Goal: Task Accomplishment & Management: Complete application form

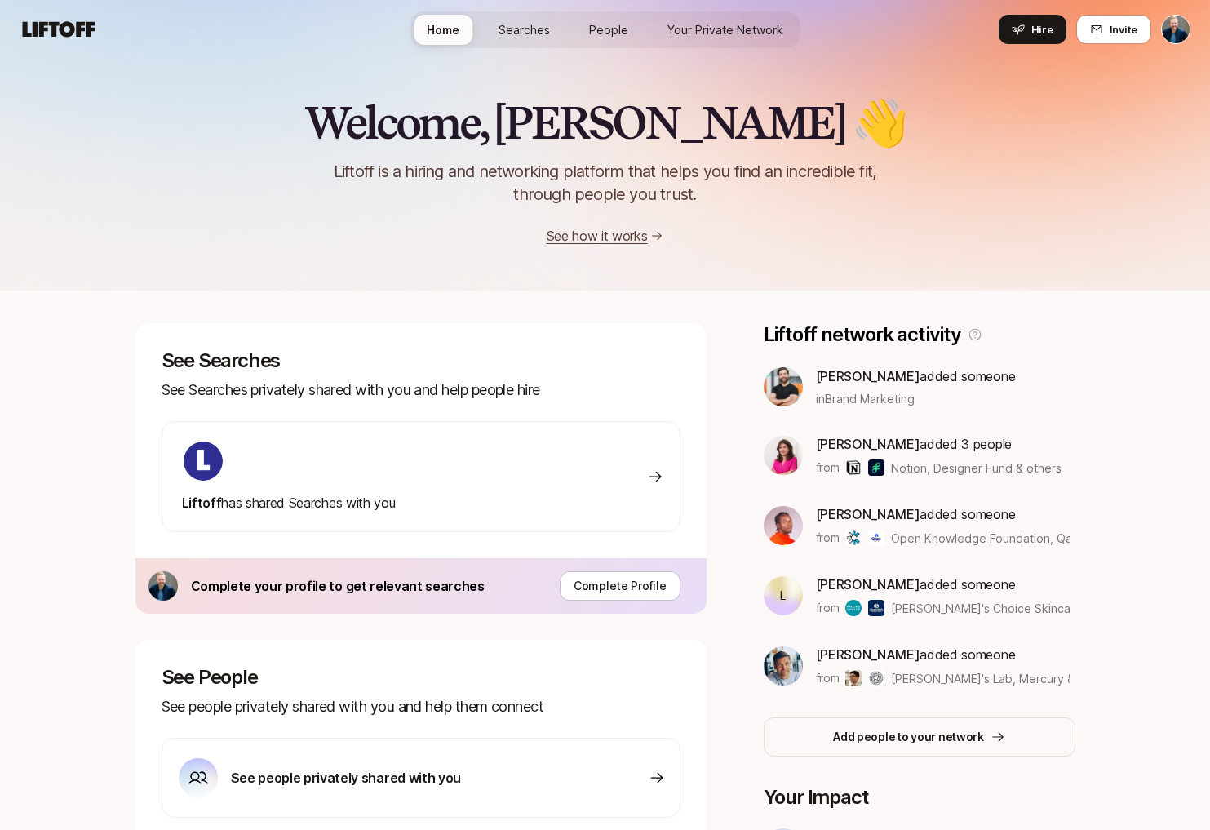
click at [534, 35] on span "Searches" at bounding box center [524, 29] width 51 height 17
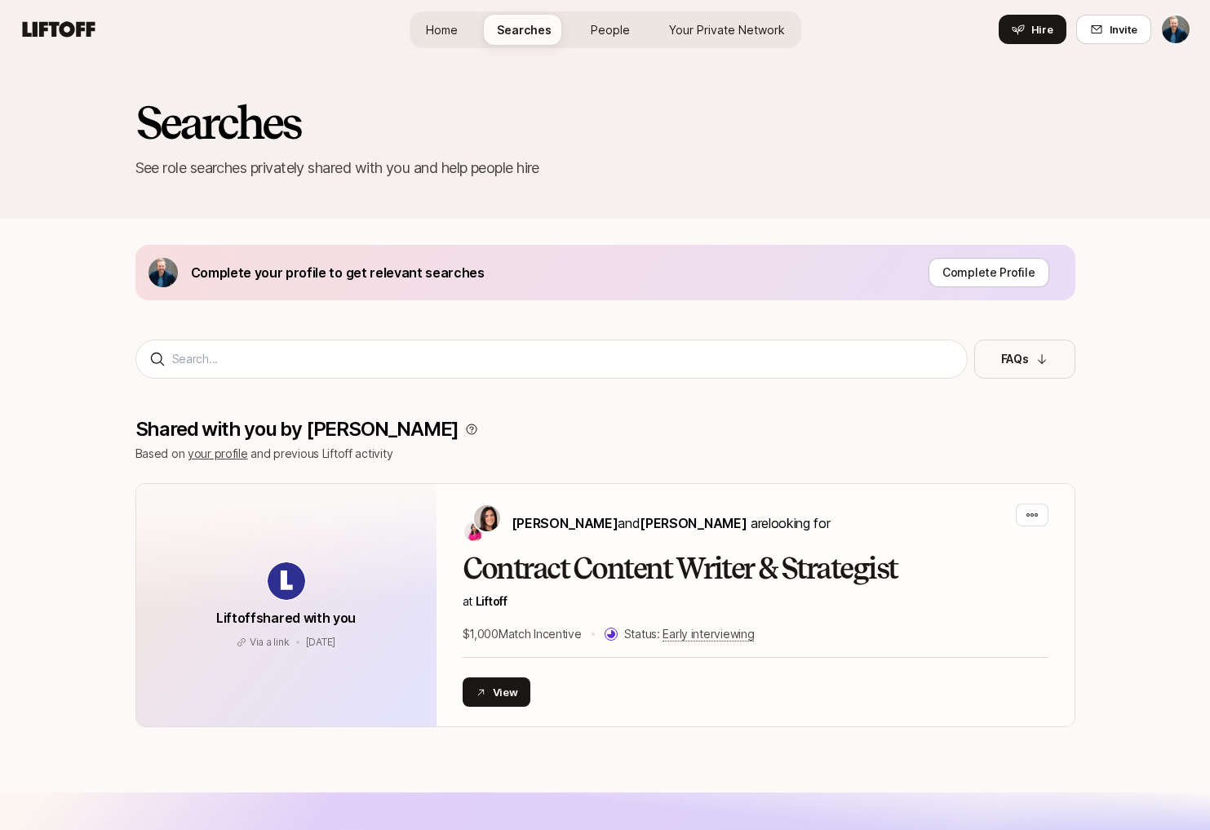
click at [442, 21] on span "Home" at bounding box center [442, 29] width 32 height 17
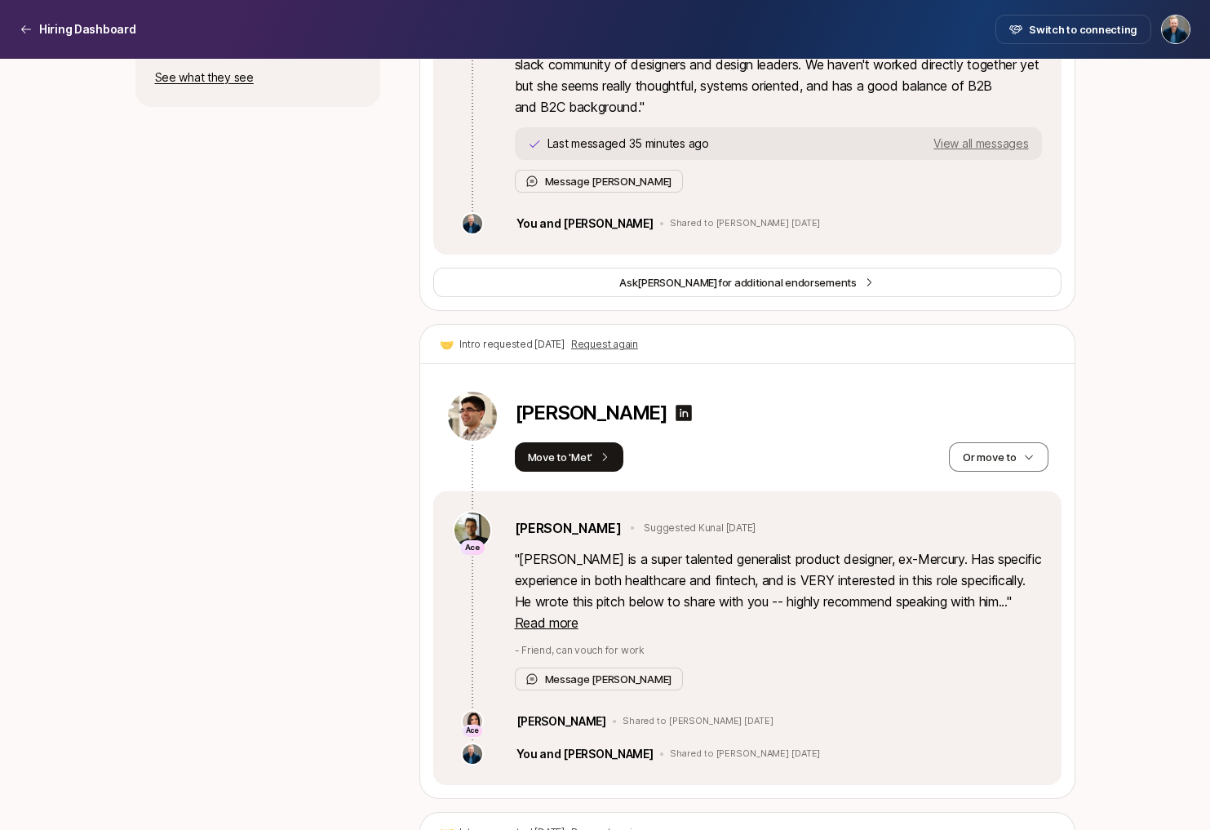
scroll to position [1074, 0]
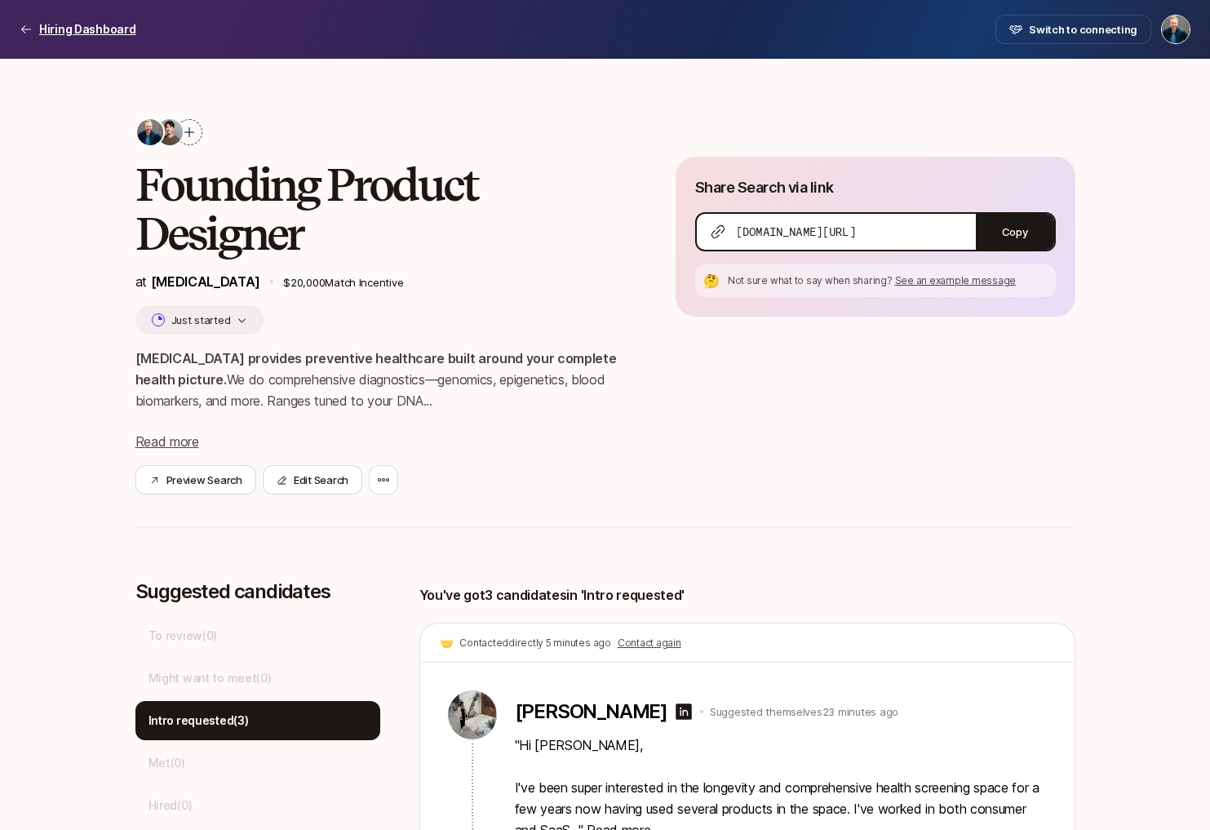
click at [106, 29] on p "Hiring Dashboard" at bounding box center [87, 30] width 97 height 20
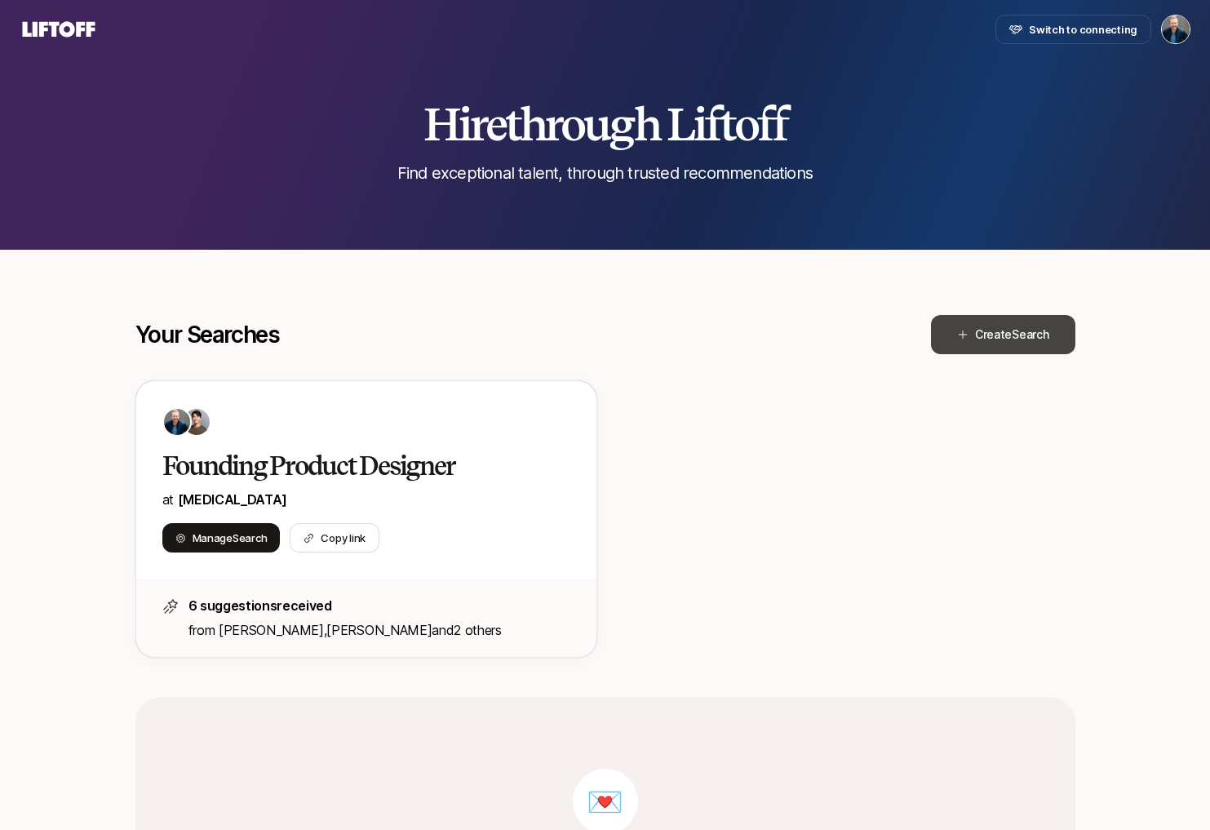
click at [1012, 333] on span "Search" at bounding box center [1030, 334] width 37 height 14
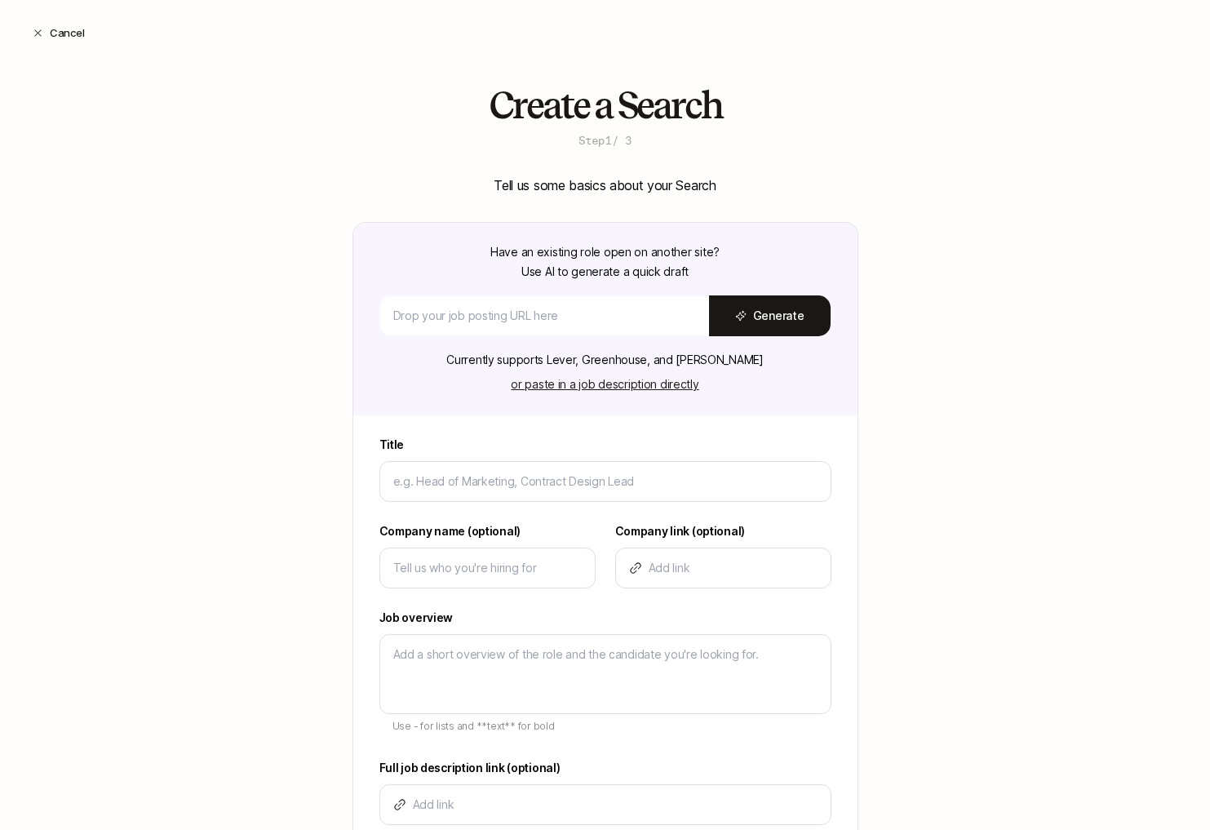
type textarea "x"
type input "F"
type textarea "x"
type input "Fo"
type textarea "x"
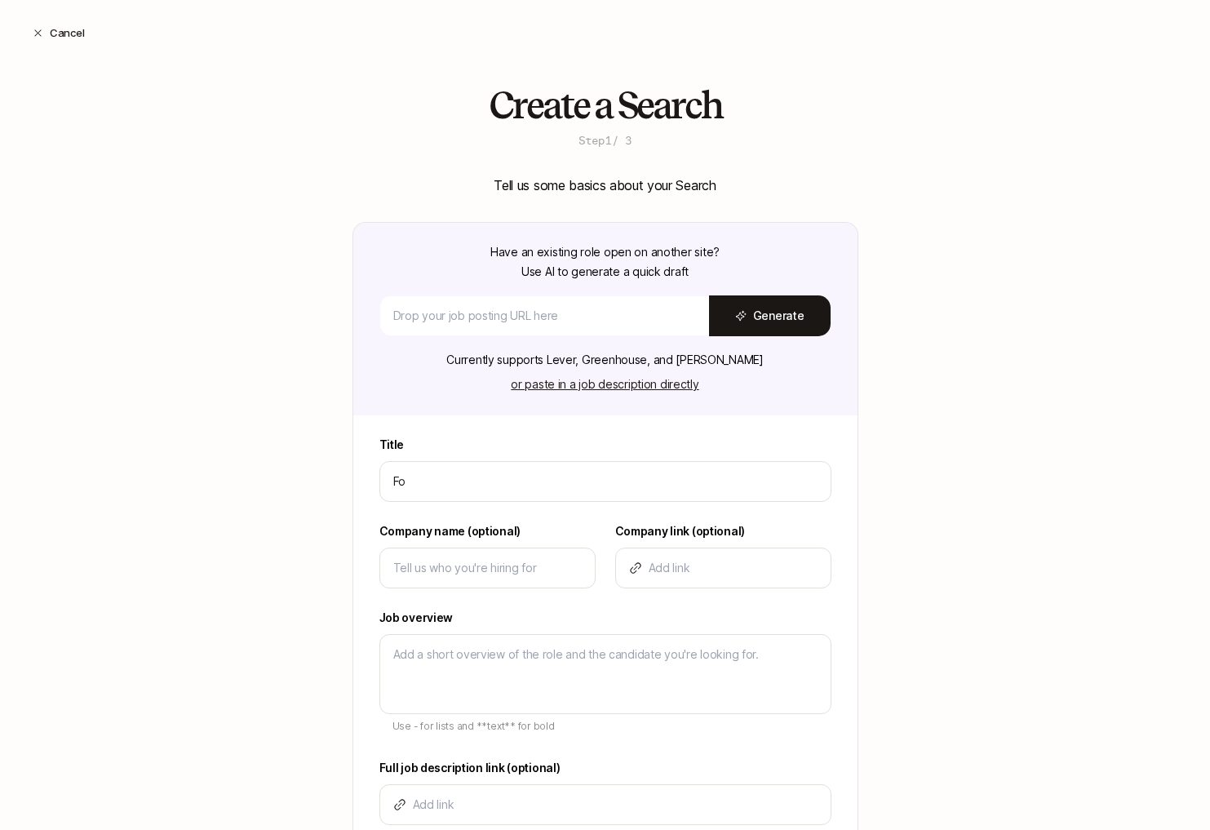
type input "Fou"
type textarea "x"
type input "Foun"
type textarea "x"
type input "Found"
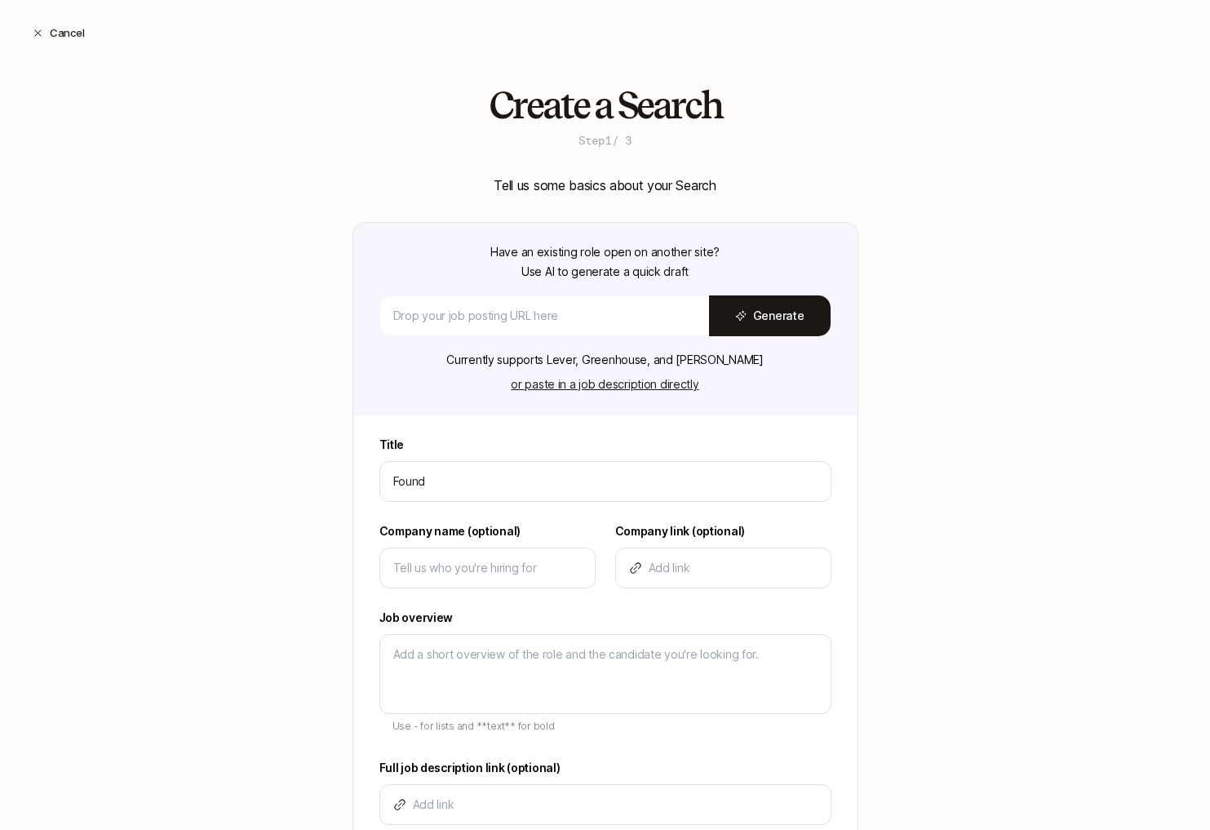
type textarea "x"
type input "Foundi"
type textarea "x"
type input "Foundin"
type textarea "x"
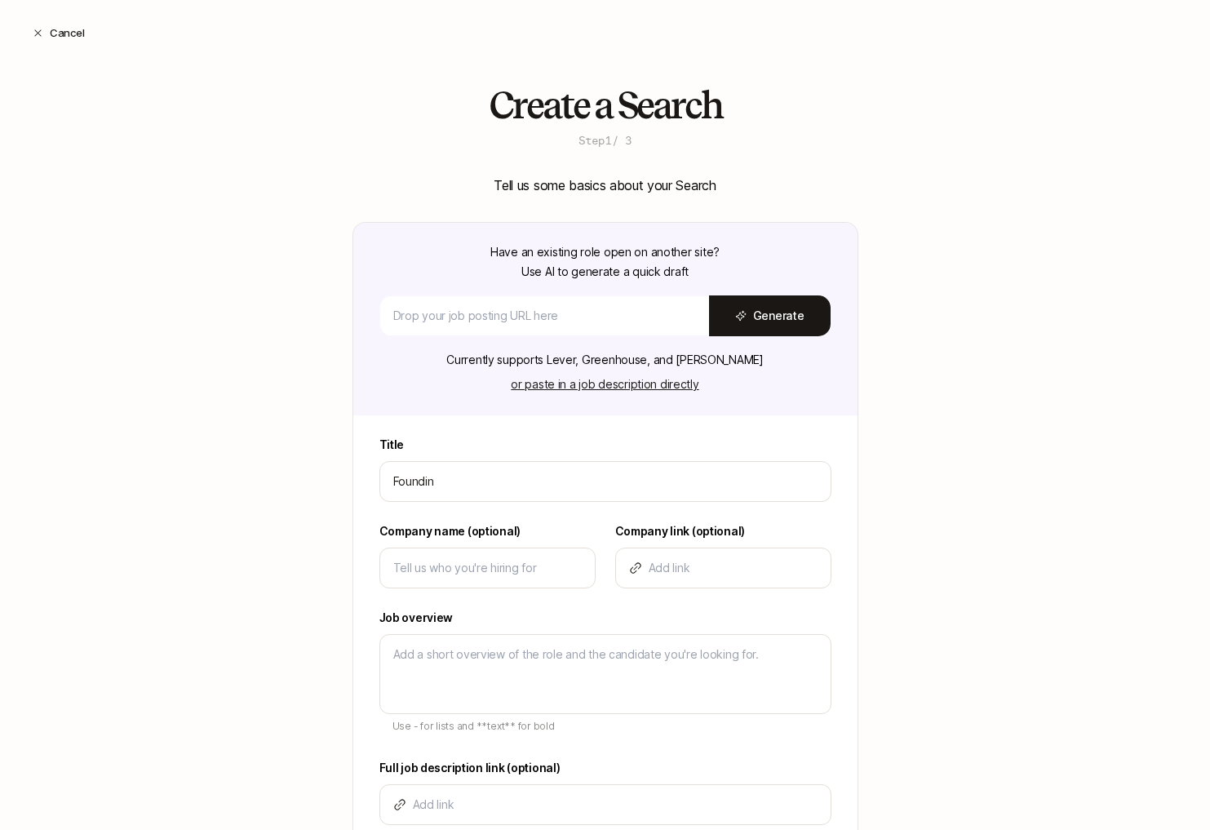
type input "Founding"
type textarea "x"
type input "Founding"
type textarea "x"
type input "Founding P"
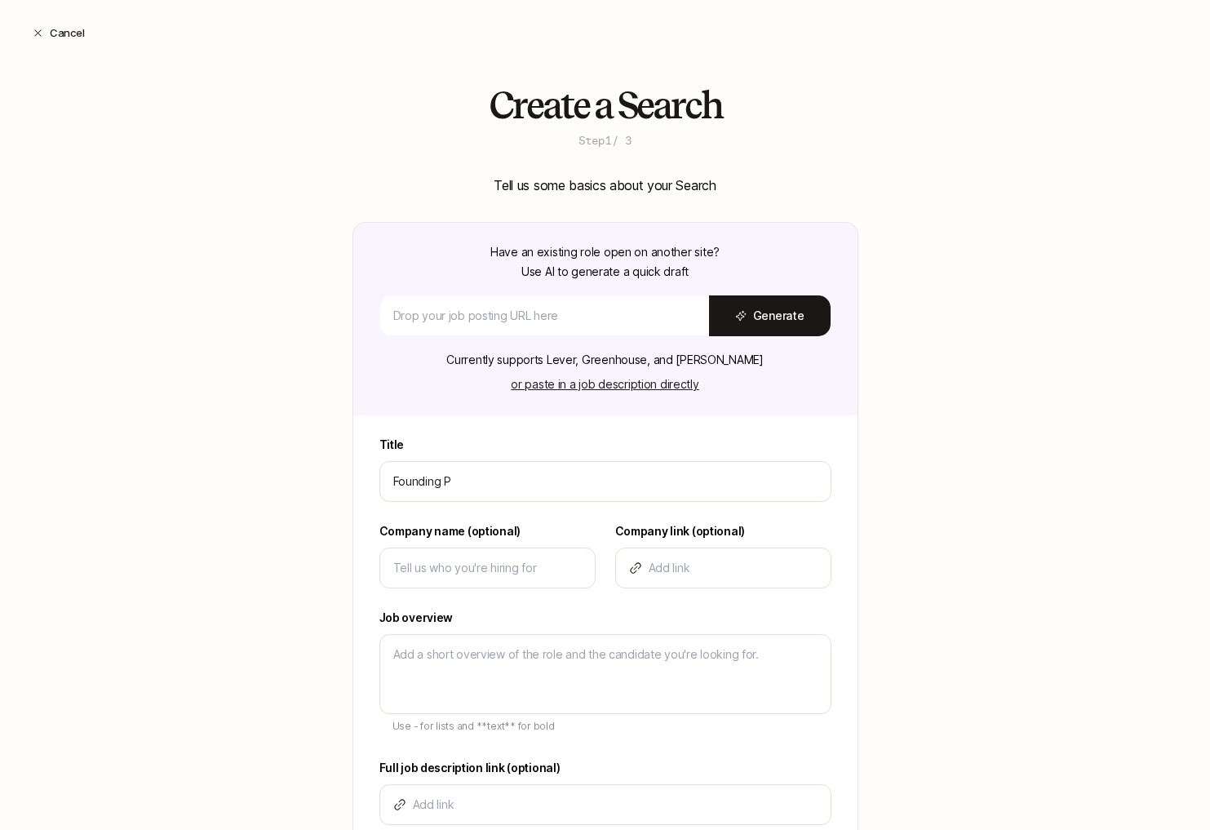
type textarea "x"
type input "Founding Pr"
type textarea "x"
type input "Founding Pro"
type textarea "x"
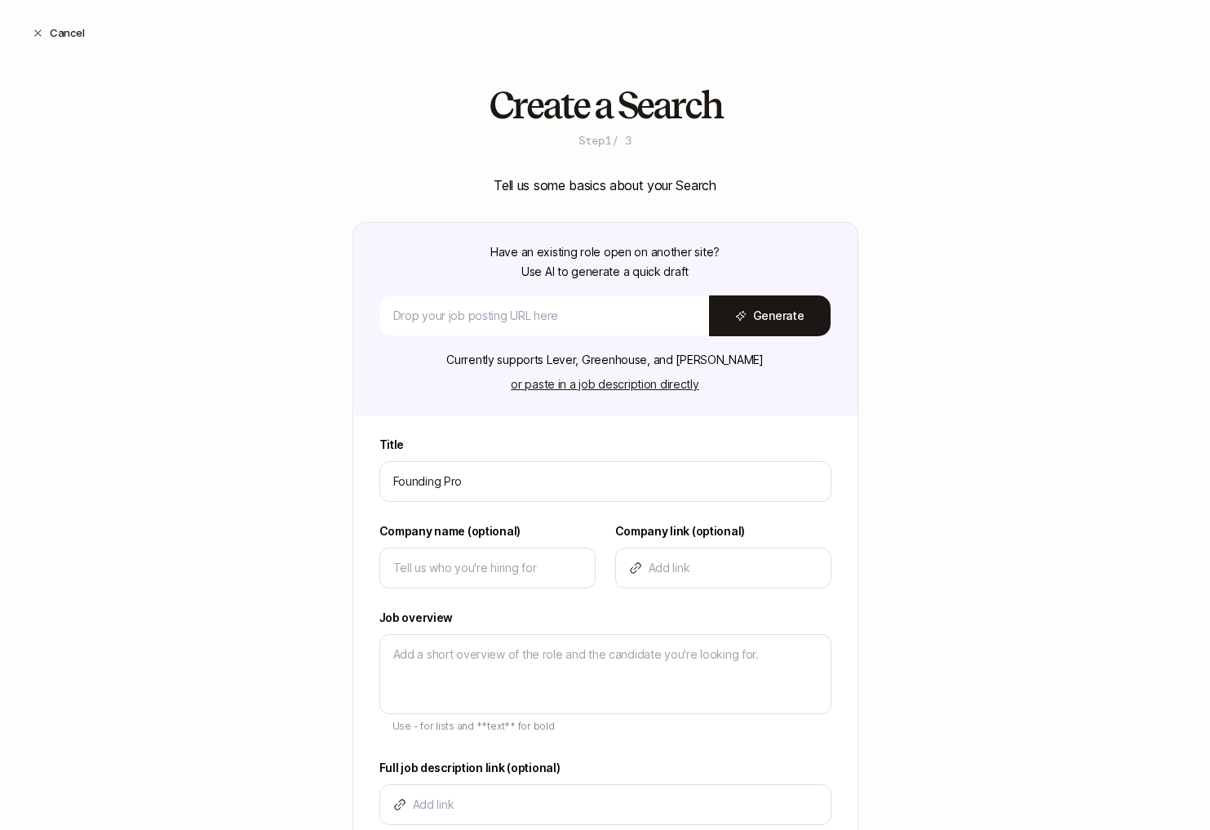
type input "Founding Prod"
type textarea "x"
type input "Founding Produ"
type textarea "x"
type input "Founding Produc"
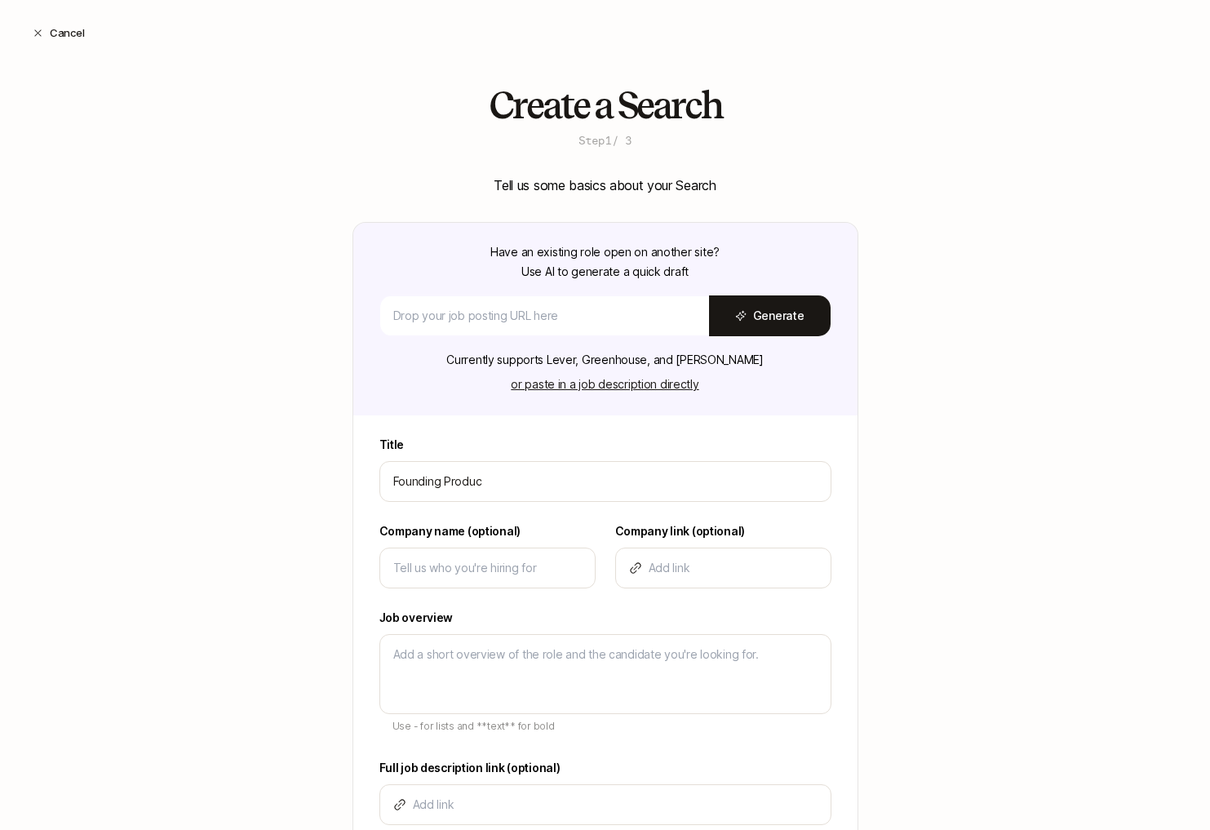
type textarea "x"
type input "Founding Product"
type textarea "x"
type input "Founding Product"
type textarea "x"
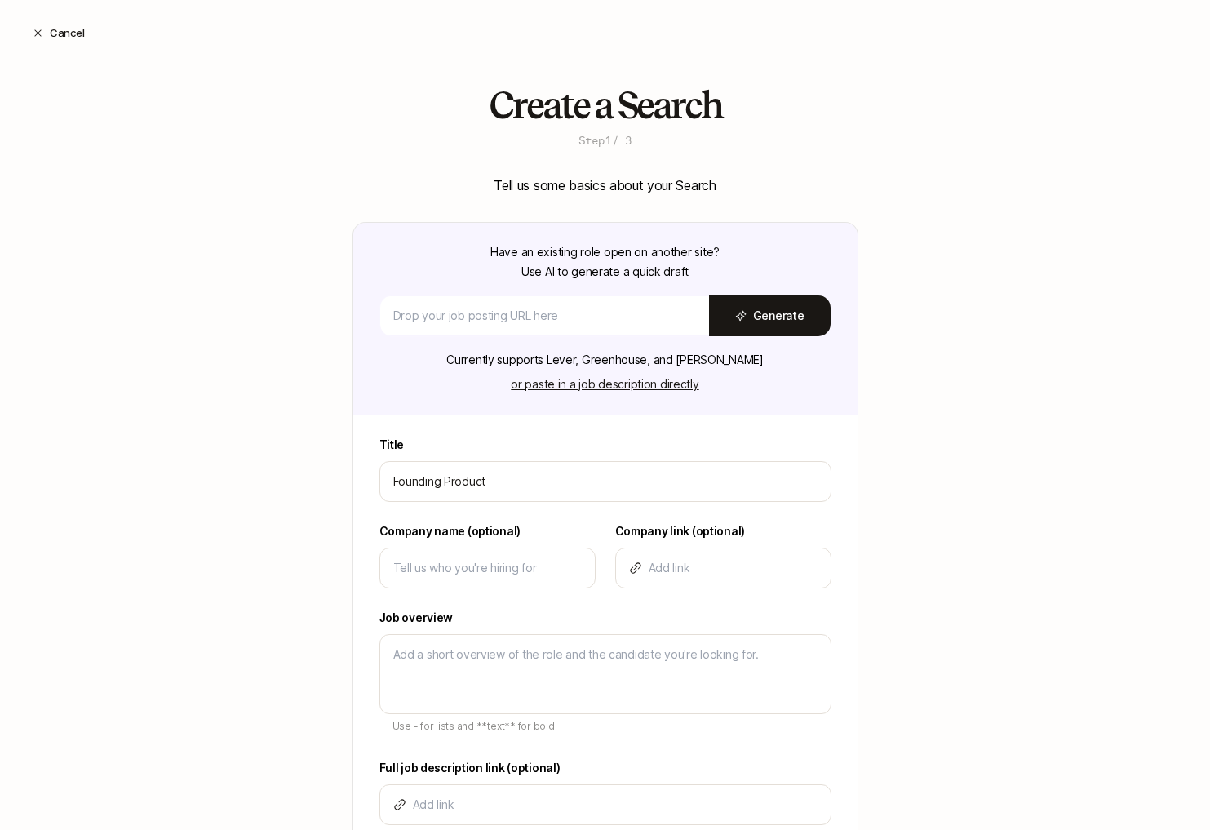
type input "Founding Product E"
type textarea "x"
type input "Founding Product En"
type textarea "x"
type input "Founding Product Eng"
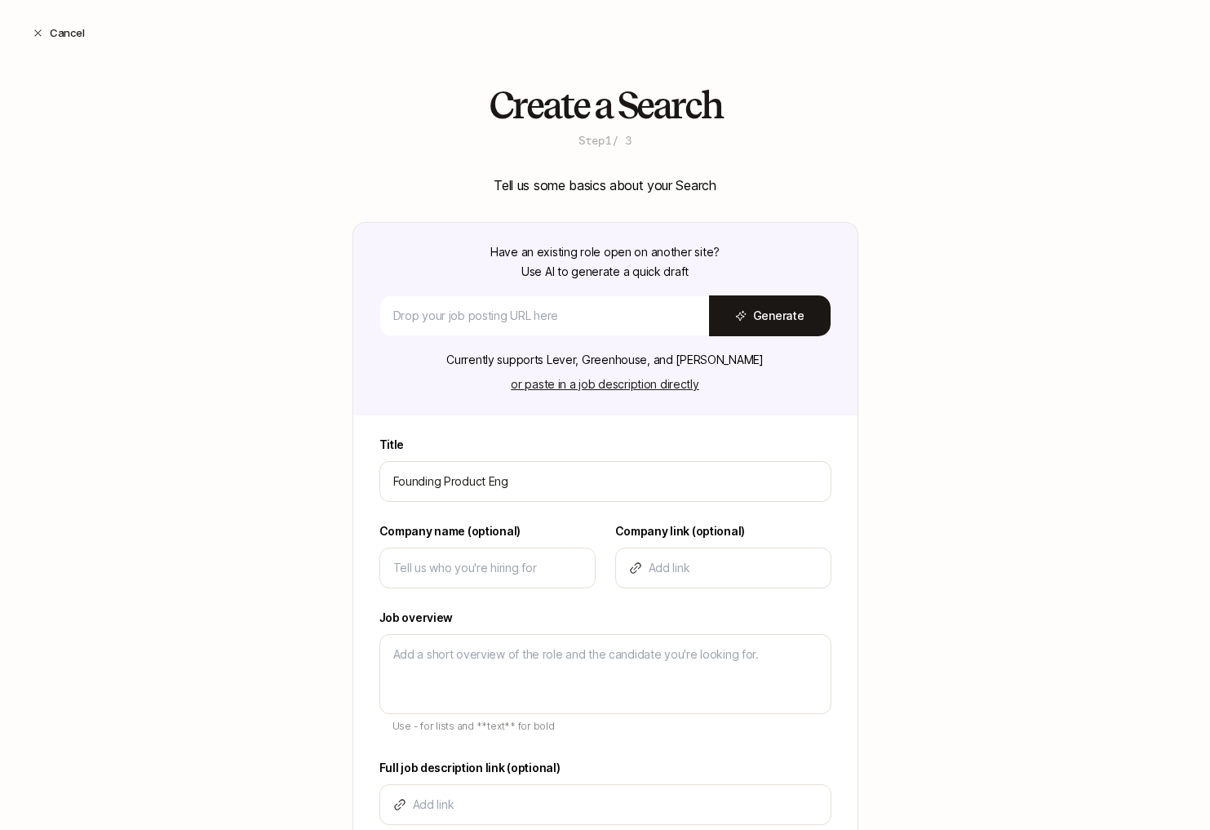
type textarea "x"
type input "Founding Product Engi"
type textarea "x"
type input "Founding Product Engin"
type textarea "x"
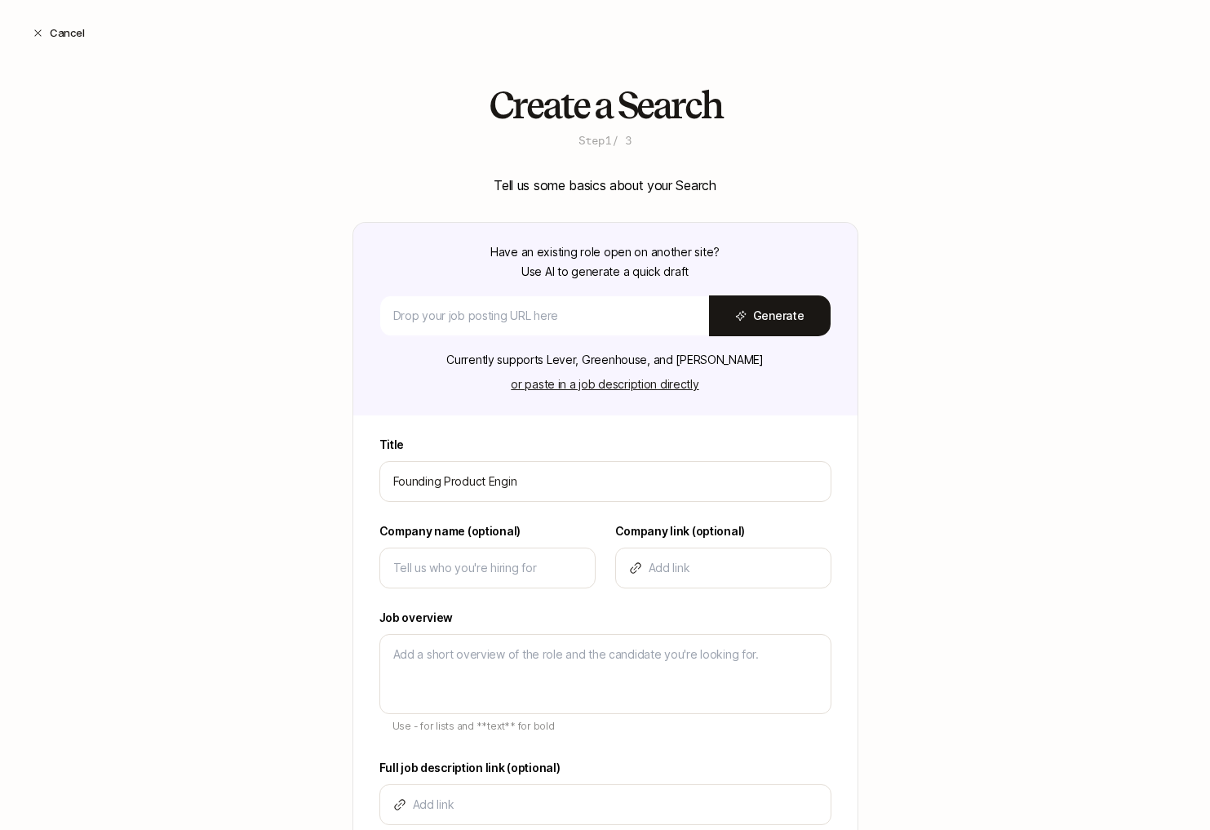
type input "Founding Product Engine"
type textarea "x"
type input "Founding Product Enginee"
type textarea "x"
type input "Founding Product Engineer"
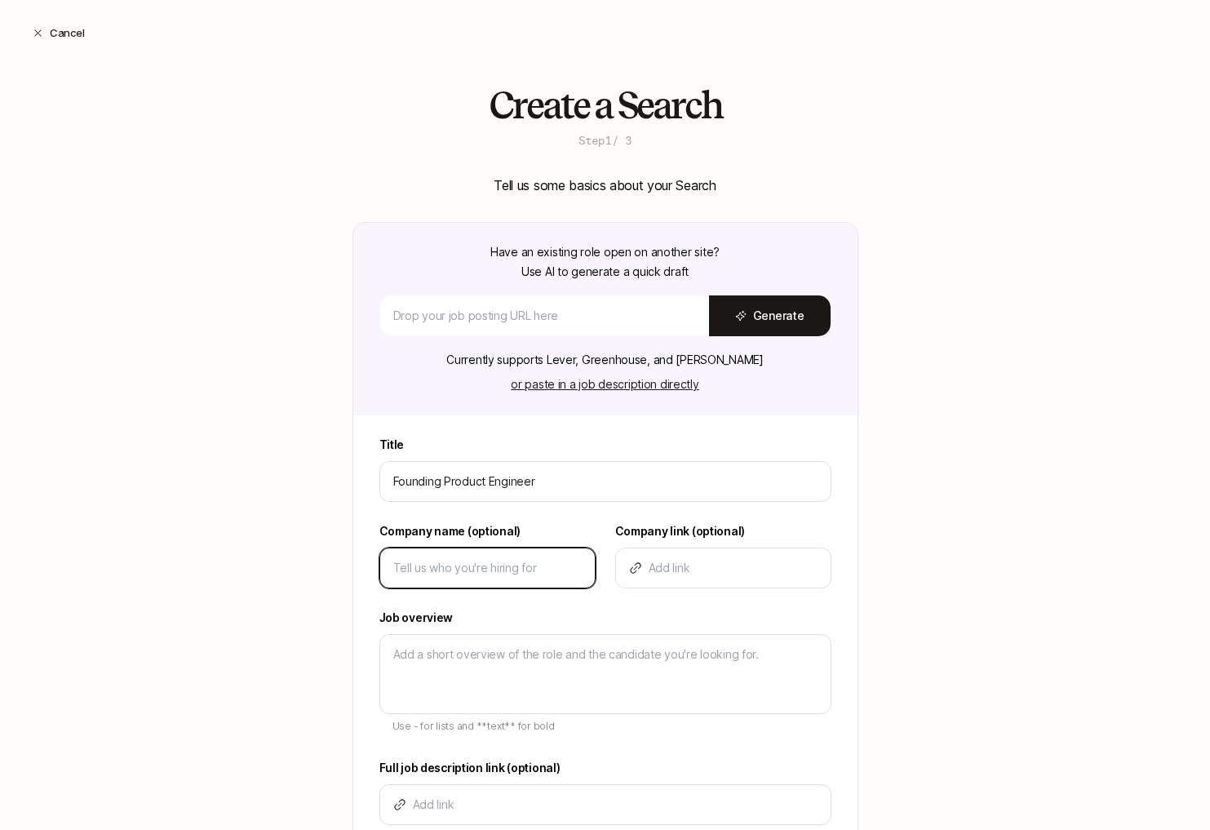
click at [465, 568] on input at bounding box center [487, 568] width 189 height 20
type textarea "x"
type input "S"
type textarea "x"
type input "SO"
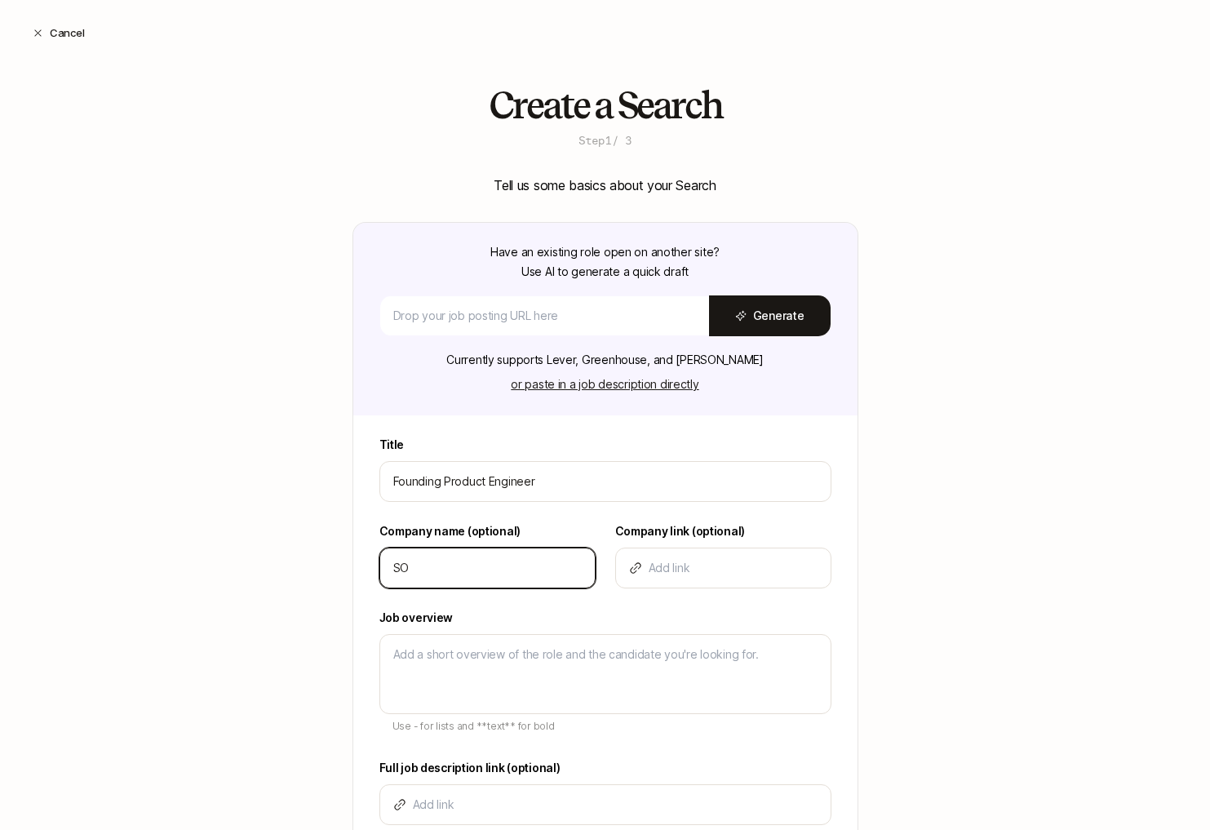
type textarea "x"
type input "SON"
type textarea "x"
type input "SONA"
type textarea "x"
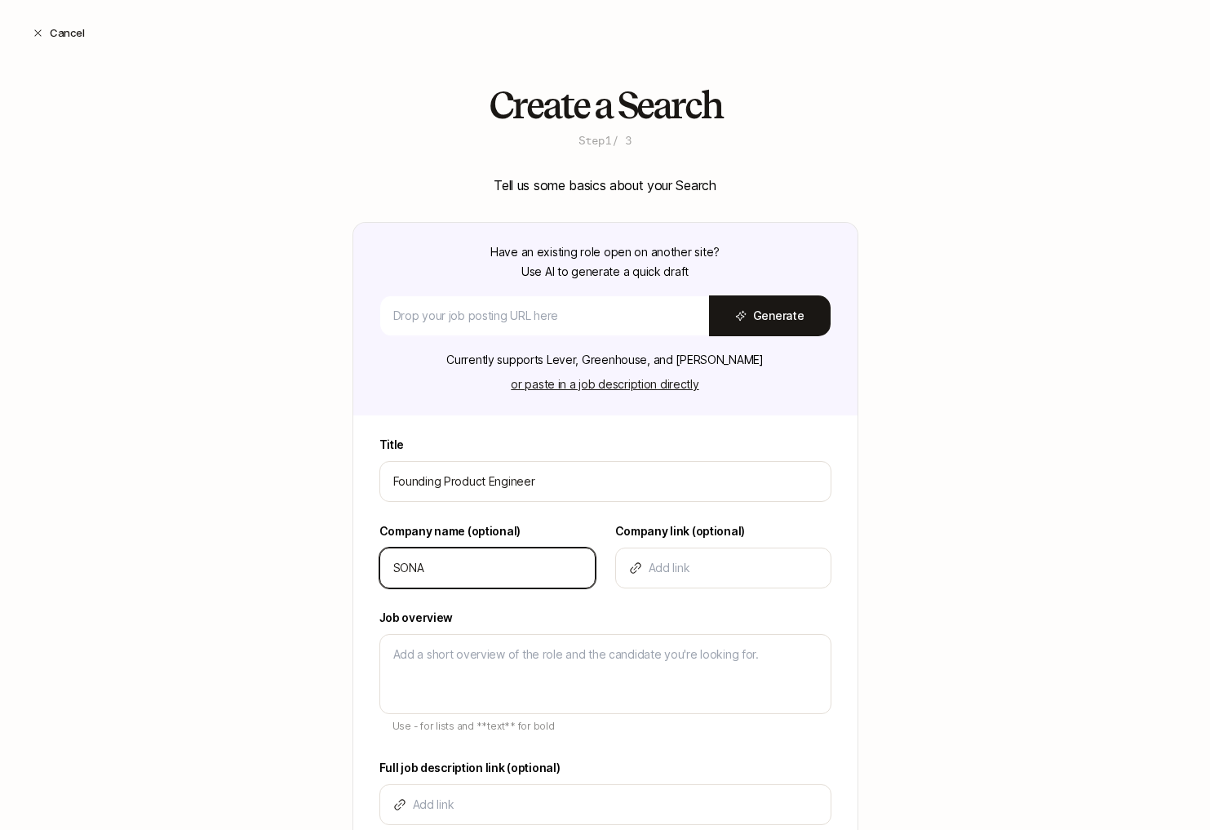
type input "SONAT"
type textarea "x"
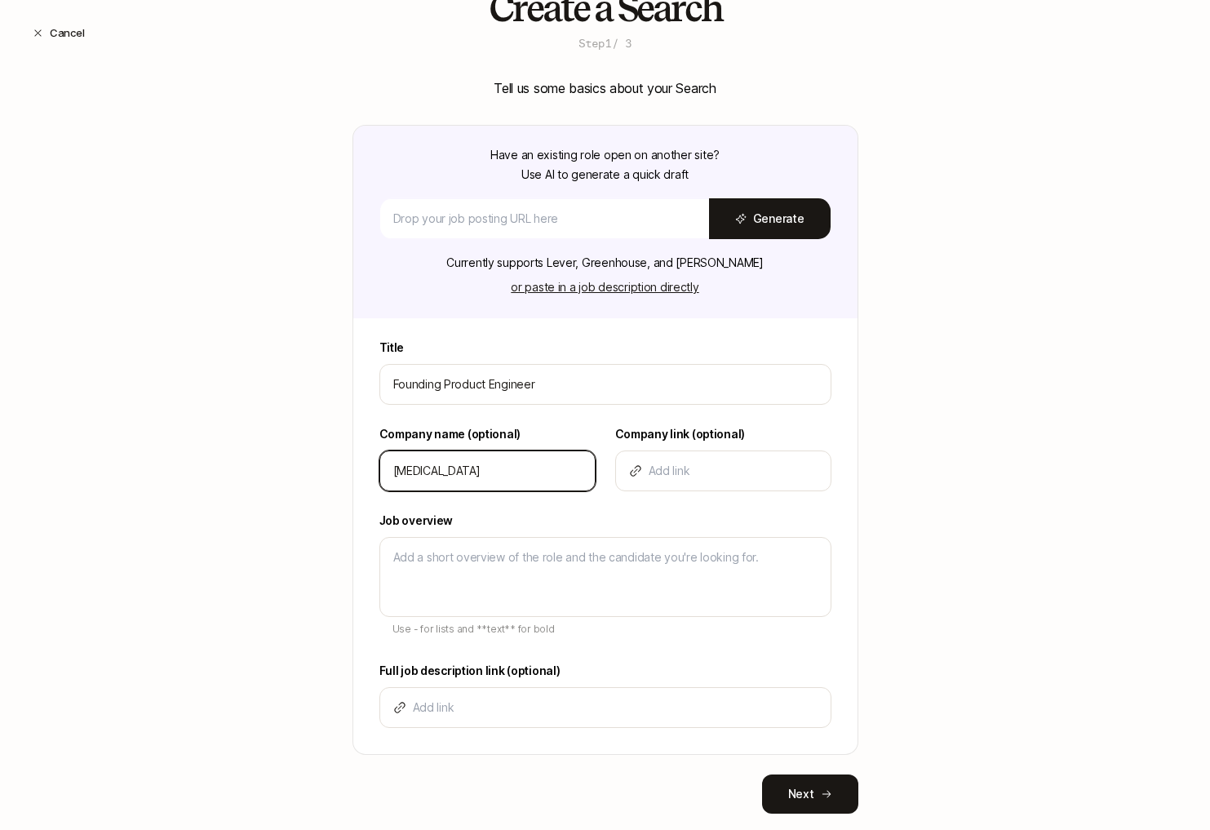
scroll to position [133, 0]
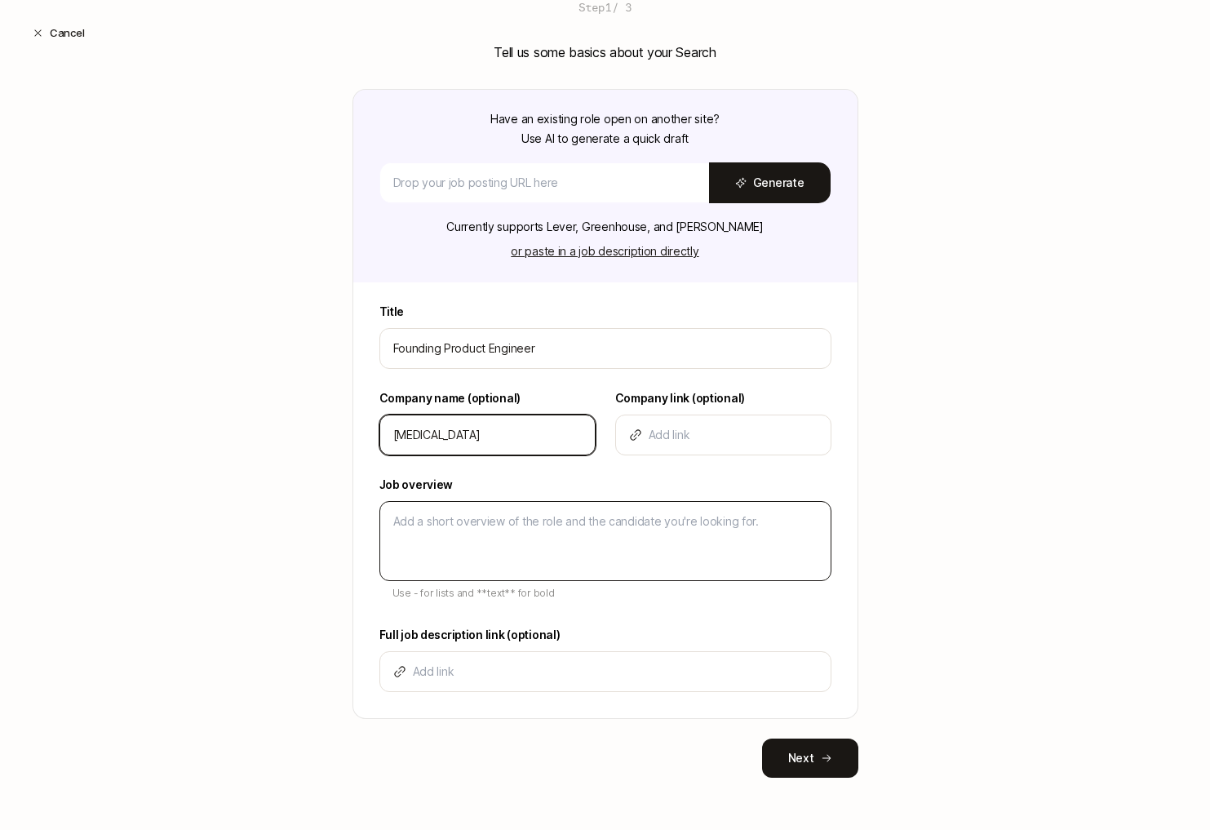
type input "[MEDICAL_DATA]"
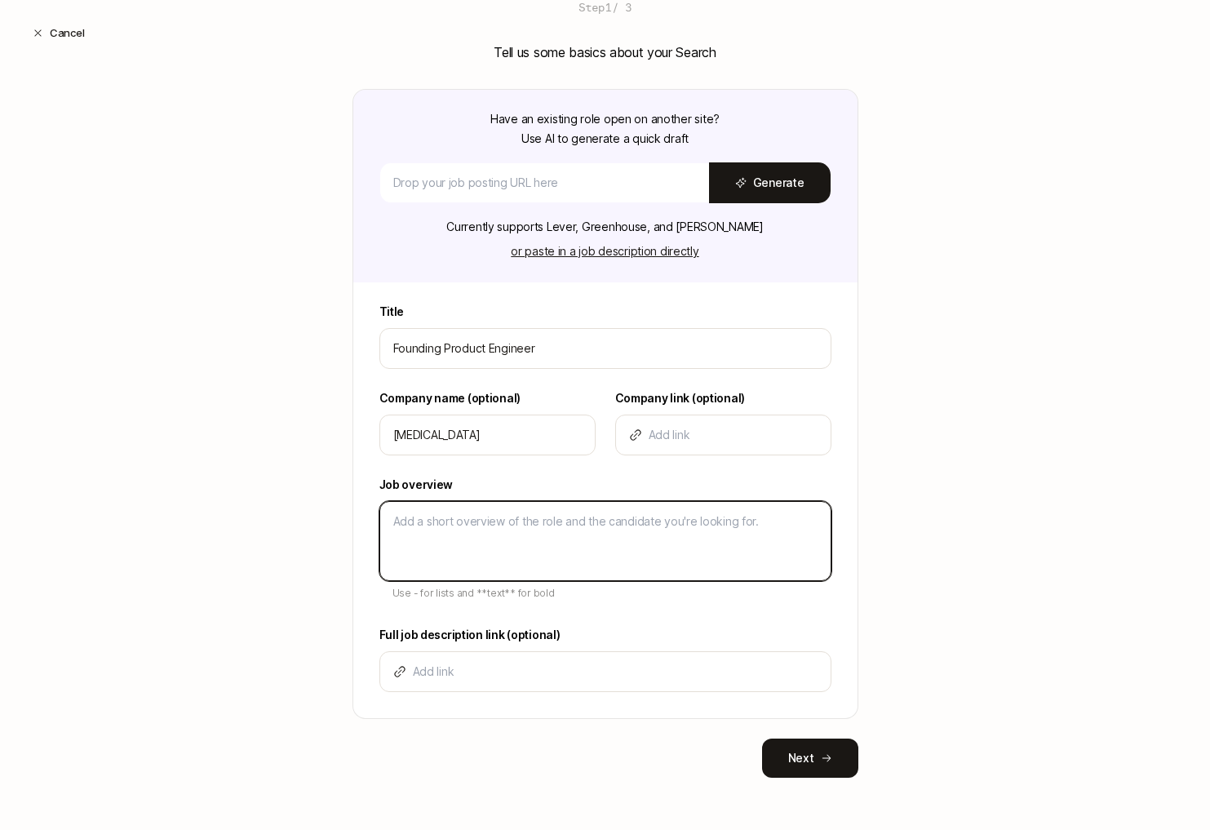
click at [446, 535] on textarea at bounding box center [606, 541] width 452 height 80
paste textarea "SONATA provides preventive healthcare built around your complete health picture…"
type textarea "x"
type textarea "SONATA provides preventive healthcare built around your complete health picture…"
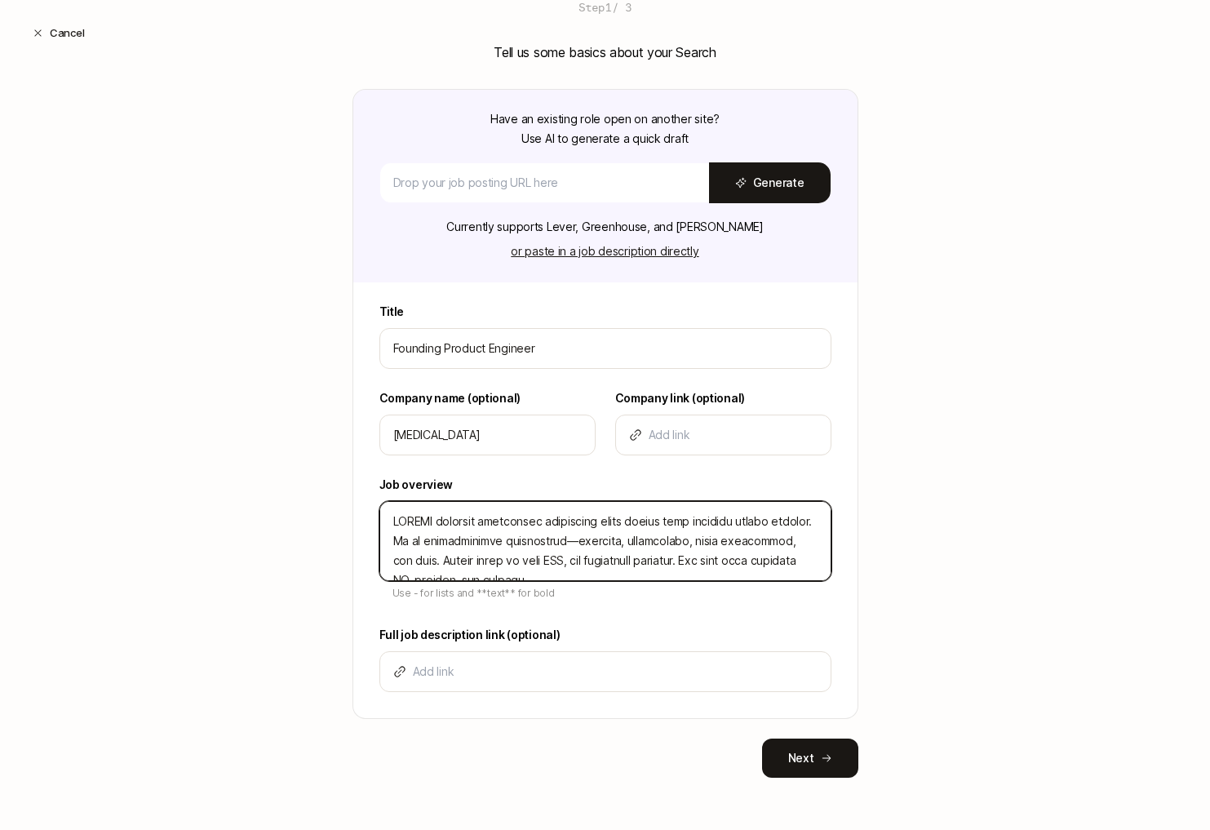
scroll to position [654, 0]
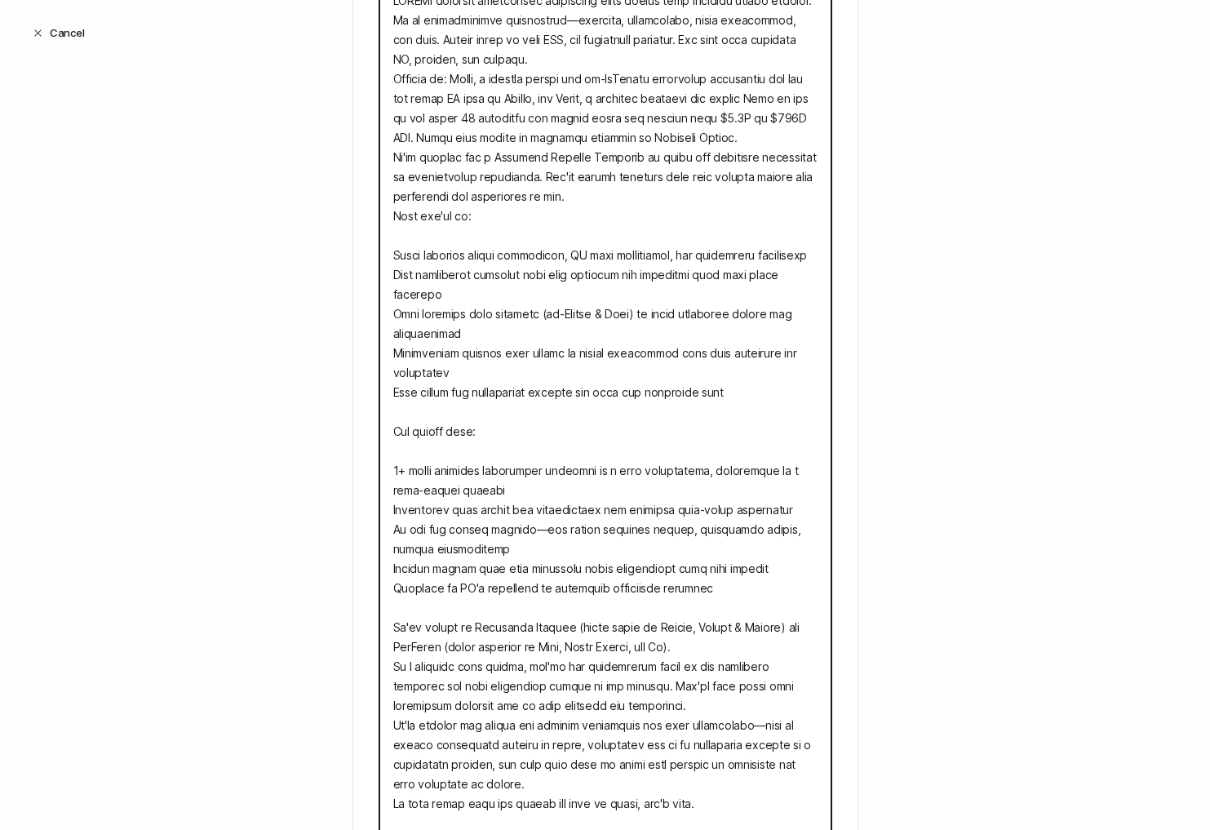
type textarea "x"
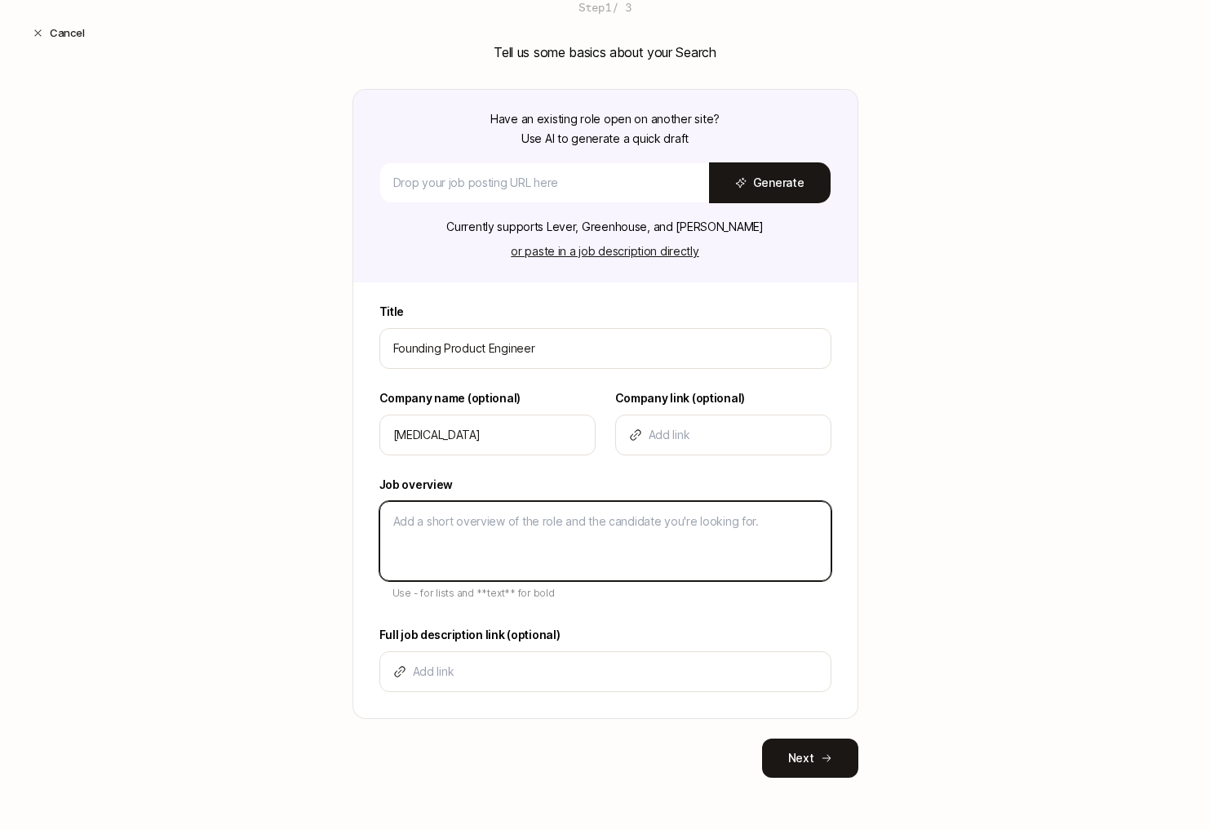
scroll to position [133, 0]
paste textarea "**SONATA provides preventive healthcare built around your complete health pictu…"
type textarea "x"
type textarea "**SONATA provides preventive healthcare built around your complete health pictu…"
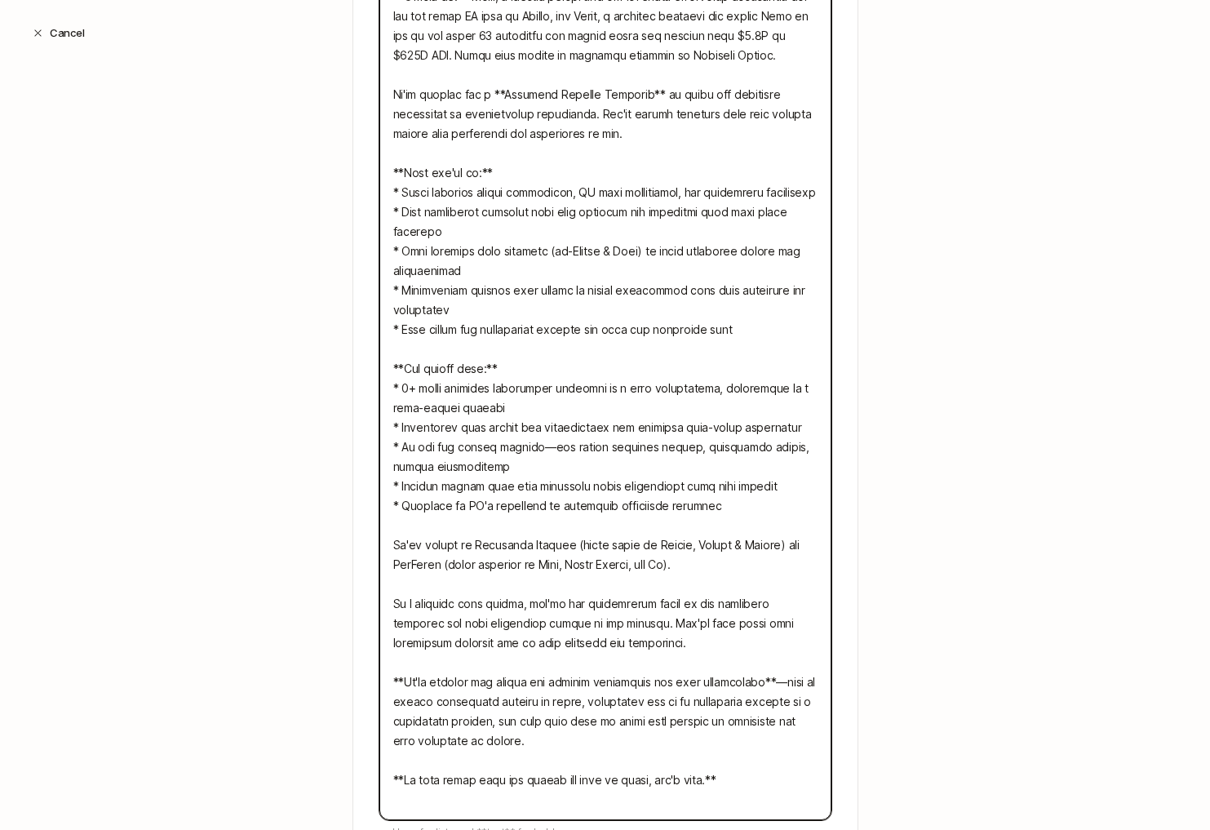
scroll to position [995, 0]
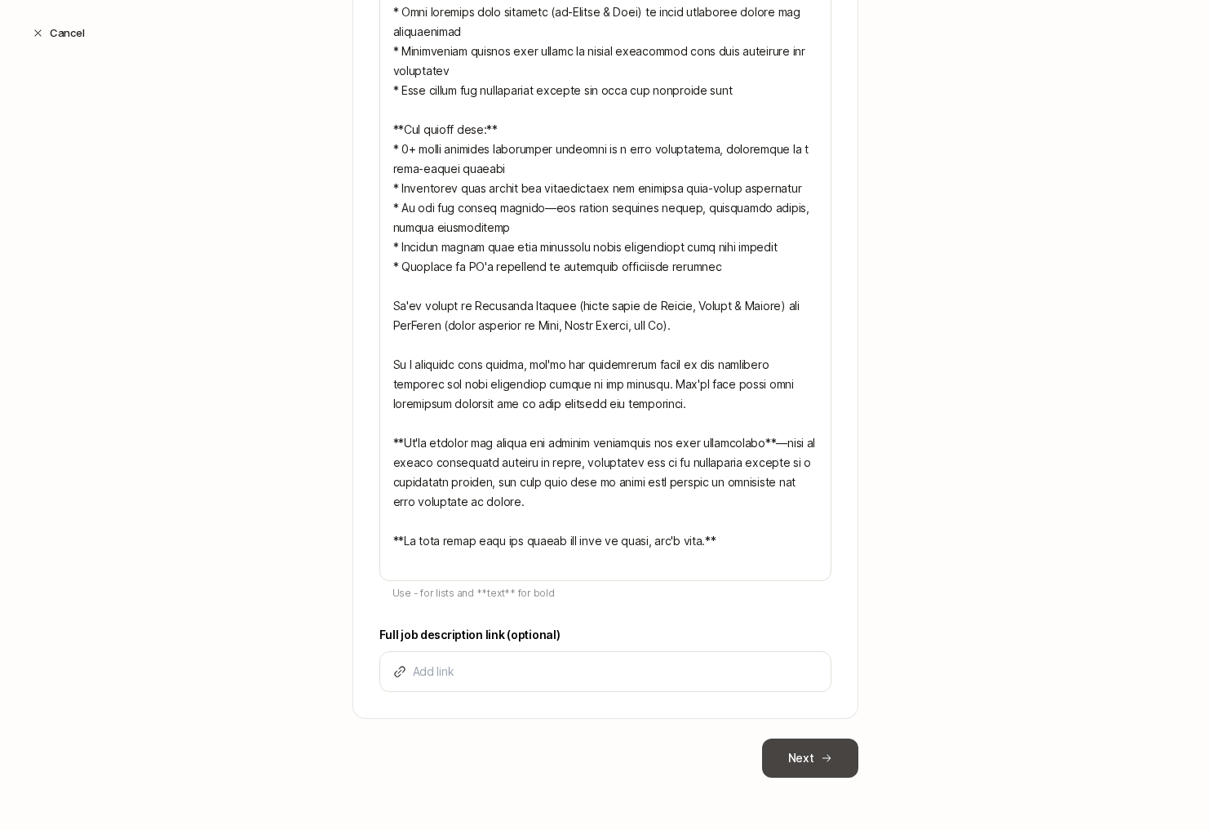
click at [807, 756] on button "Next" at bounding box center [810, 758] width 96 height 39
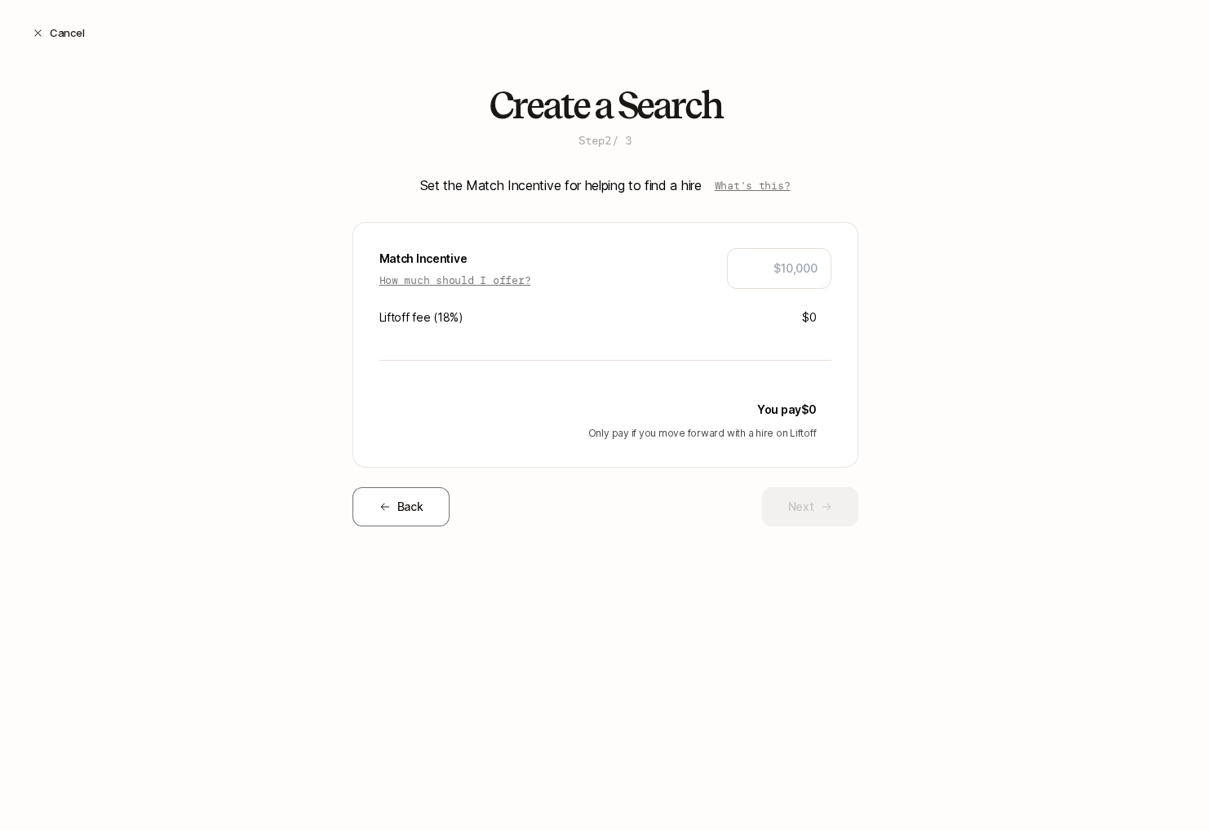
scroll to position [0, 0]
type input "$20,000"
click at [802, 508] on button "Next" at bounding box center [810, 506] width 96 height 39
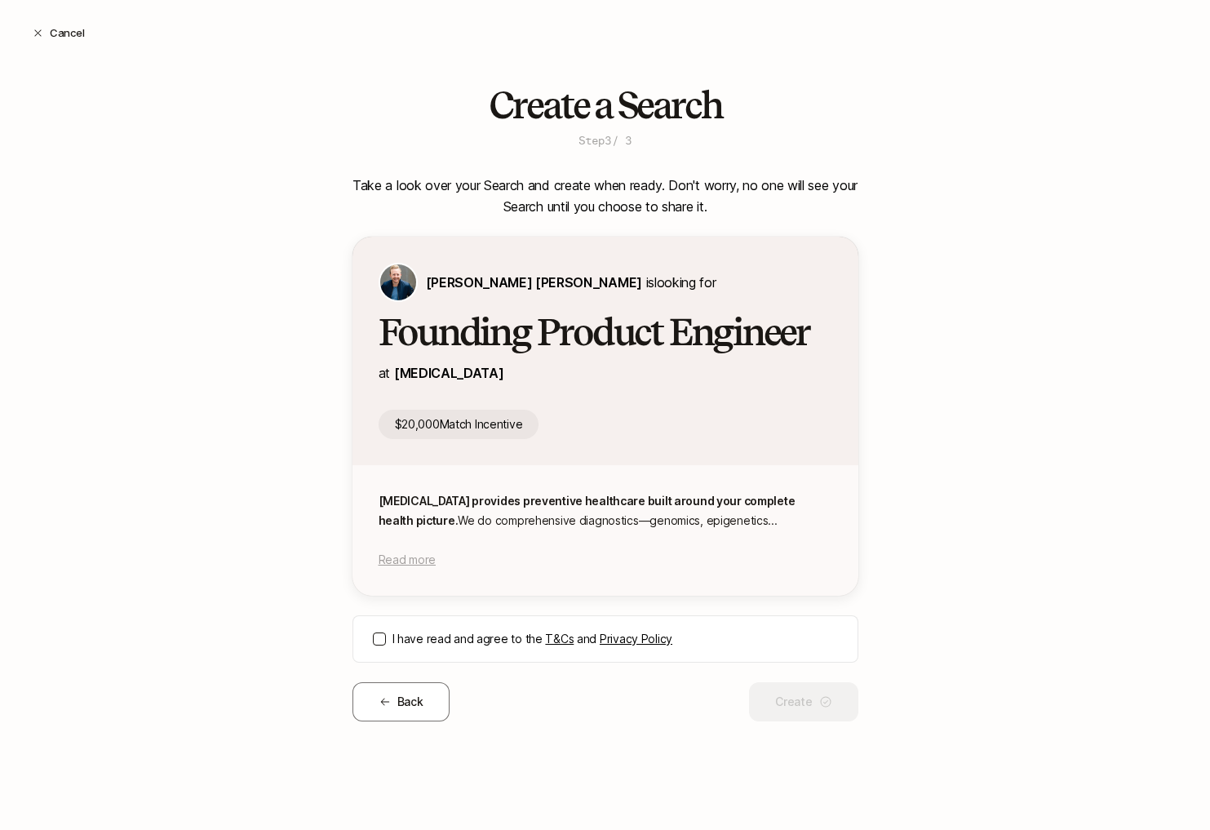
click at [420, 558] on span "Read more" at bounding box center [407, 560] width 57 height 14
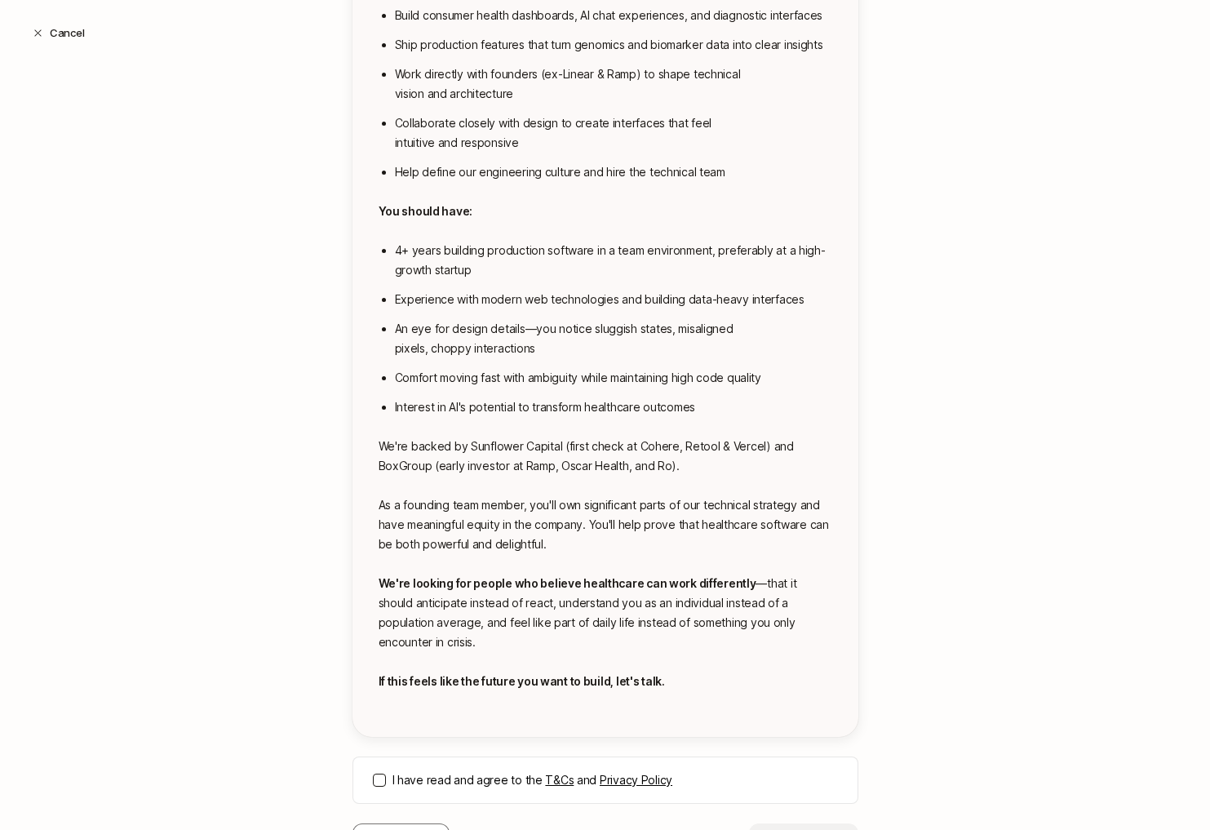
scroll to position [845, 0]
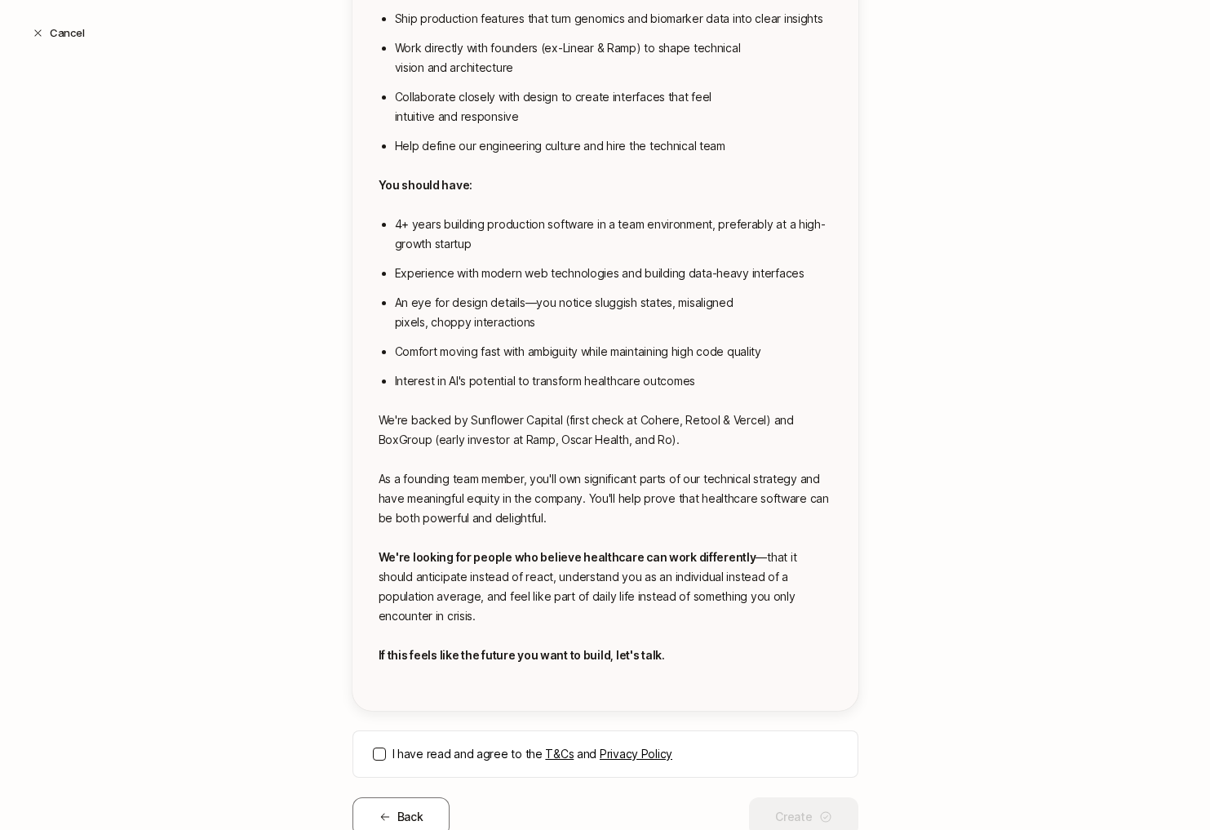
click at [382, 748] on button "I have read and agree to the T&Cs and Privacy Policy" at bounding box center [379, 754] width 13 height 13
click at [793, 797] on button "Create" at bounding box center [803, 816] width 109 height 39
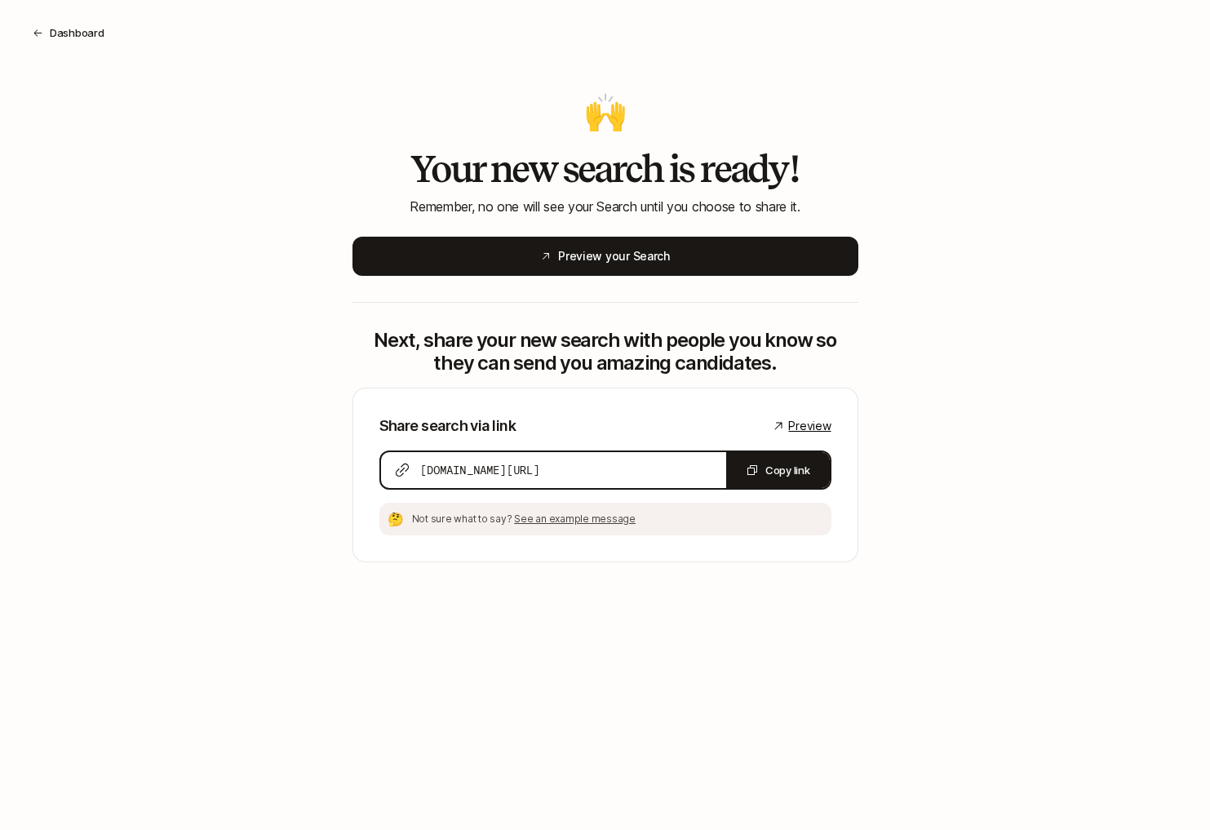
scroll to position [0, 0]
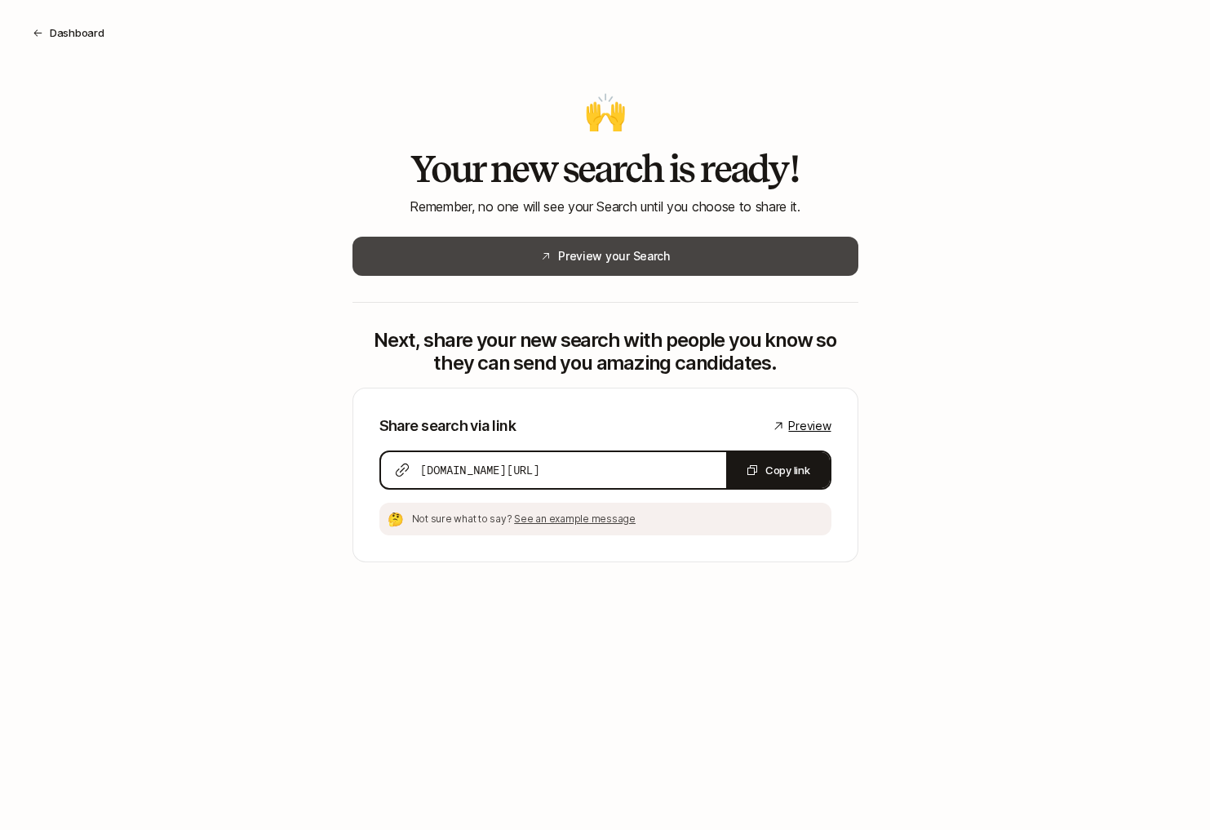
click at [620, 255] on button "Preview your Search" at bounding box center [606, 256] width 506 height 39
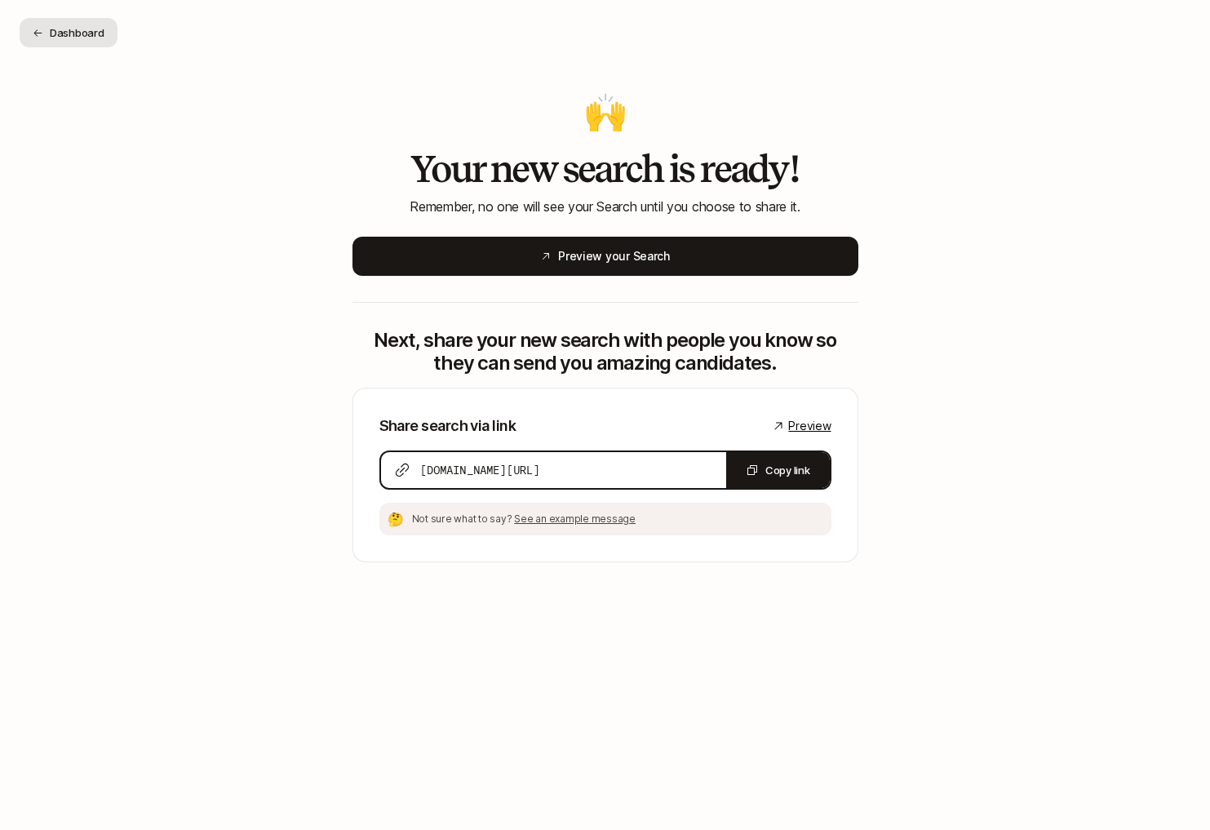
click at [77, 42] on button "Dashboard" at bounding box center [69, 32] width 98 height 29
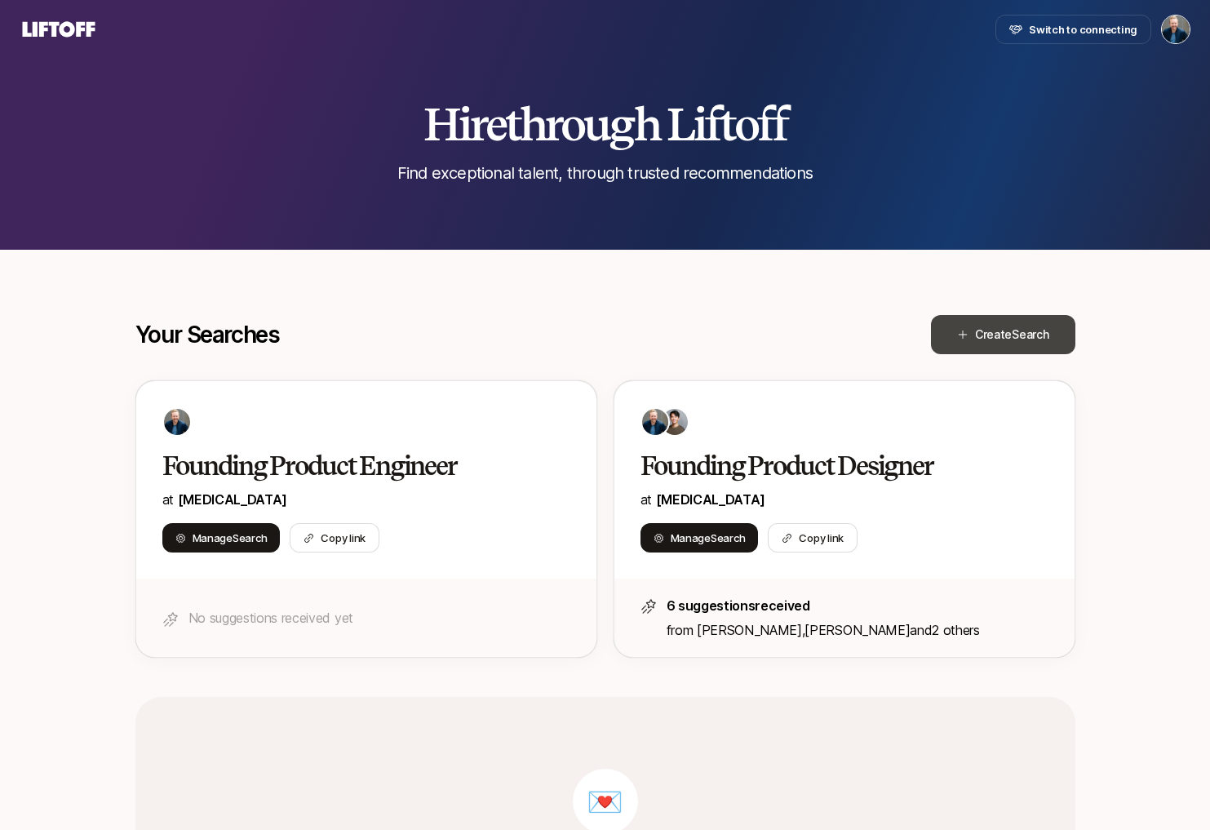
click at [1020, 322] on button "Create Search" at bounding box center [1003, 334] width 144 height 39
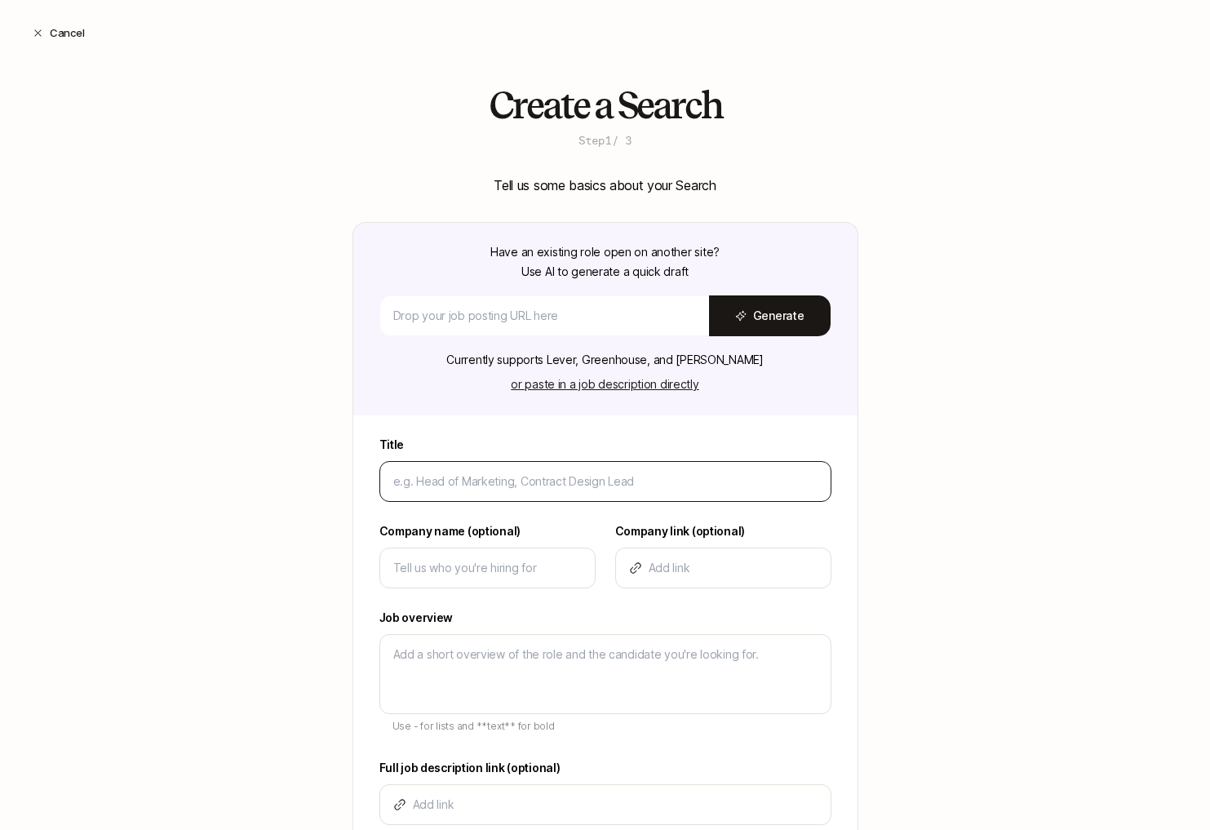
type textarea "x"
type input "F"
type textarea "x"
type input "Fo"
type textarea "x"
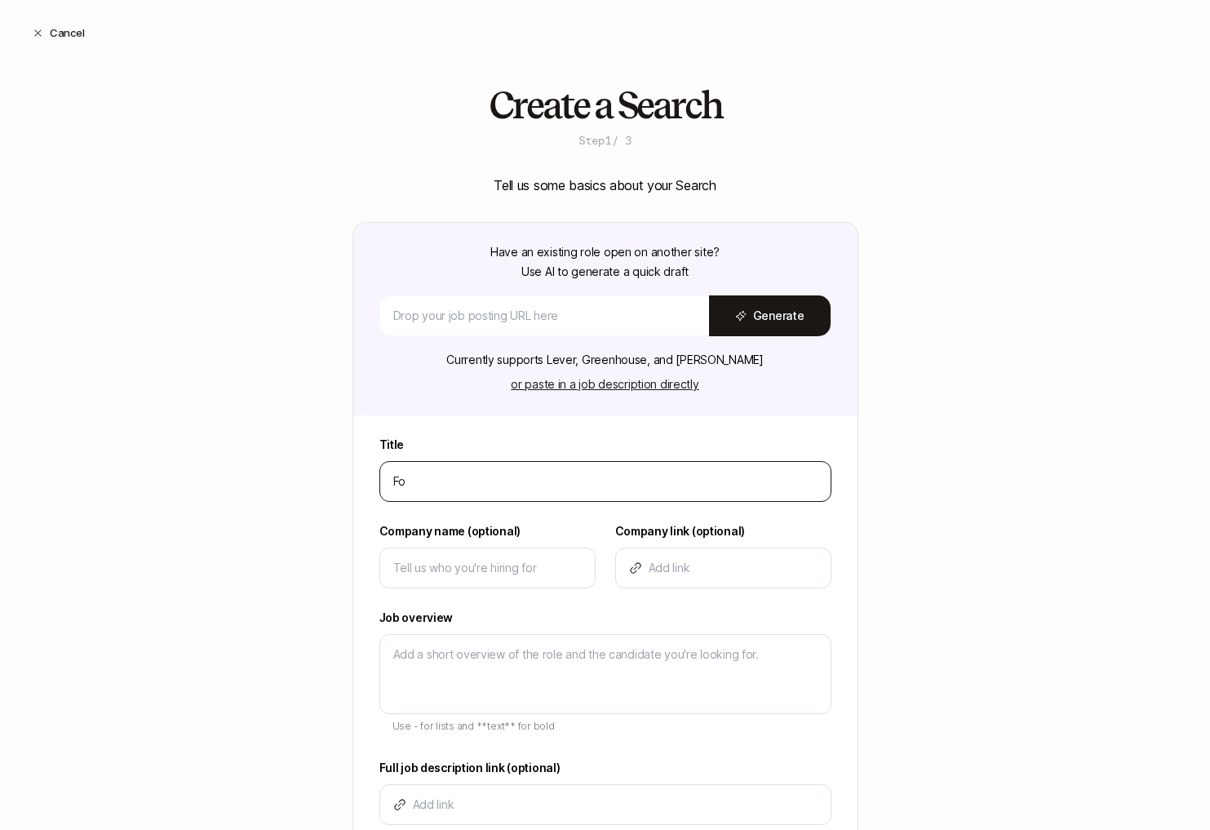
type input "Fou"
type textarea "x"
type input "Foun"
type textarea "x"
type input "Found"
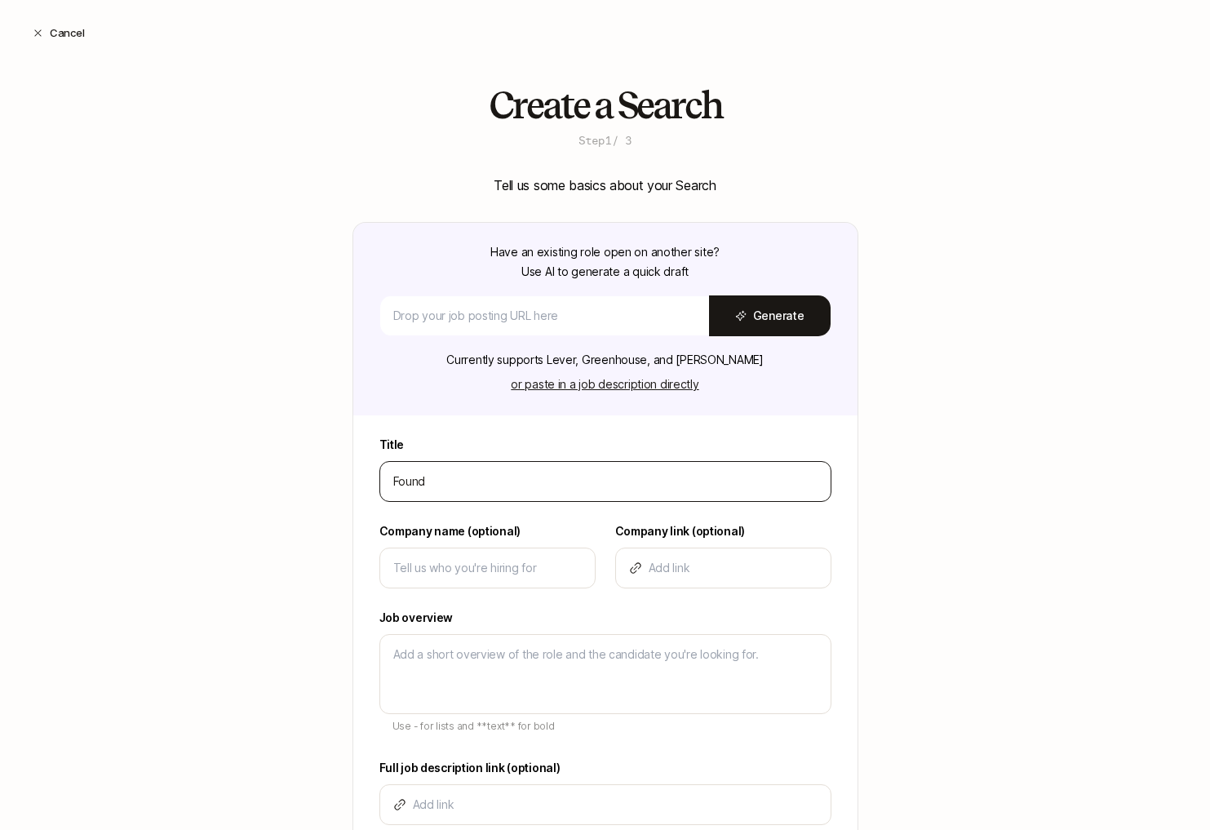
type textarea "x"
type input "Foundi"
type textarea "x"
type input "Foundin"
type textarea "x"
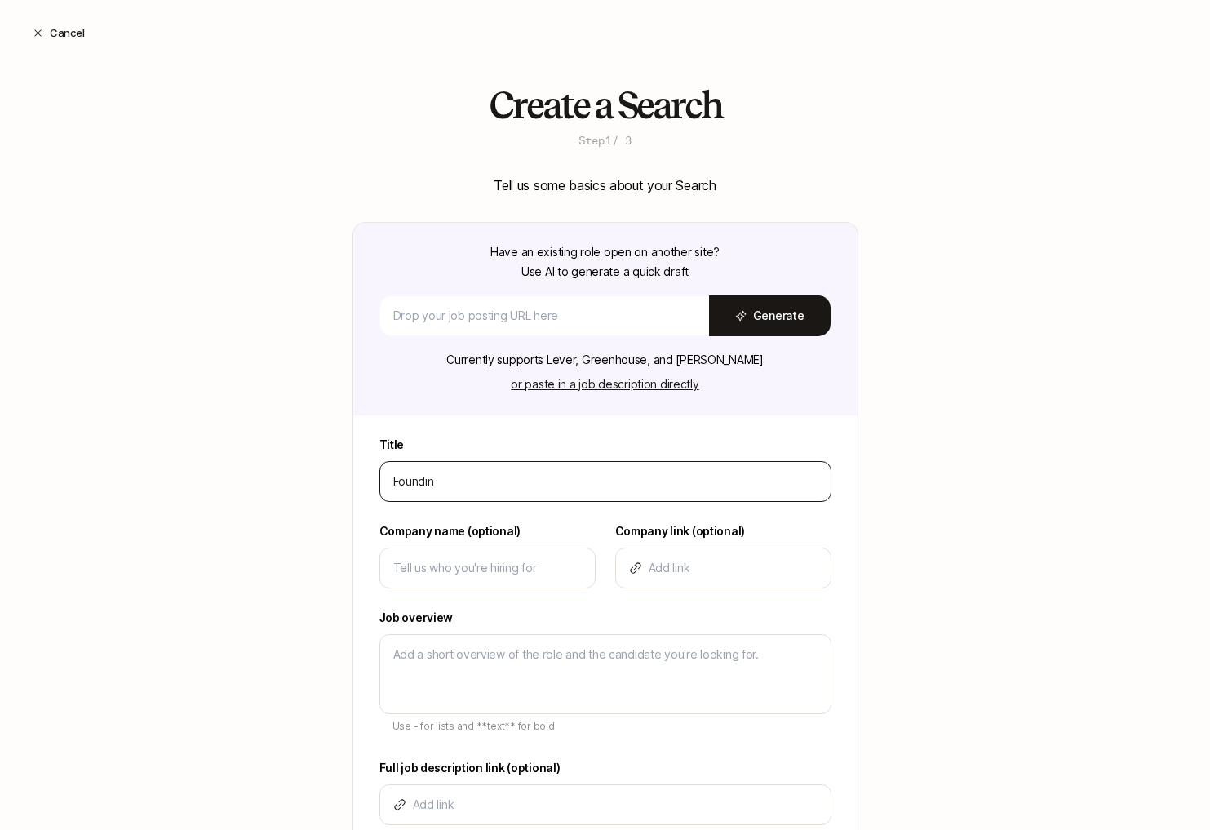
type input "Founding"
type textarea "x"
type input "Founding"
type textarea "x"
type input "Founding A"
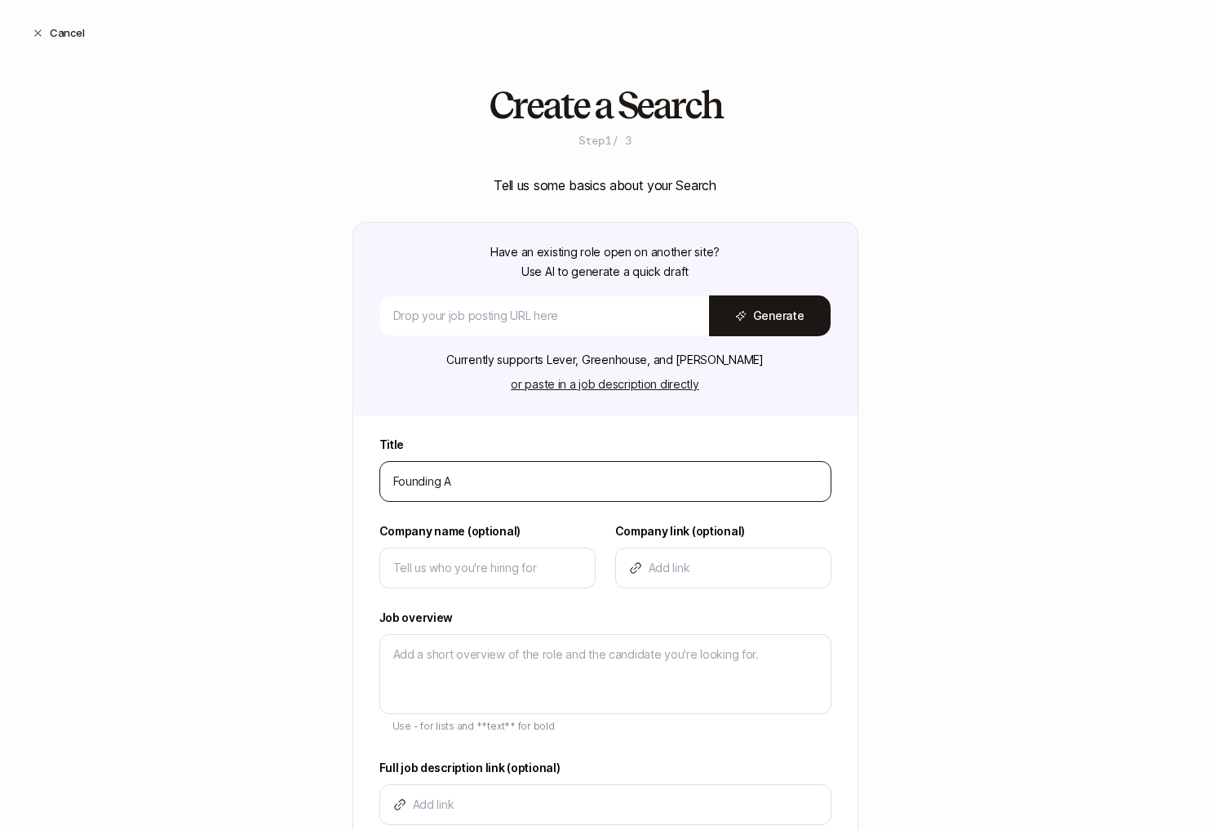
type textarea "x"
type input "Founding AI"
type textarea "x"
type input "Founding AI/"
type textarea "x"
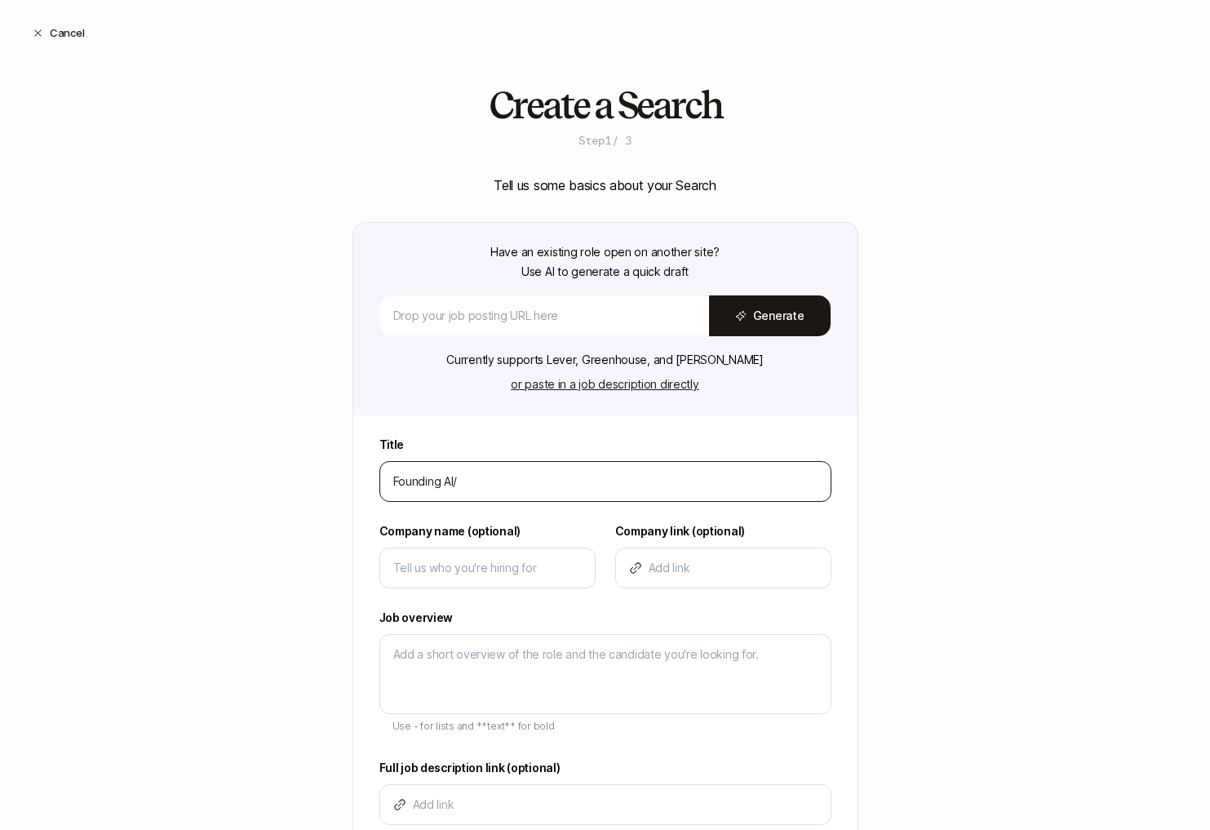
type input "Founding AI/M"
type textarea "x"
type input "Founding AI/ML"
type textarea "x"
type input "Founding AI/ML"
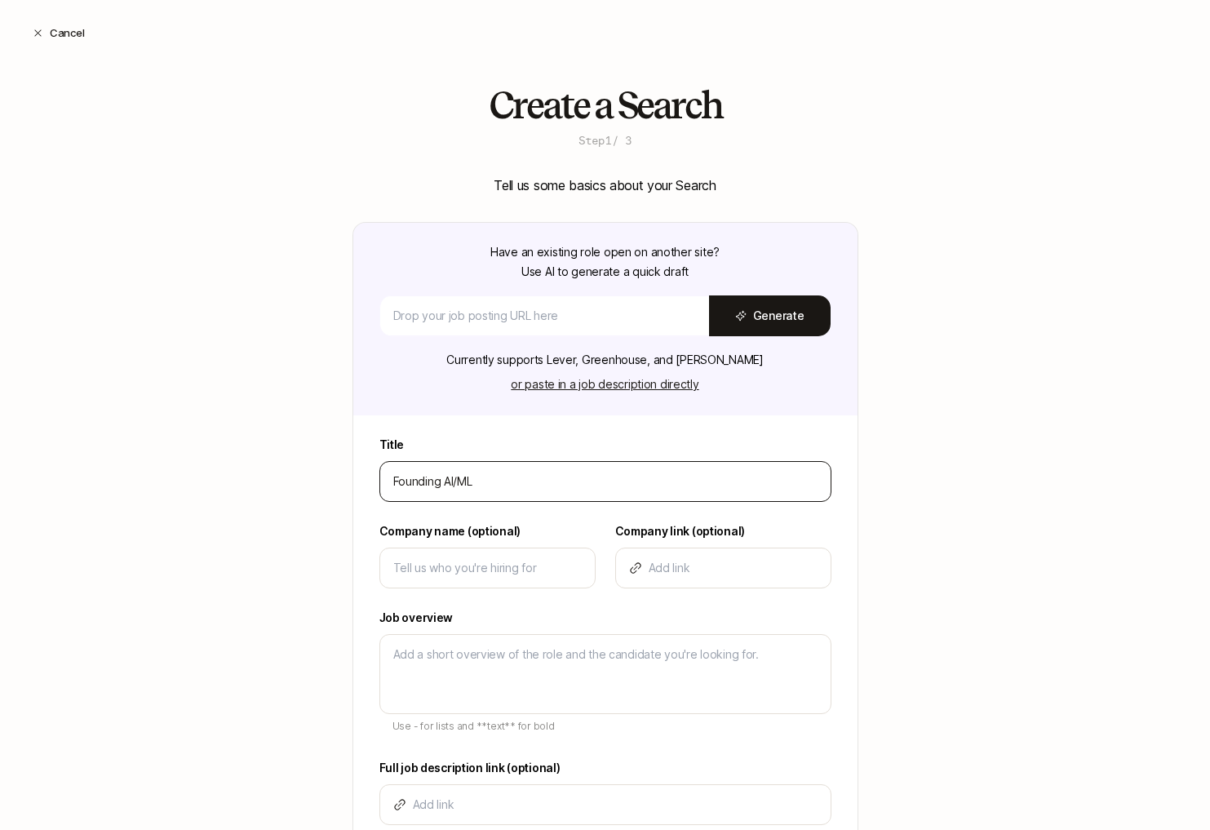
type textarea "x"
type input "Founding AI/ML E"
type textarea "x"
type input "Founding AI/ML En"
type textarea "x"
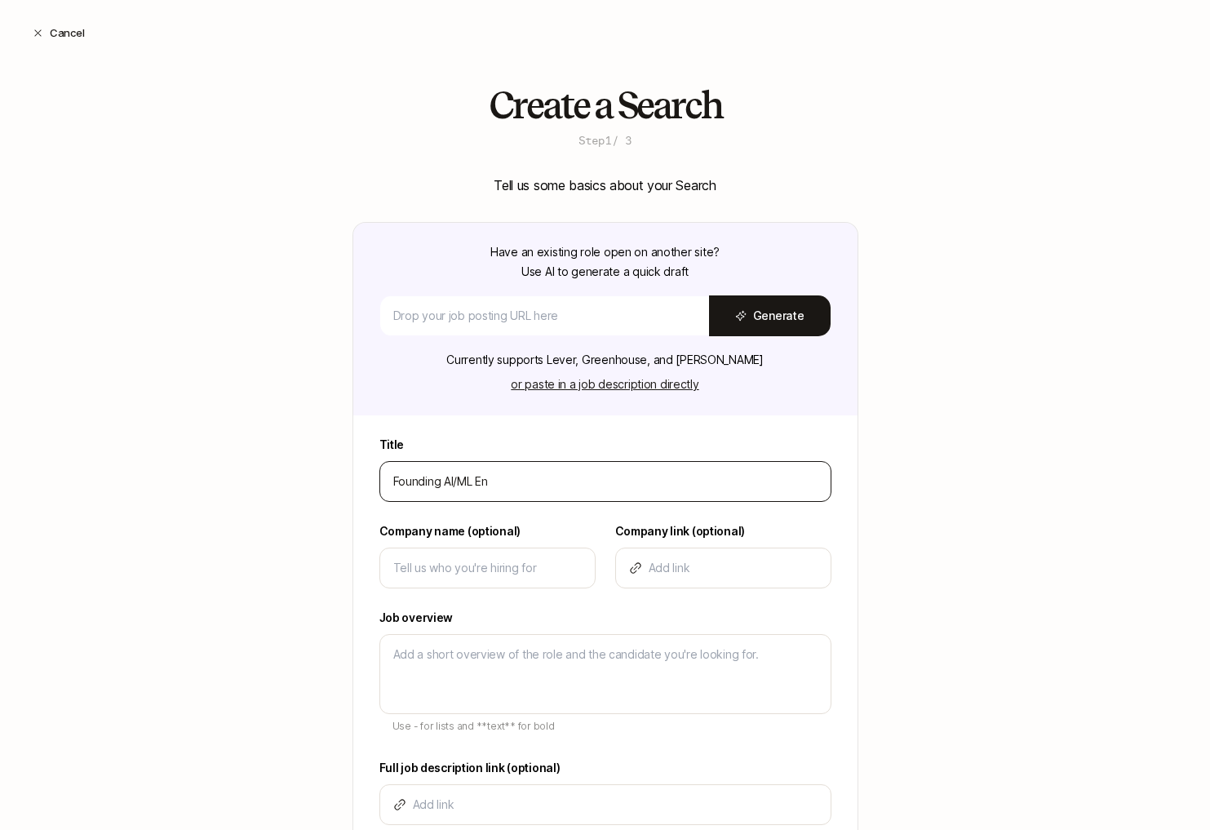
type input "Founding AI/ML Eng"
type textarea "x"
type input "Founding AI/ML Engi"
type textarea "x"
type input "Founding AI/ML Engin"
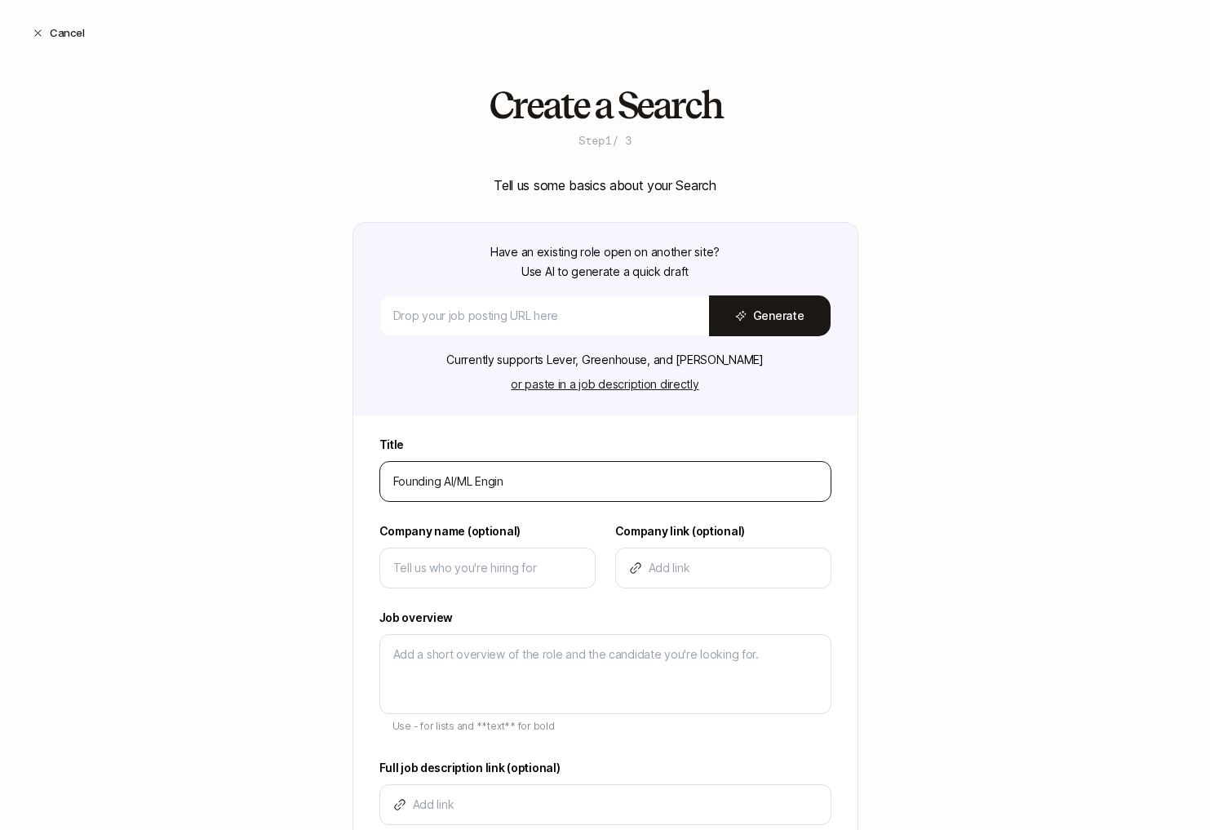
type textarea "x"
type input "Founding AI/ML Engine"
type textarea "x"
type input "Founding AI/ML Enginee"
type textarea "x"
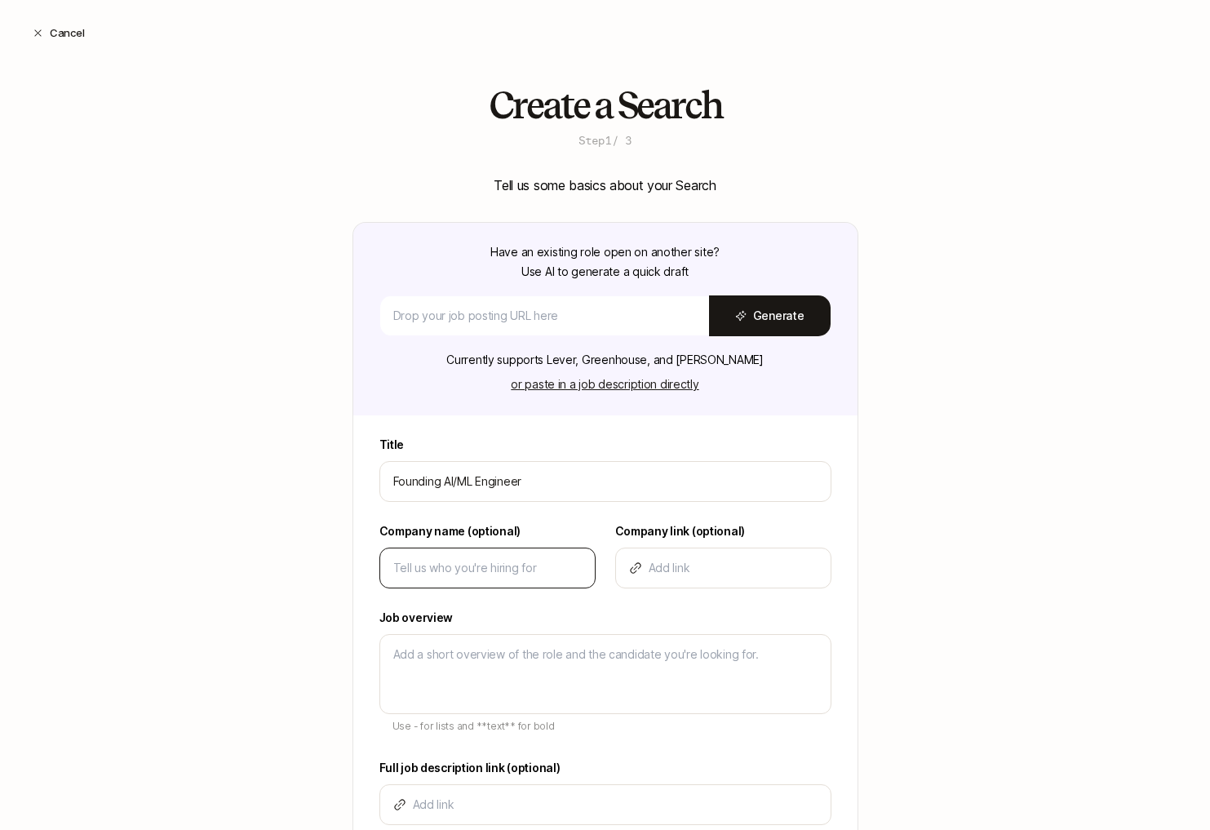
type input "Founding AI/ML Engineer"
click at [436, 568] on input at bounding box center [487, 568] width 189 height 20
type textarea "x"
type input "S"
type textarea "x"
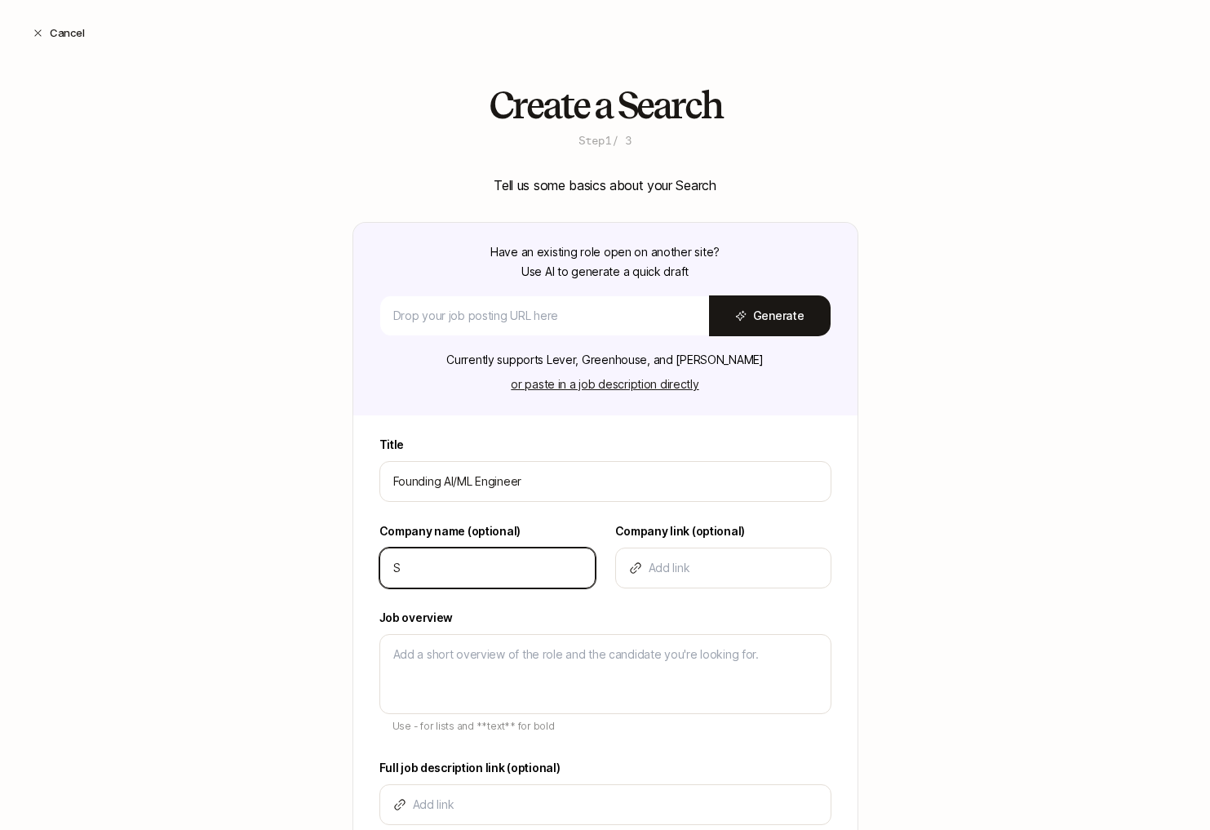
type input "SO"
type textarea "x"
type input "SON"
type textarea "x"
type input "SONA"
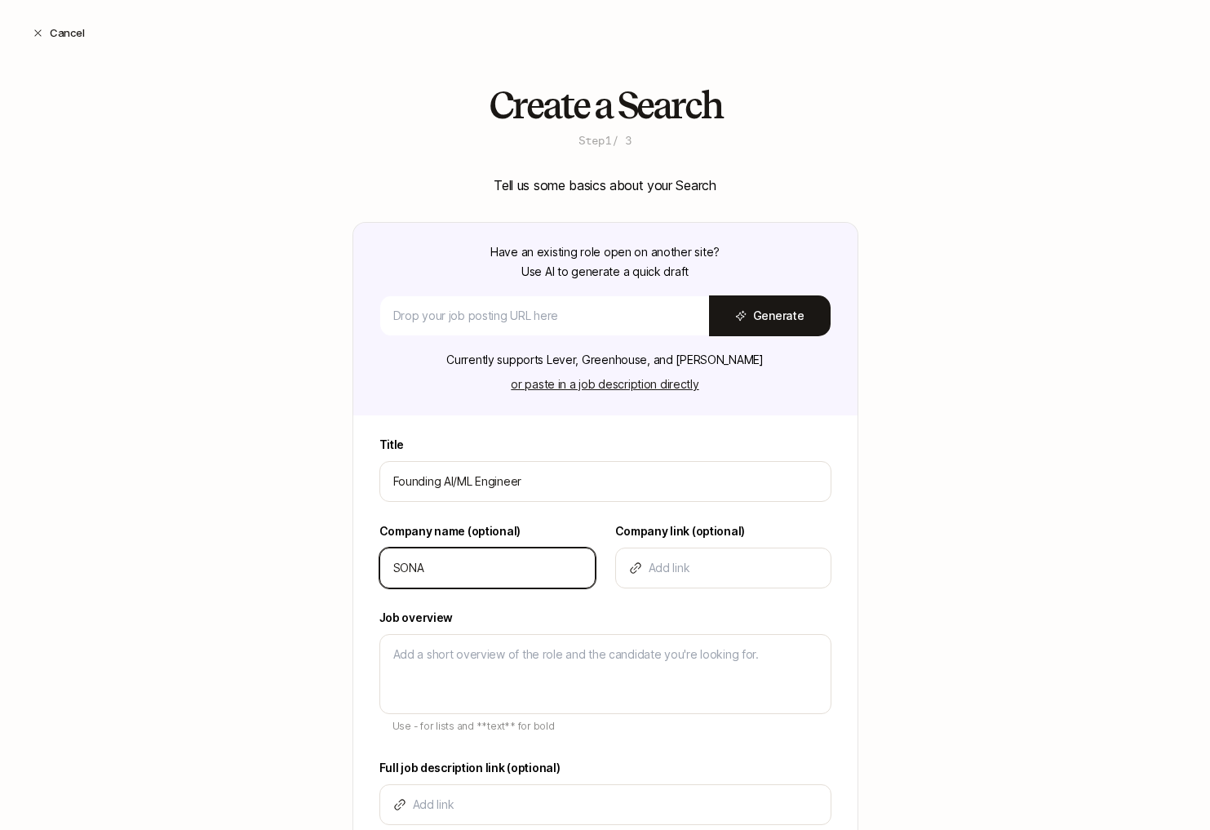
type textarea "x"
type input "SONAT"
type textarea "x"
type input "[MEDICAL_DATA]"
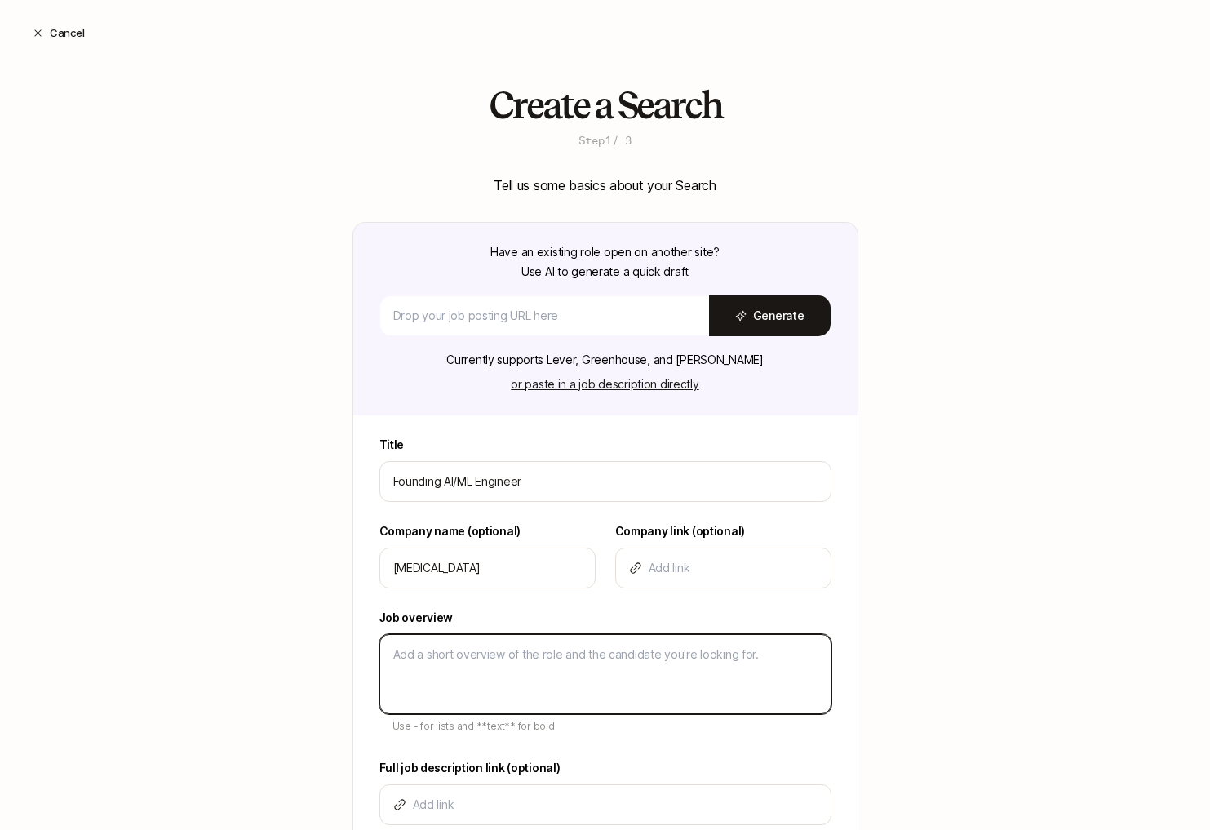
click at [451, 664] on textarea at bounding box center [606, 674] width 452 height 80
paste textarea "**SONATA provides preventive healthcare built around your complete health pictu…"
type textarea "x"
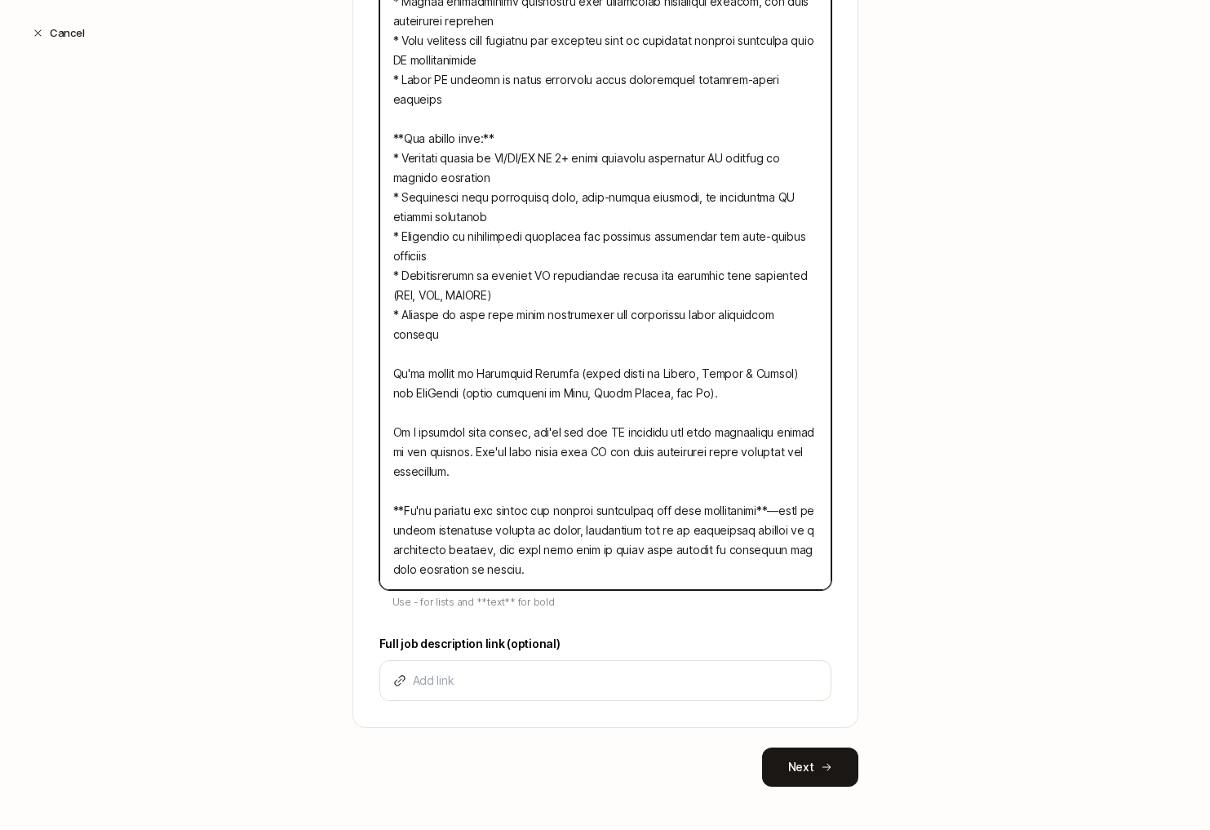
scroll to position [1029, 0]
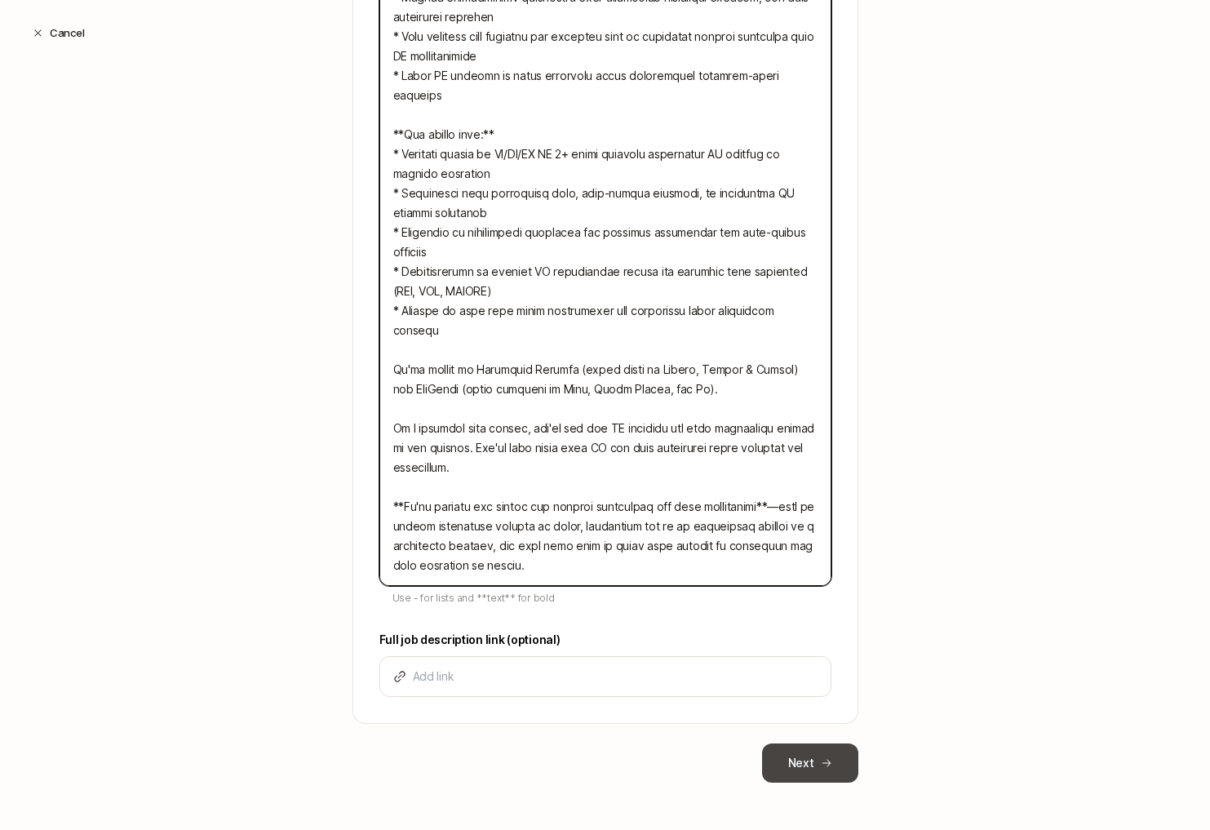
type textarea "**SONATA provides preventive healthcare built around your complete health pictu…"
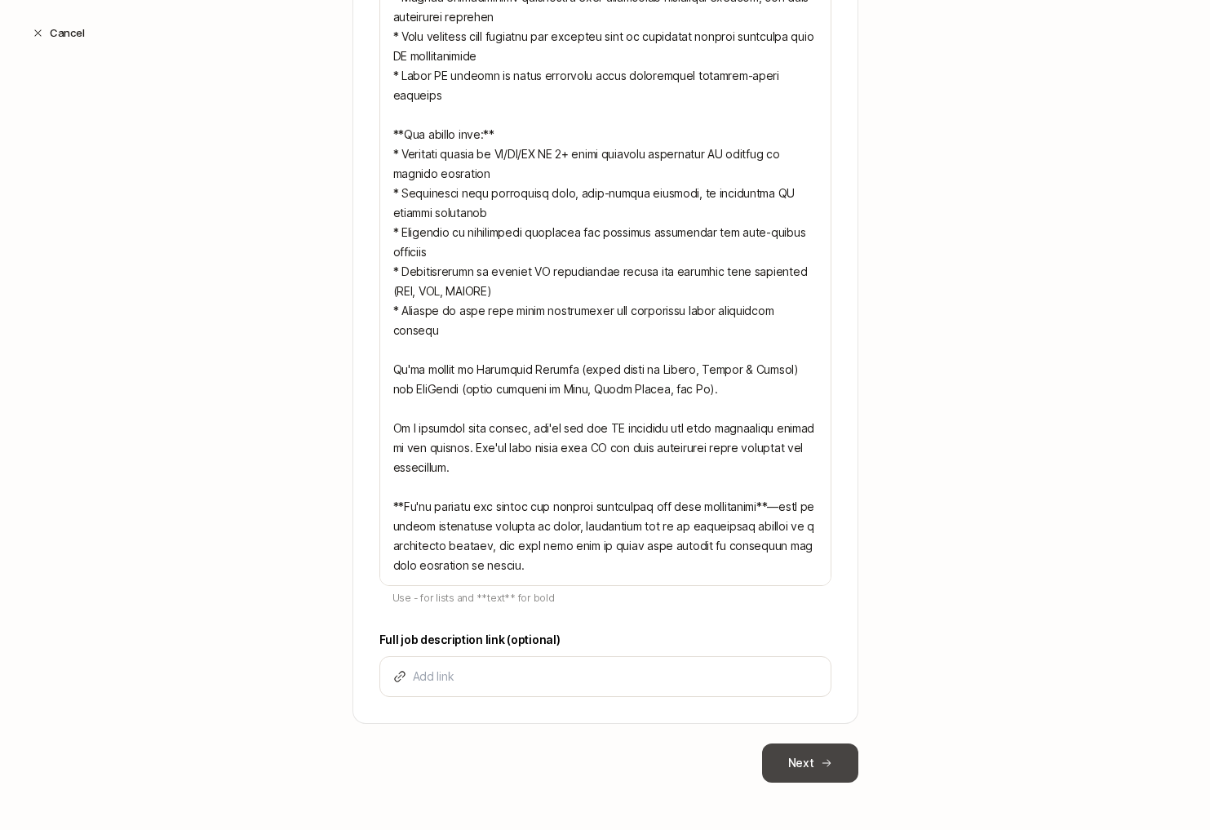
click at [810, 746] on button "Next" at bounding box center [810, 763] width 96 height 39
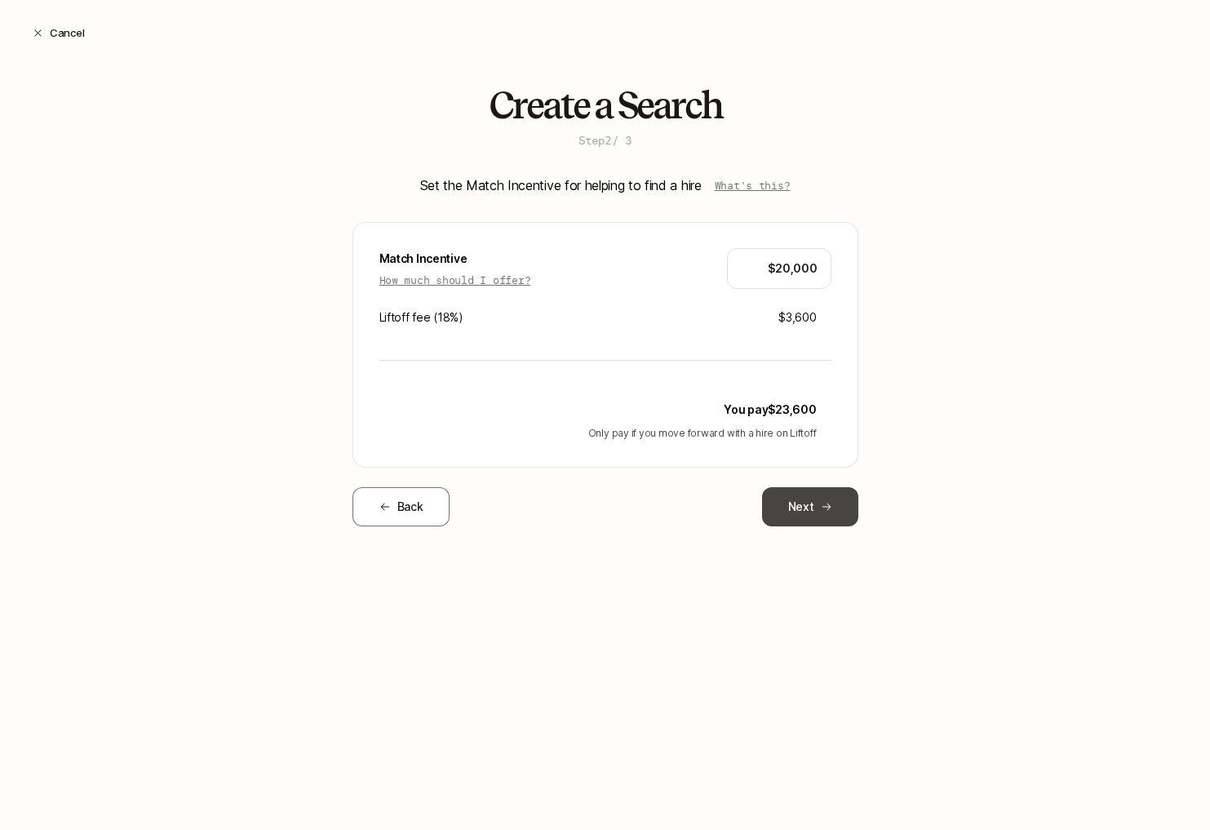
type input "$20,000"
click at [808, 504] on button "Next" at bounding box center [810, 506] width 96 height 39
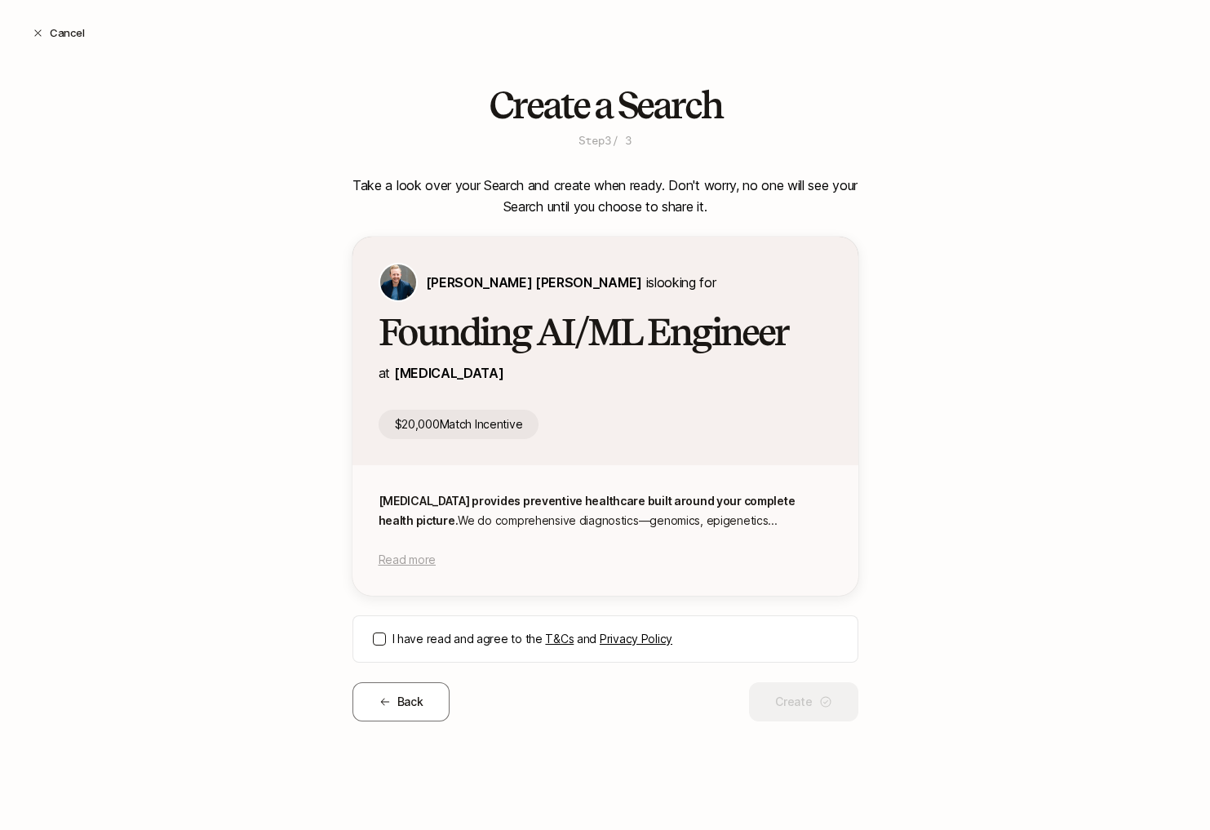
click at [417, 560] on span "Read more" at bounding box center [407, 560] width 57 height 14
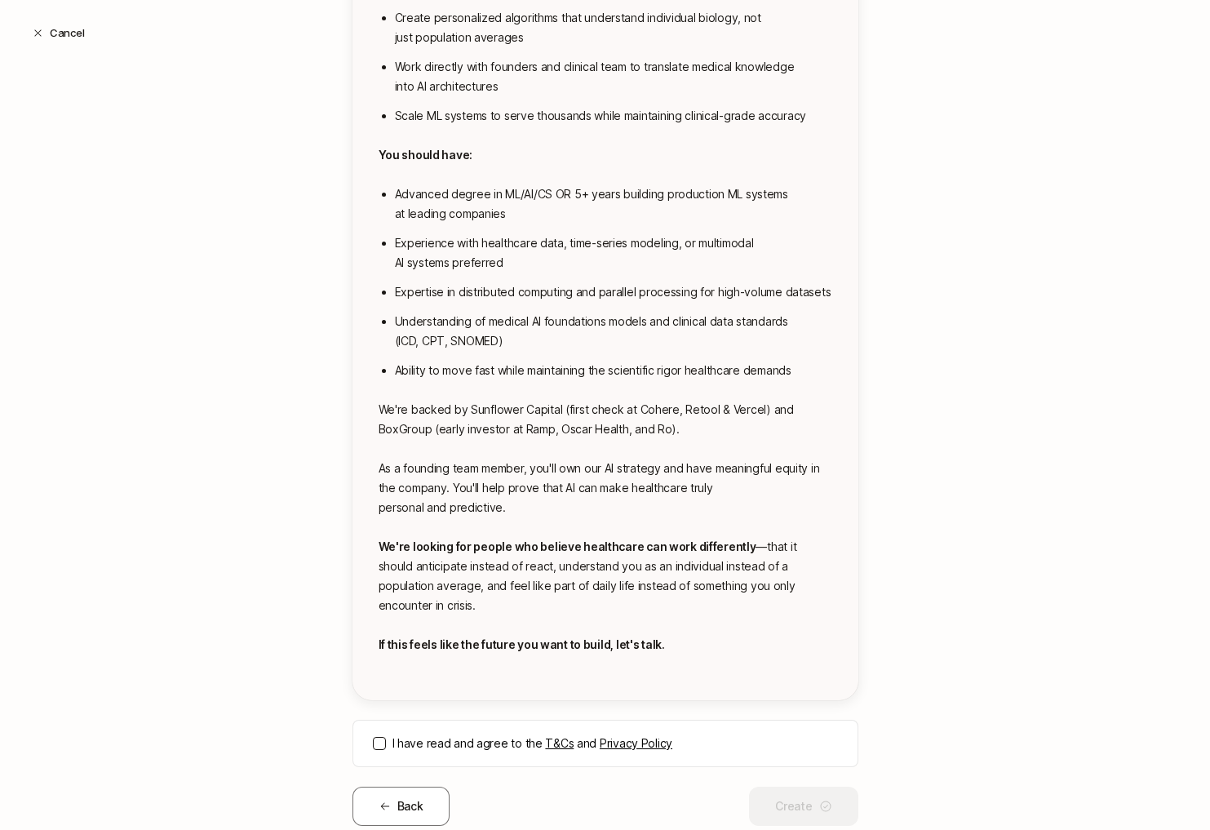
scroll to position [923, 0]
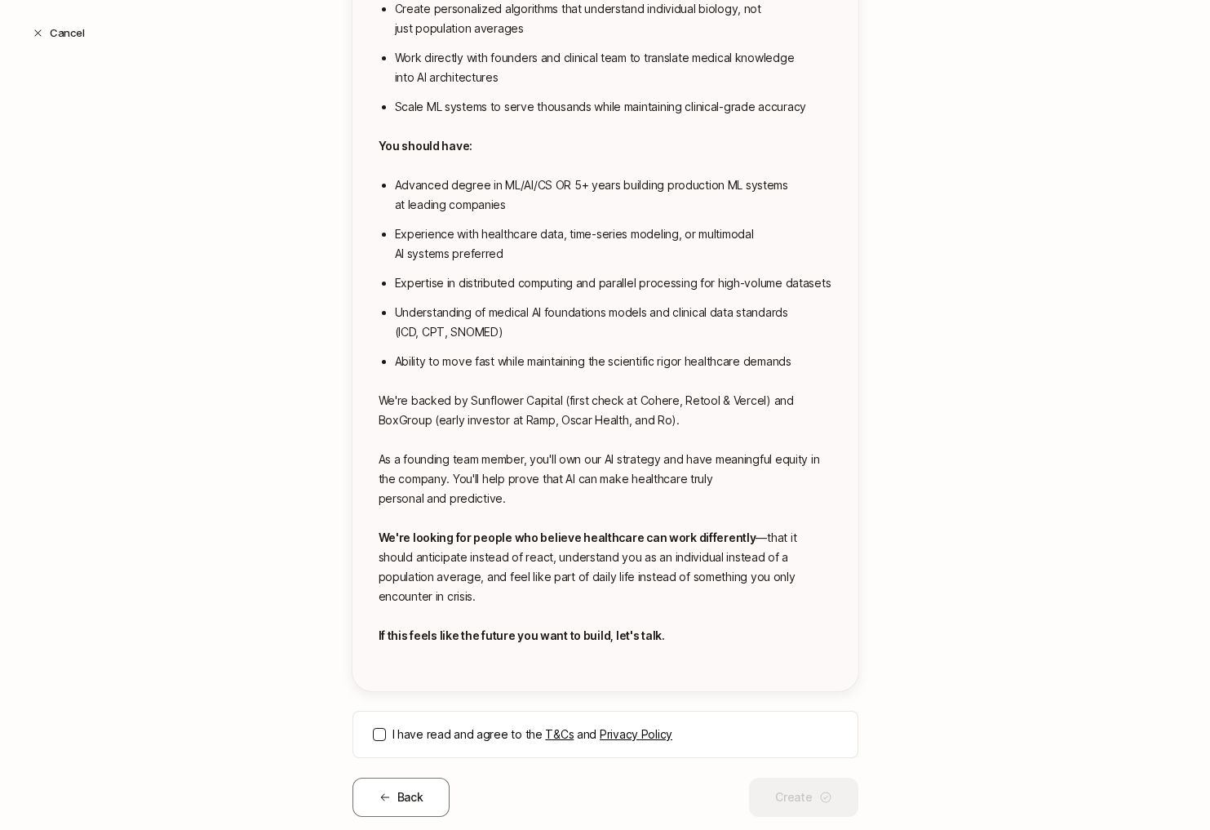
click at [378, 728] on button "I have read and agree to the T&Cs and Privacy Policy" at bounding box center [379, 734] width 13 height 13
click at [783, 778] on button "Create" at bounding box center [803, 797] width 109 height 39
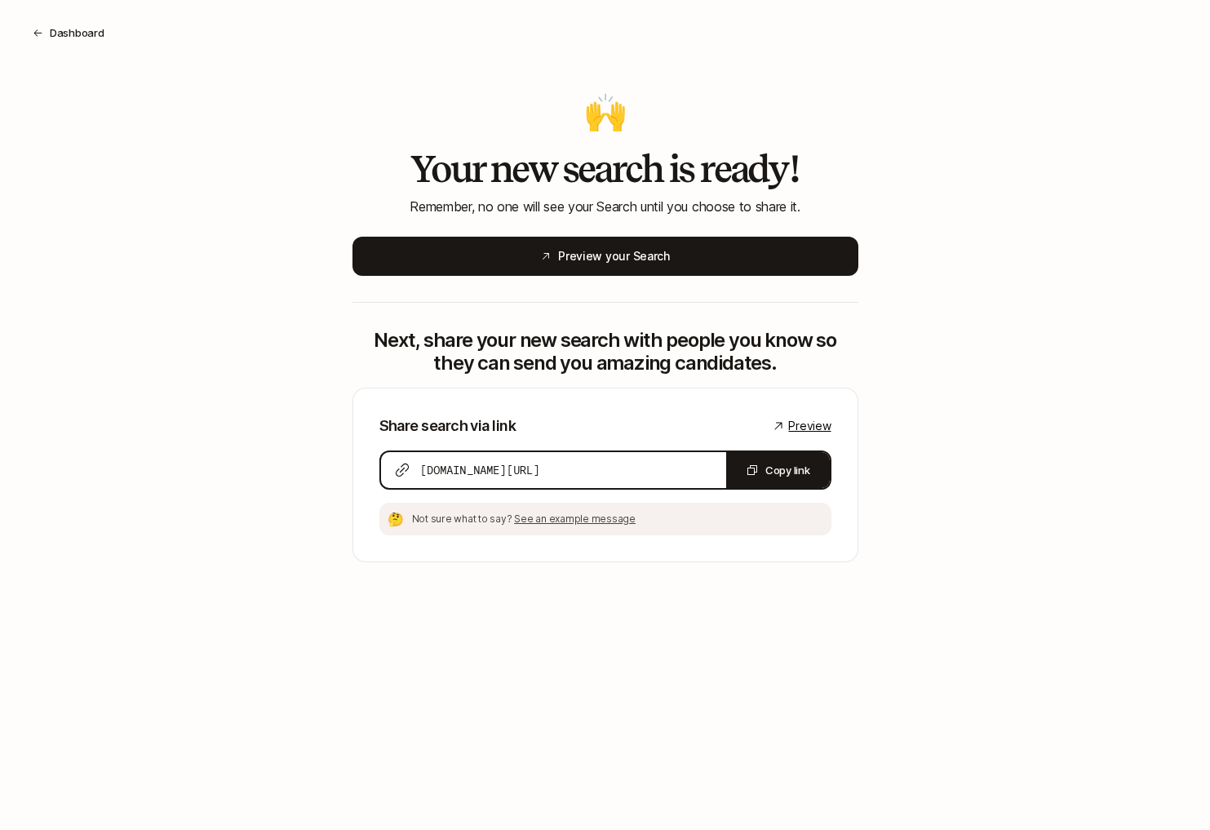
click at [811, 426] on span "Preview" at bounding box center [809, 426] width 42 height 20
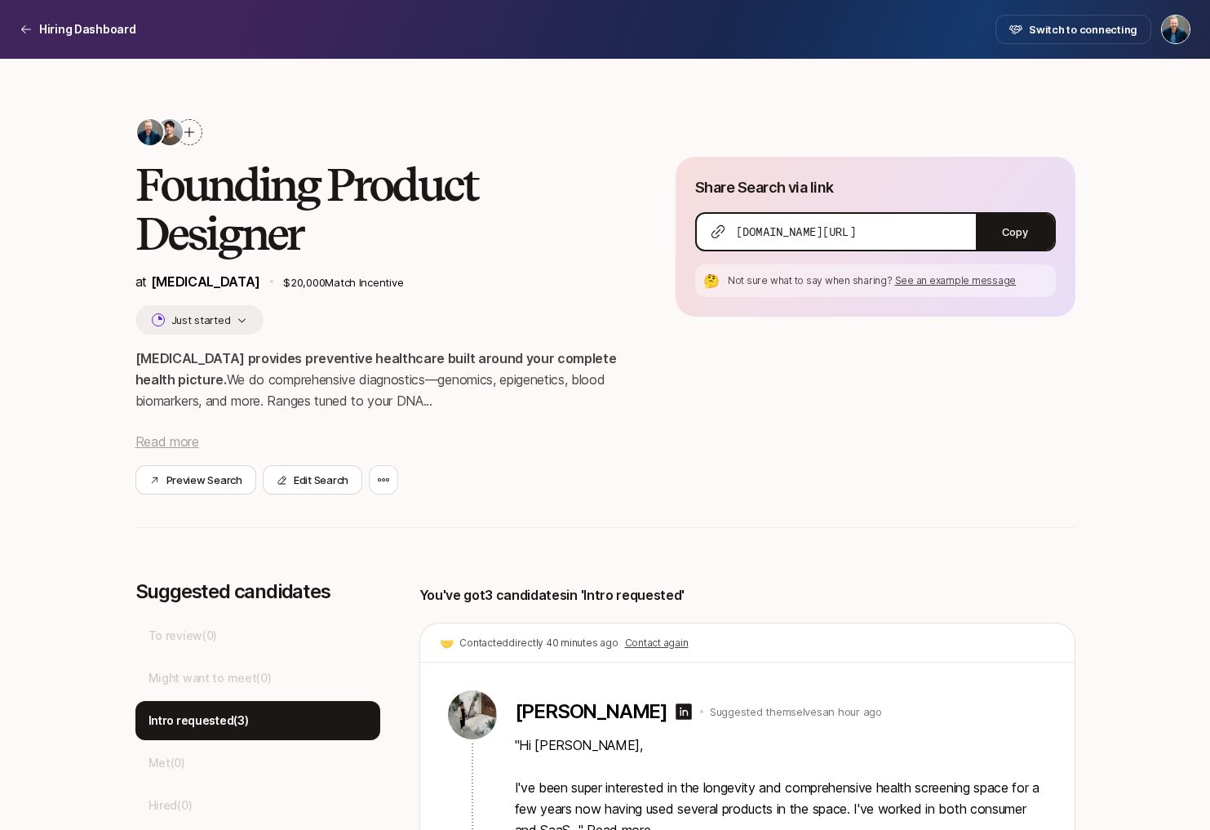
click at [186, 443] on span "Read more" at bounding box center [167, 441] width 64 height 16
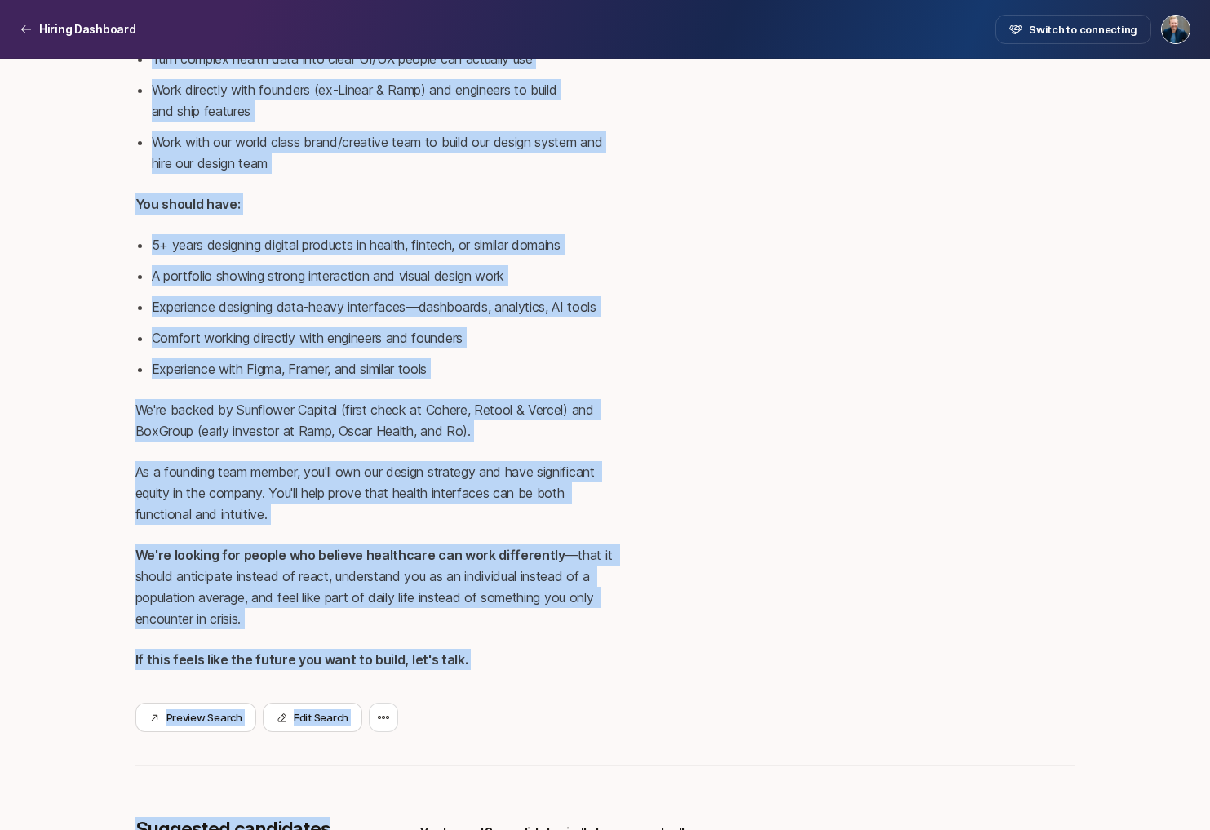
scroll to position [748, 0]
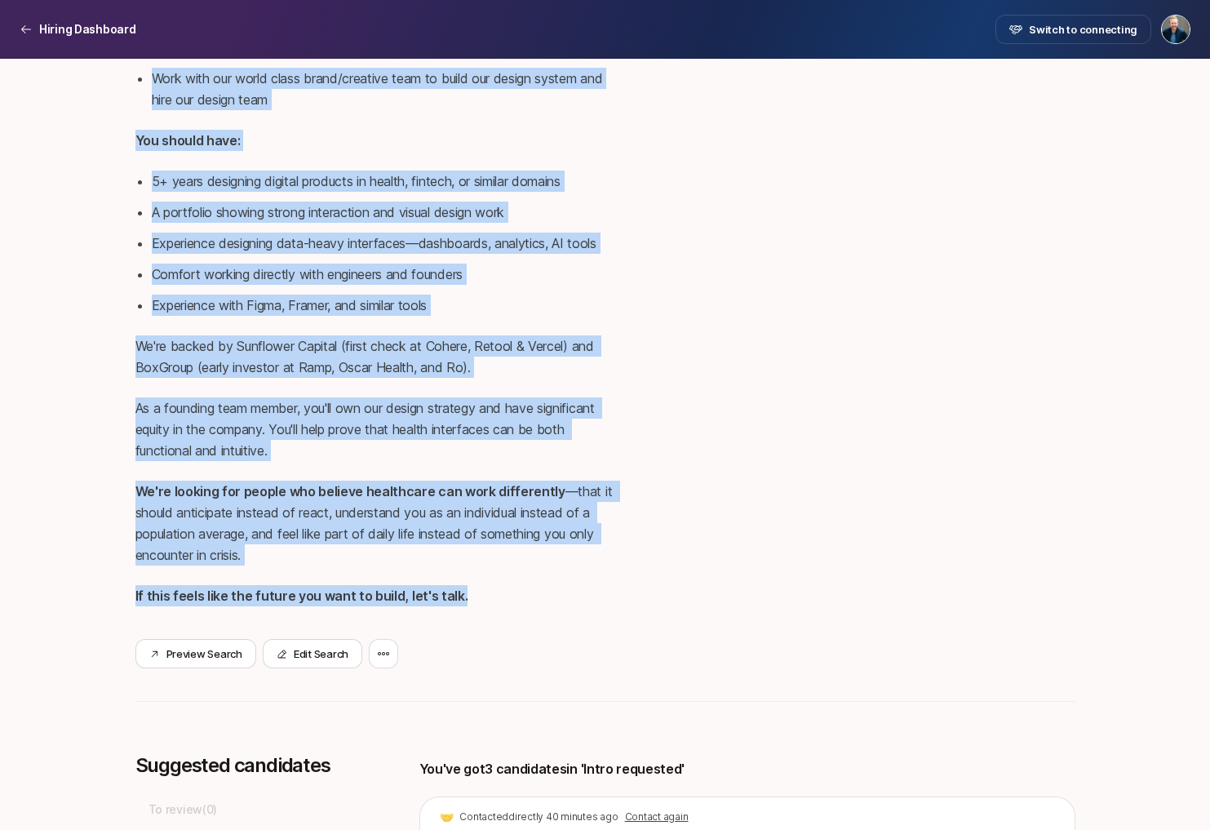
drag, startPoint x: 135, startPoint y: 157, endPoint x: 458, endPoint y: 580, distance: 532.2
click at [458, 580] on div "SONATA provides preventive healthcare built around your complete health picture…" at bounding box center [379, 102] width 488 height 1007
copy div "SONATA provides preventive healthcare built around your complete health picture…"
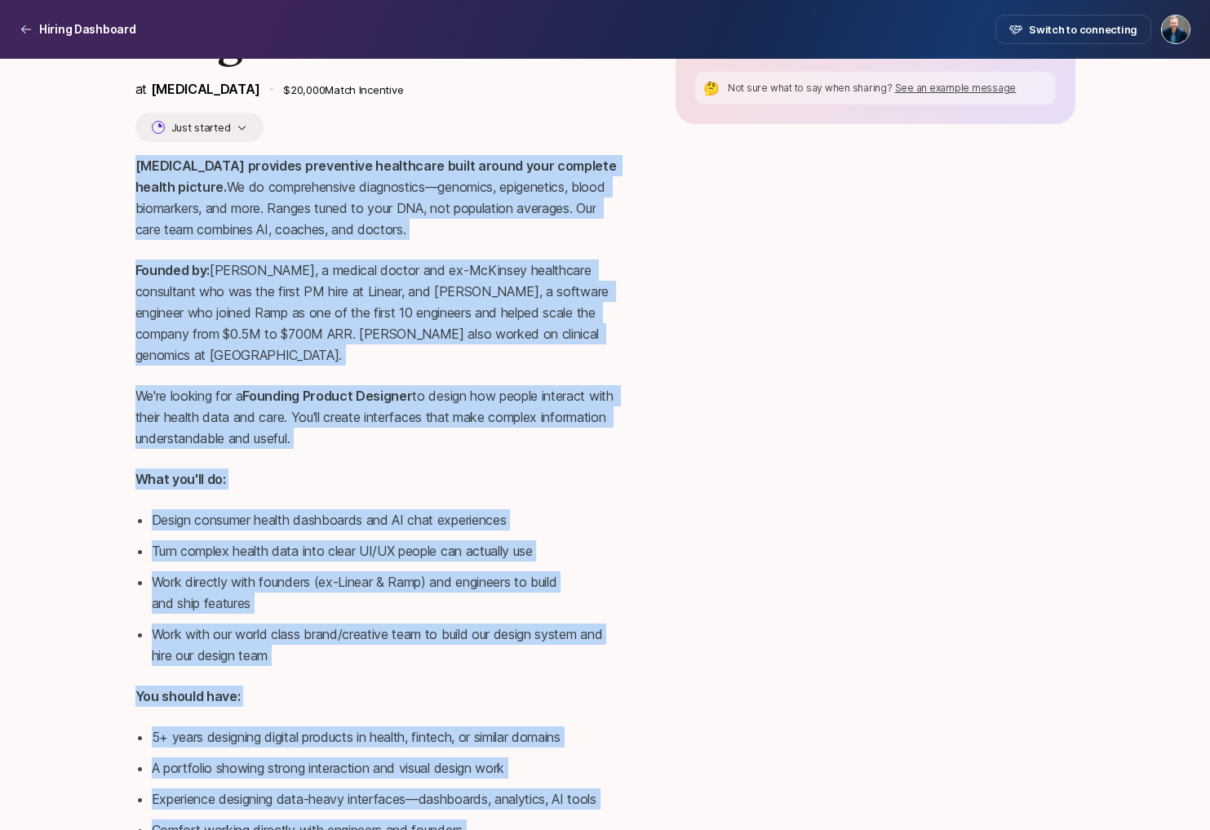
scroll to position [0, 0]
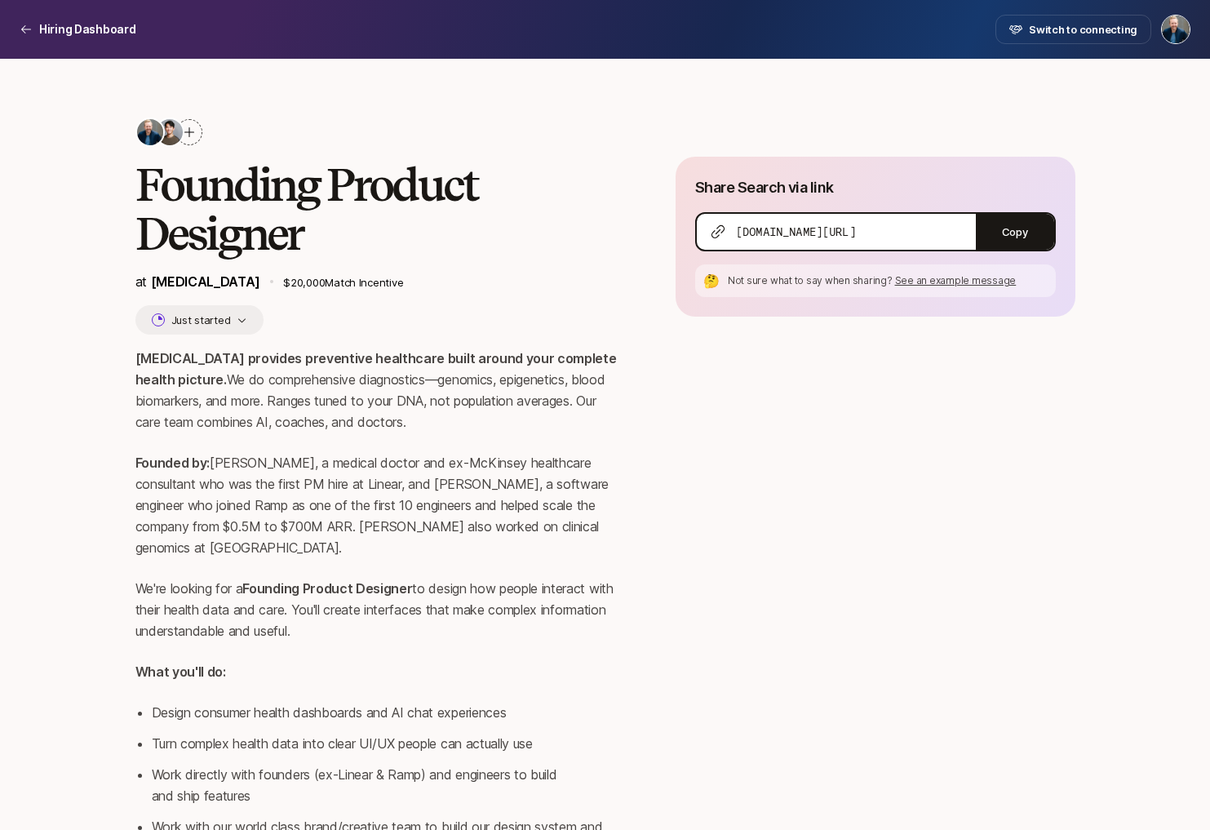
click at [273, 178] on h2 "Founding Product Designer" at bounding box center [379, 209] width 488 height 98
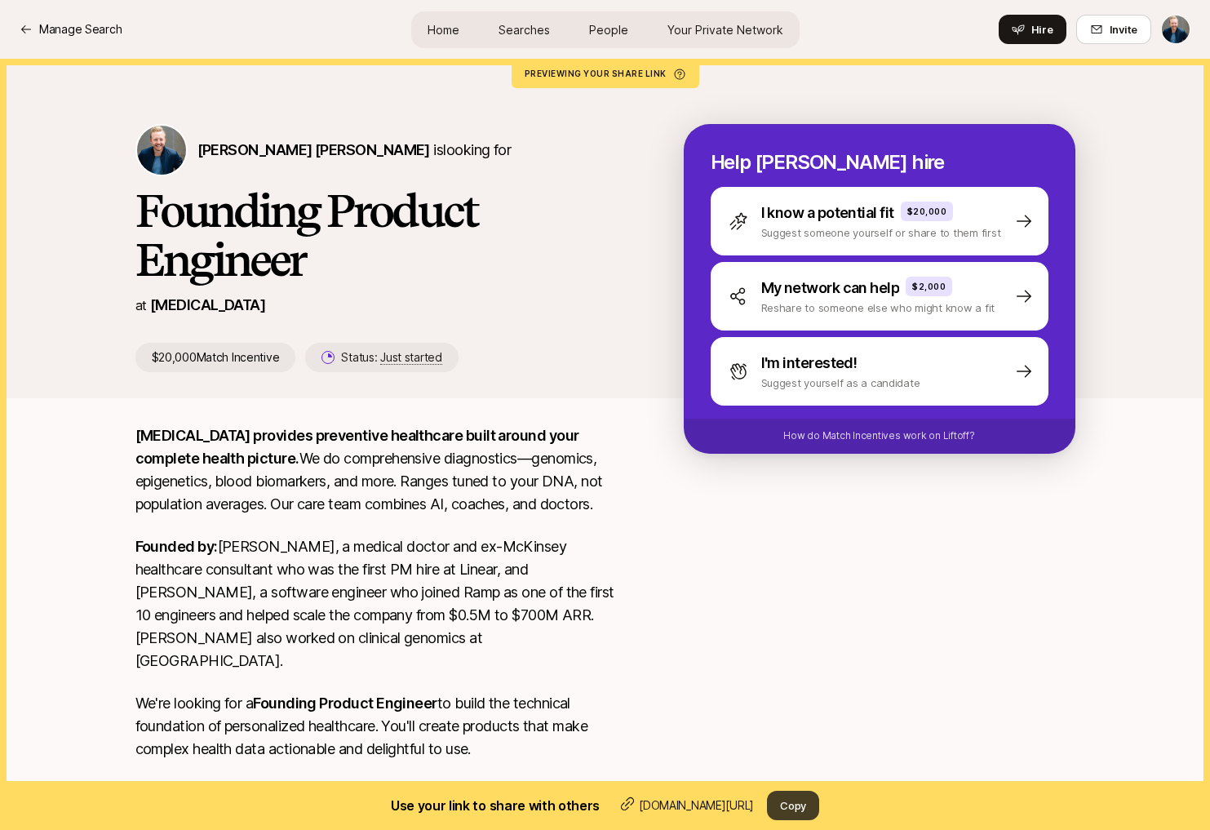
click at [798, 802] on button "Copy" at bounding box center [793, 805] width 52 height 29
click at [91, 33] on p "Manage Search" at bounding box center [80, 30] width 82 height 20
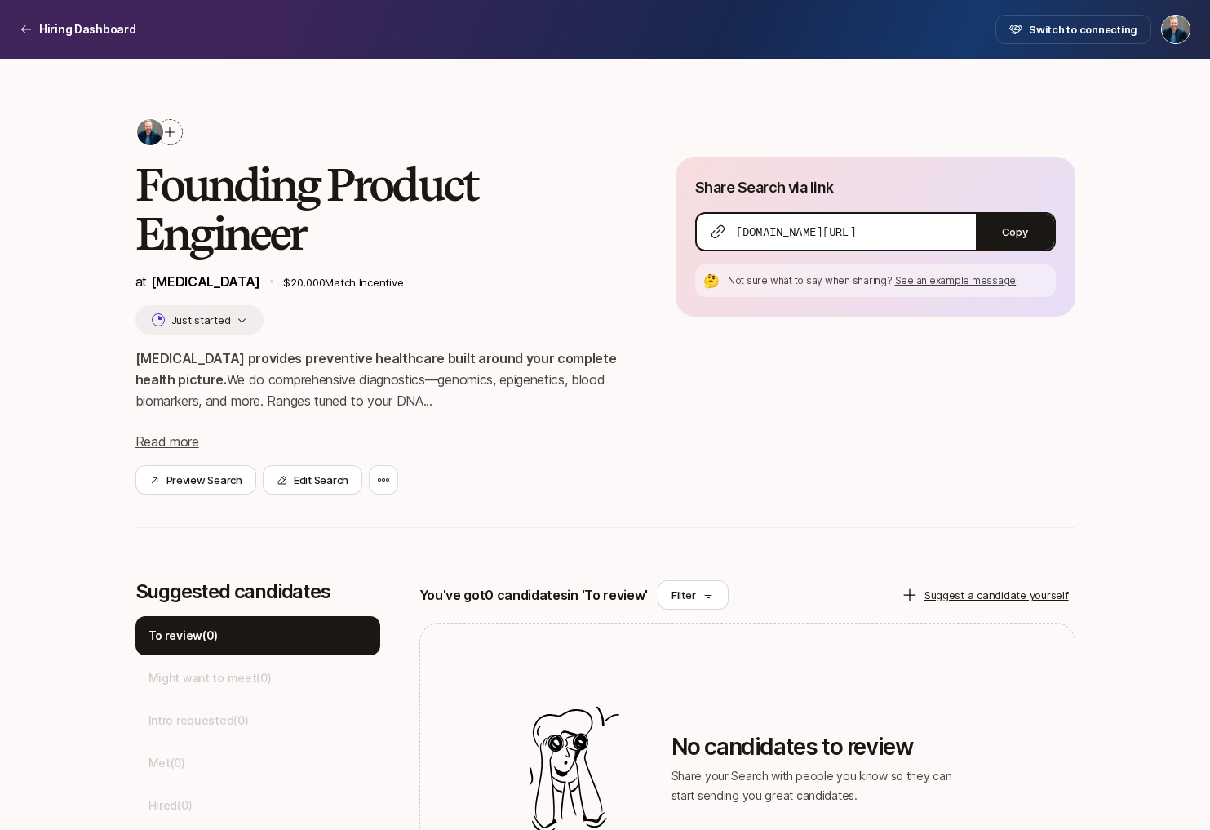
click at [172, 131] on icon at bounding box center [169, 132] width 13 height 13
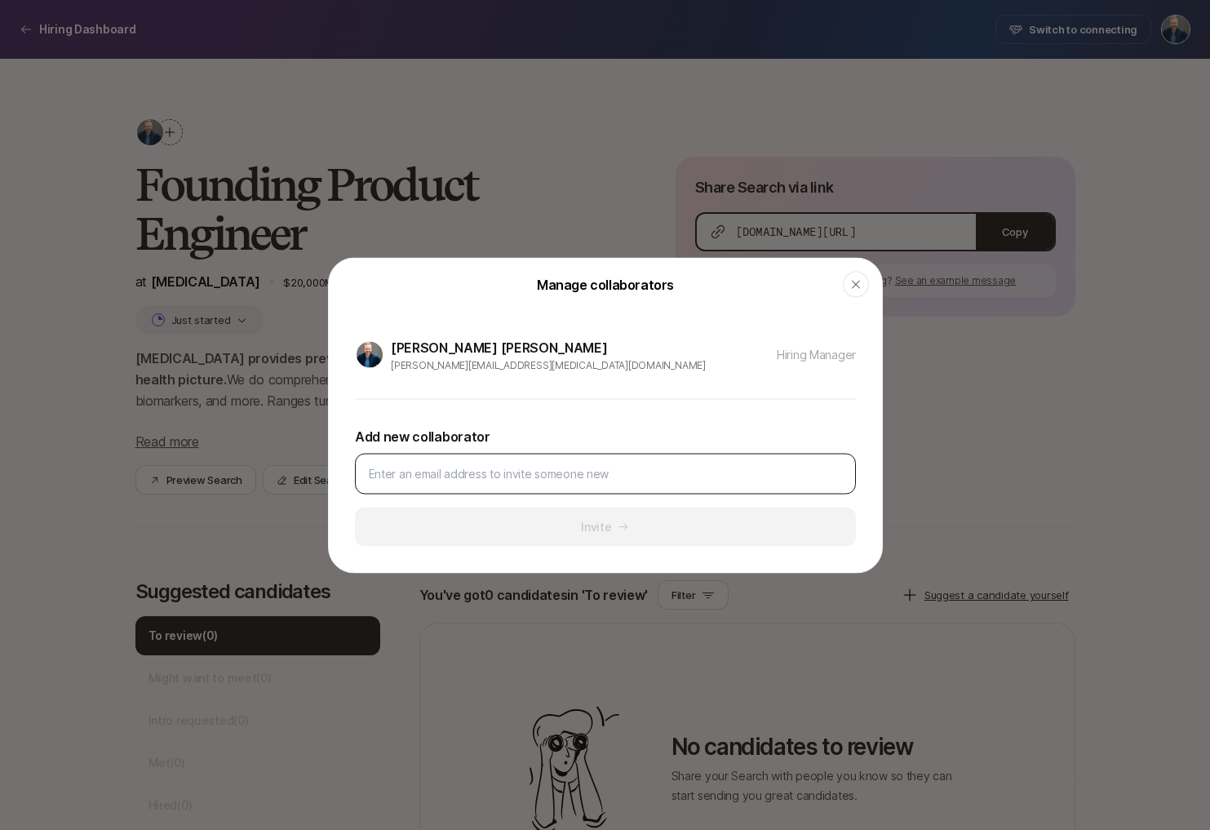
click at [420, 473] on input at bounding box center [605, 474] width 473 height 20
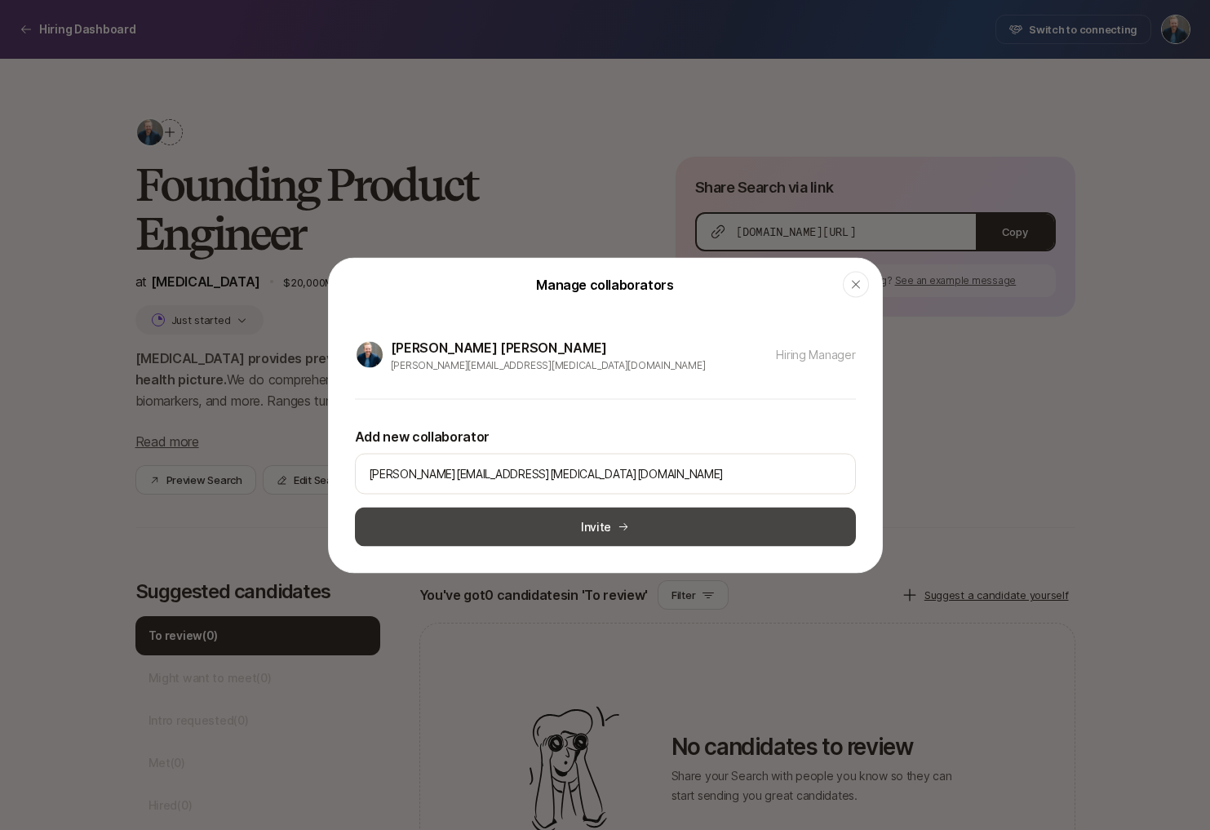
type input "david@sonata.health"
click at [501, 521] on button "Invite" at bounding box center [605, 526] width 501 height 39
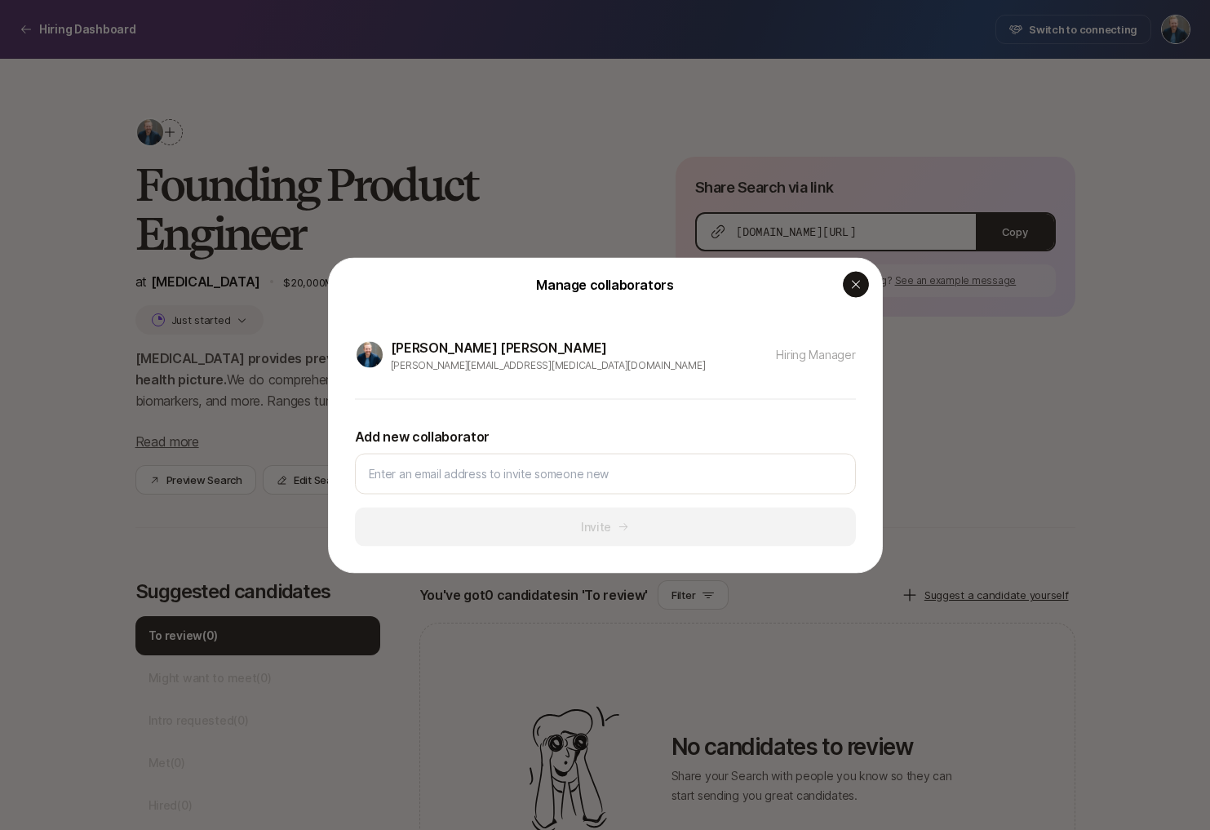
click at [858, 285] on icon "button" at bounding box center [856, 284] width 13 height 13
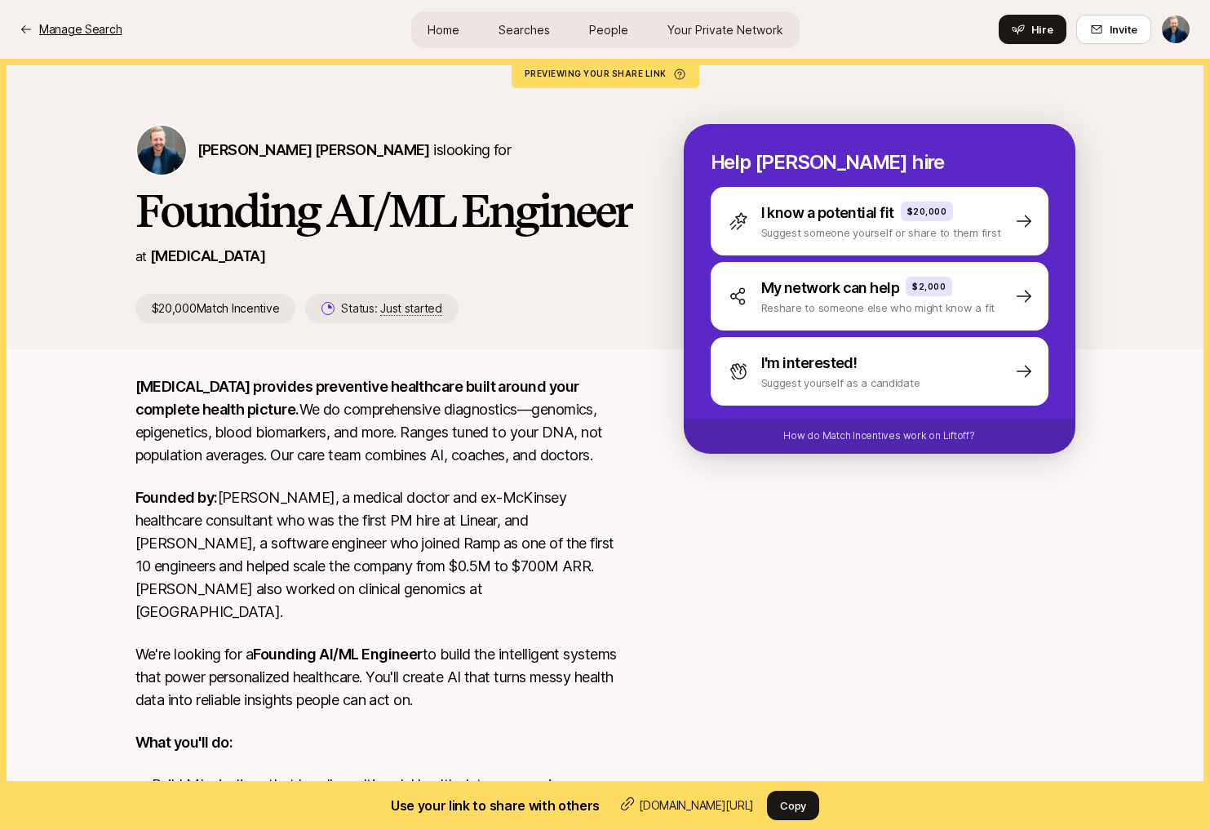
click at [95, 30] on p "Manage Search" at bounding box center [80, 30] width 82 height 20
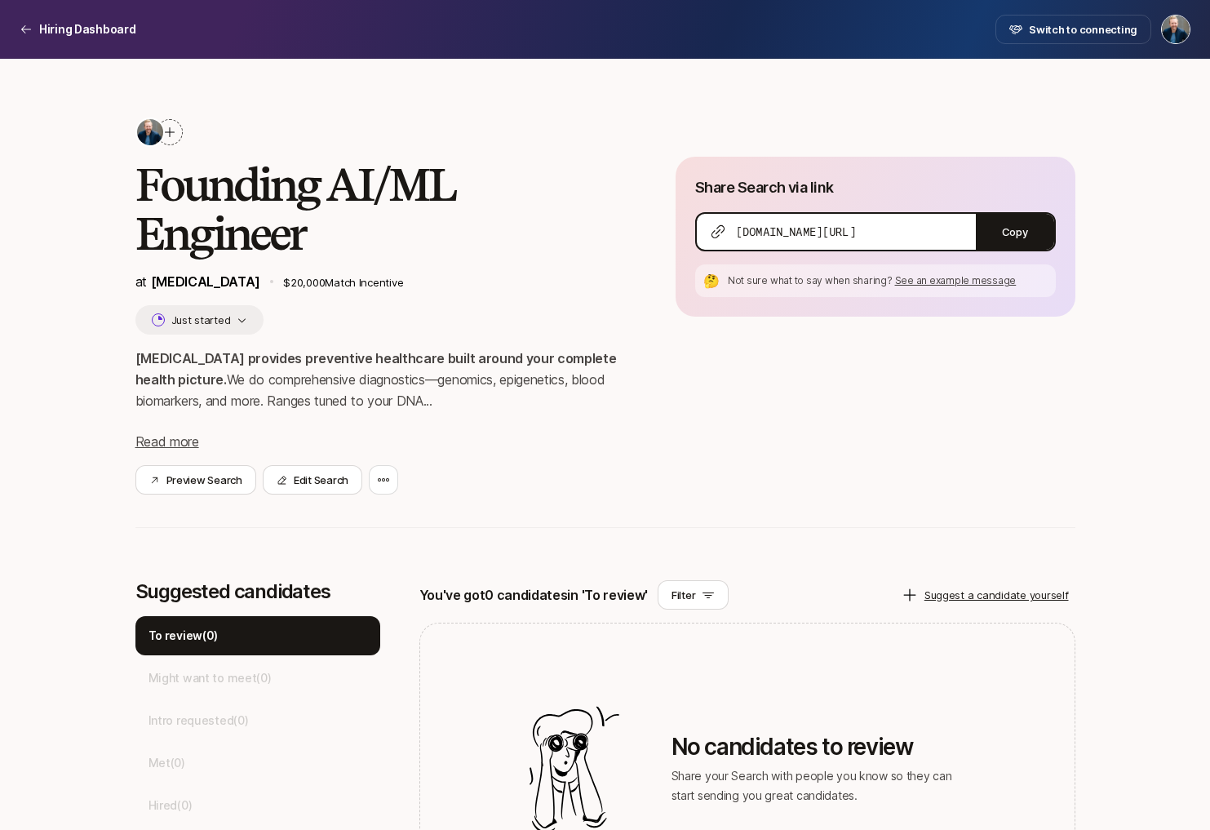
click at [174, 129] on icon at bounding box center [169, 132] width 13 height 13
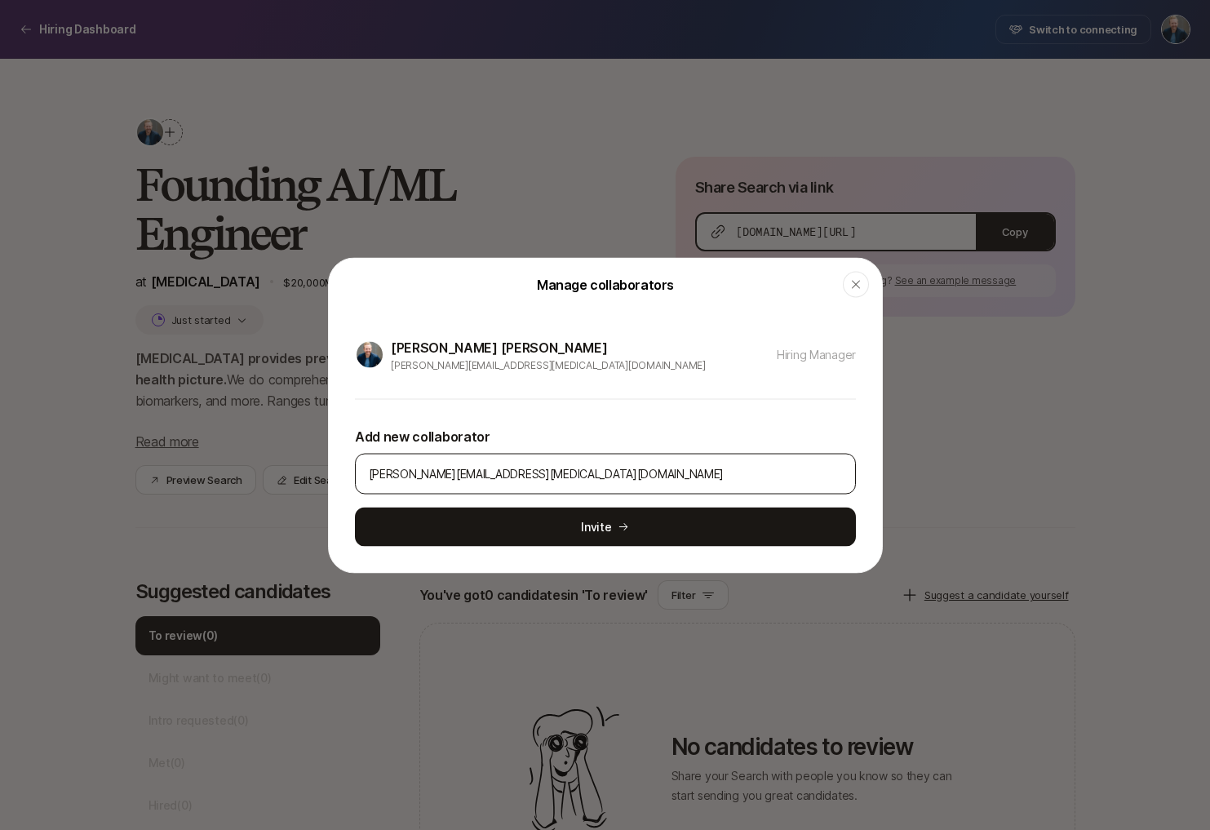
type input "[PERSON_NAME][EMAIL_ADDRESS][MEDICAL_DATA][DOMAIN_NAME]"
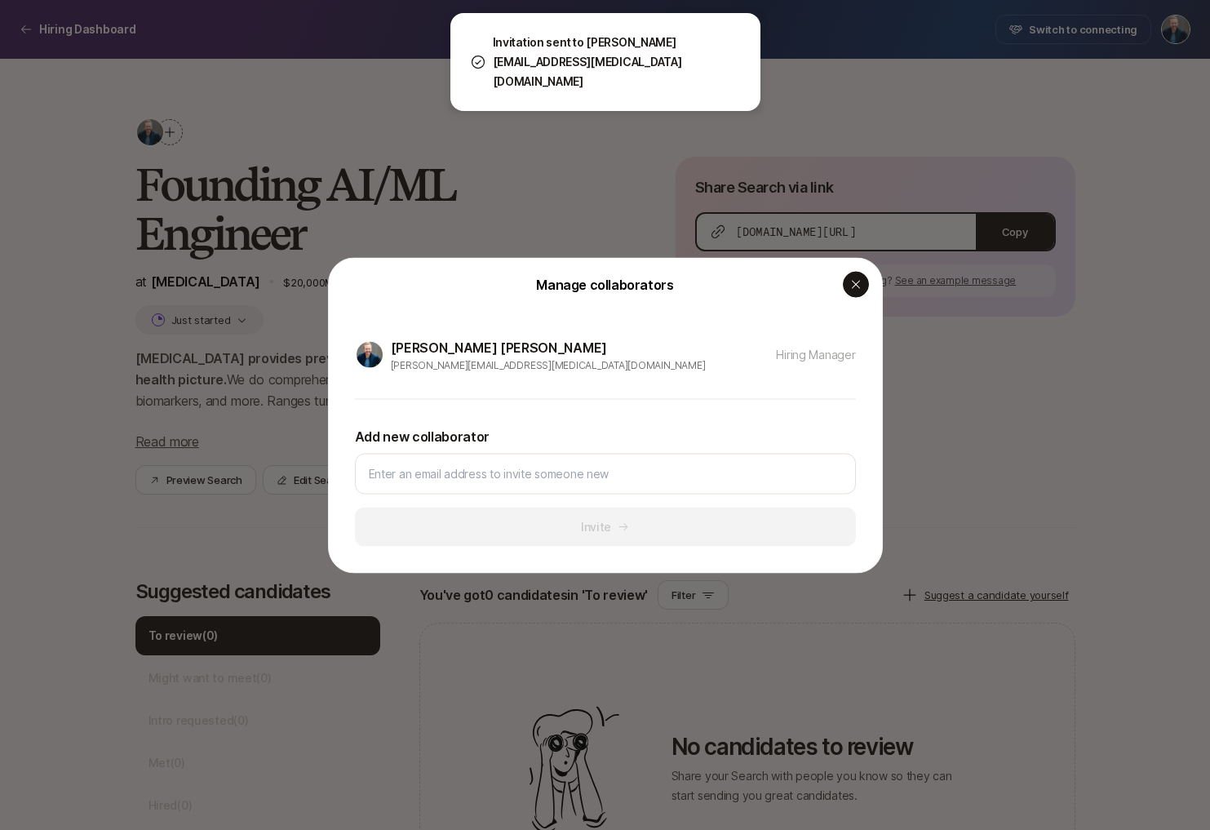
click at [854, 286] on icon "button" at bounding box center [855, 284] width 8 height 8
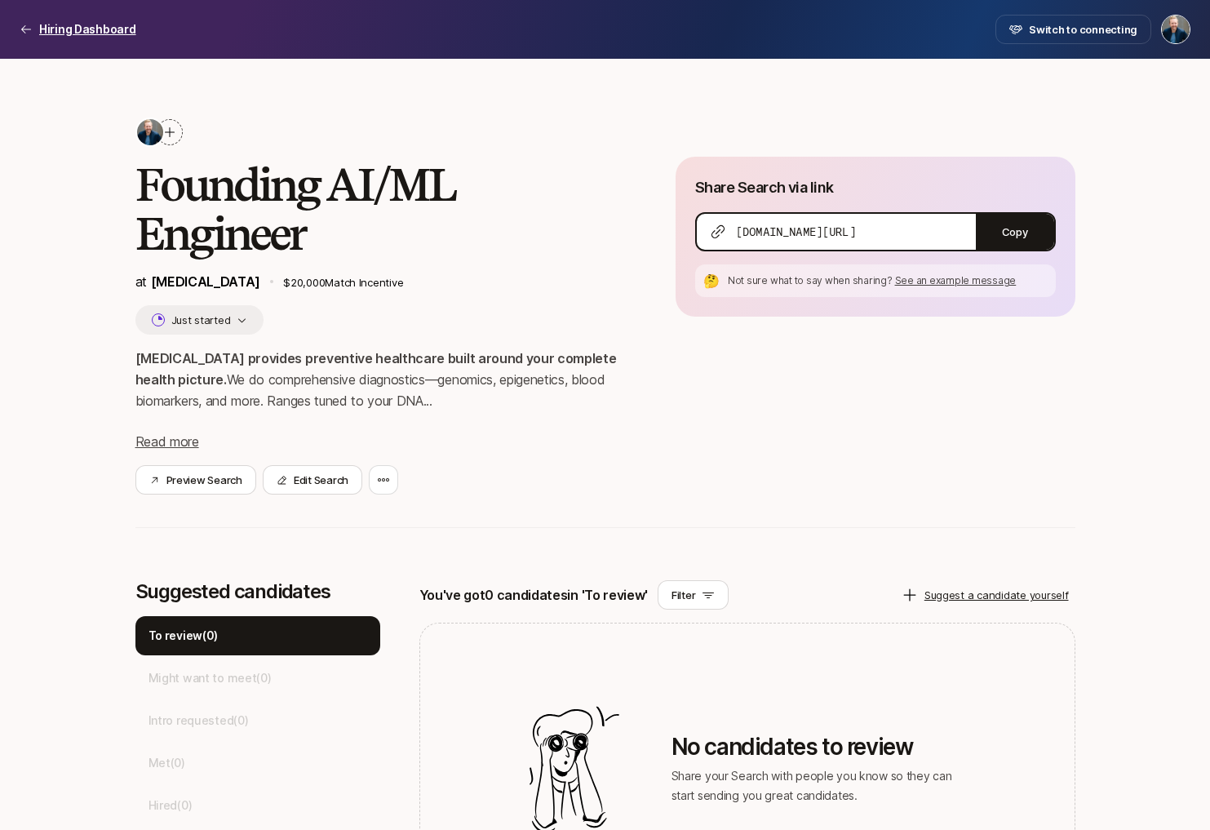
click at [91, 24] on p "Hiring Dashboard" at bounding box center [87, 30] width 97 height 20
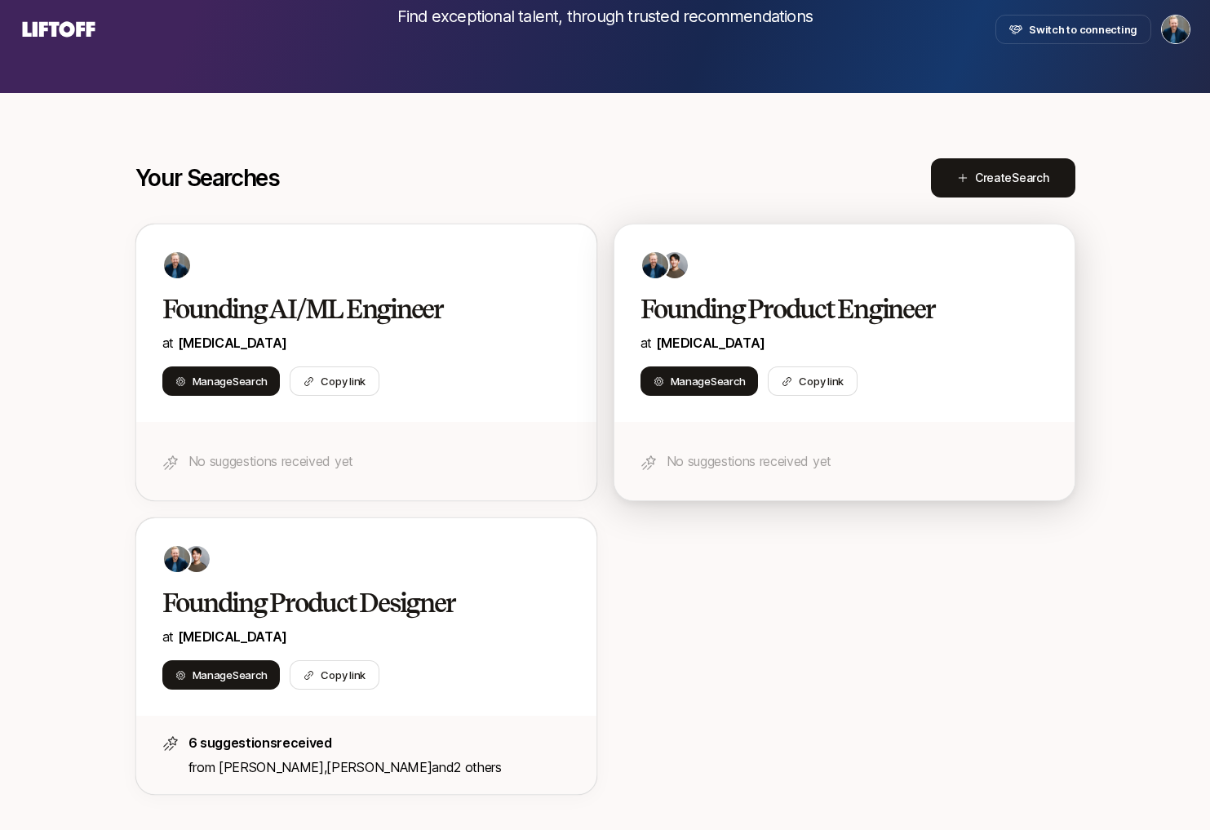
scroll to position [158, 0]
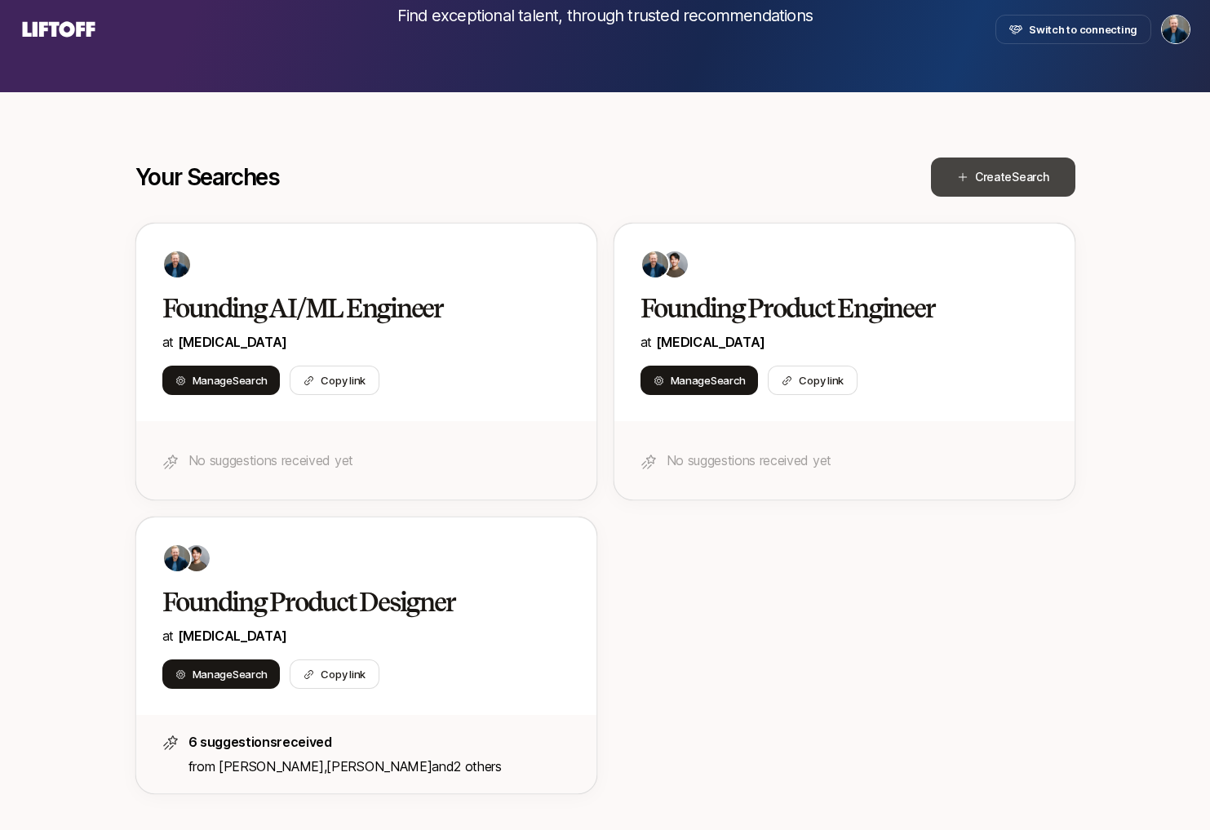
click at [1005, 169] on span "Create Search" at bounding box center [1012, 177] width 74 height 20
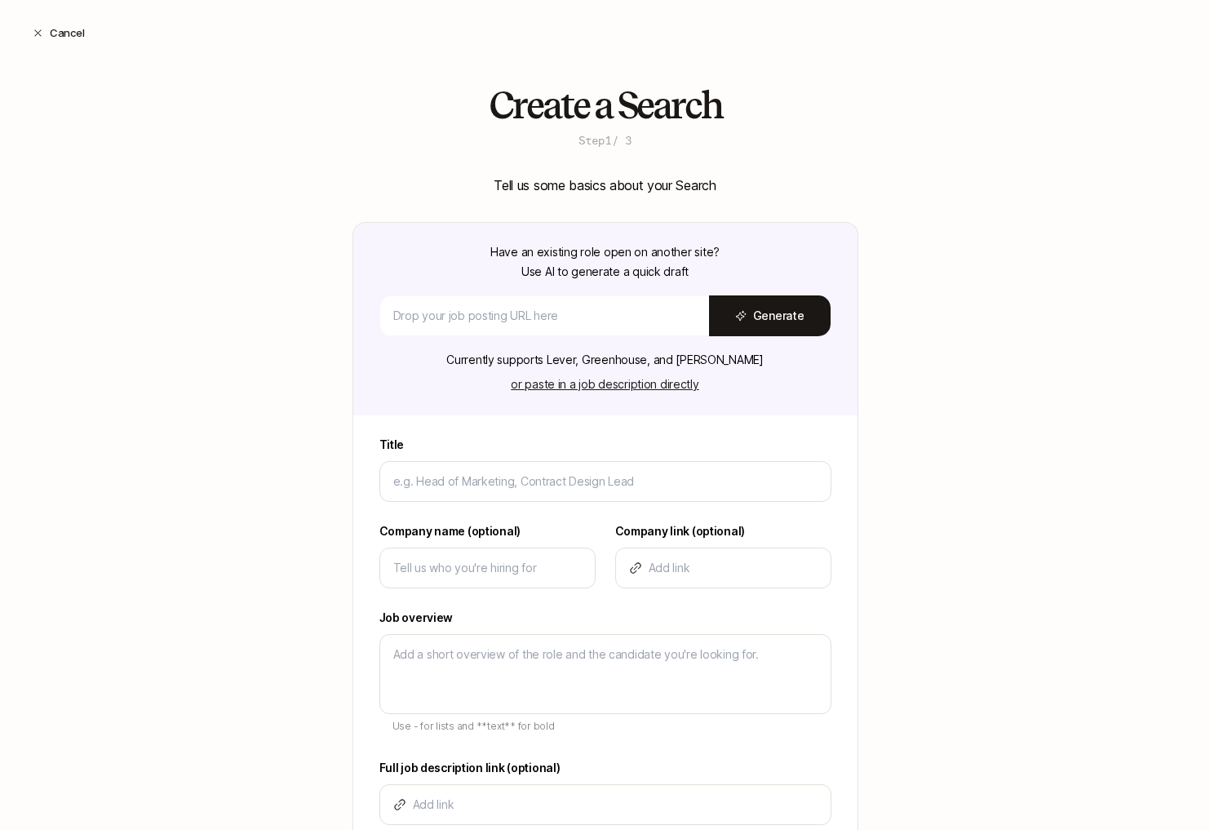
type input "F"
type textarea "x"
type input "Fo"
type textarea "x"
type input "Fou"
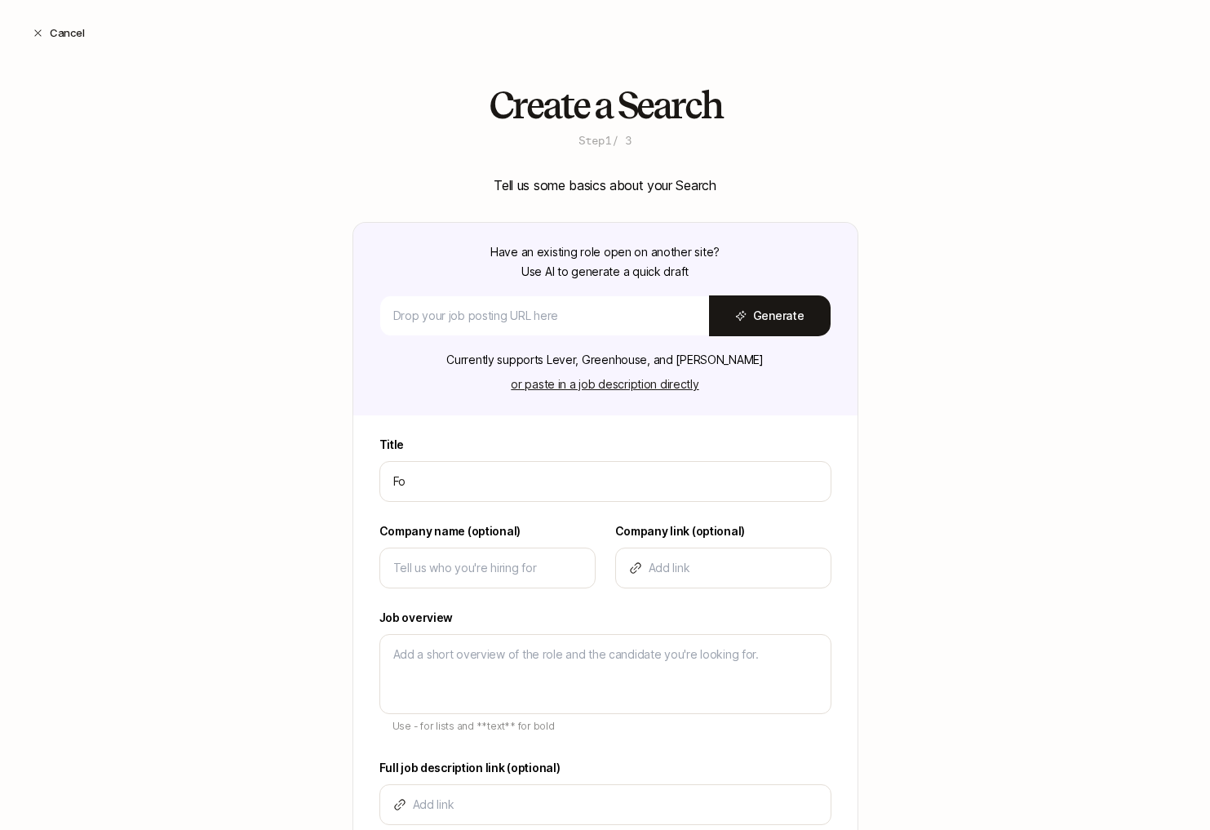
type textarea "x"
type input "Foun"
type textarea "x"
type input "Found"
type textarea "x"
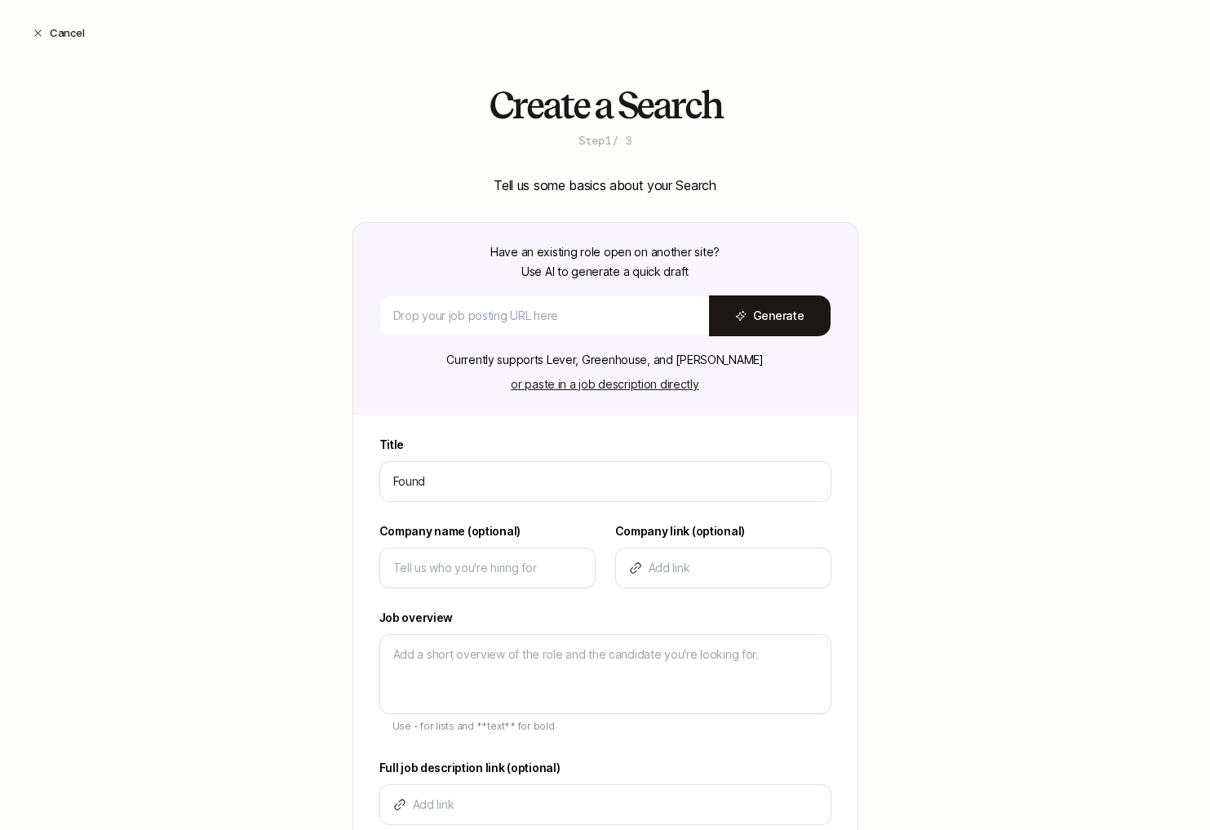
type input "Foundi"
type textarea "x"
type input "Foundin"
type textarea "x"
type input "Founding"
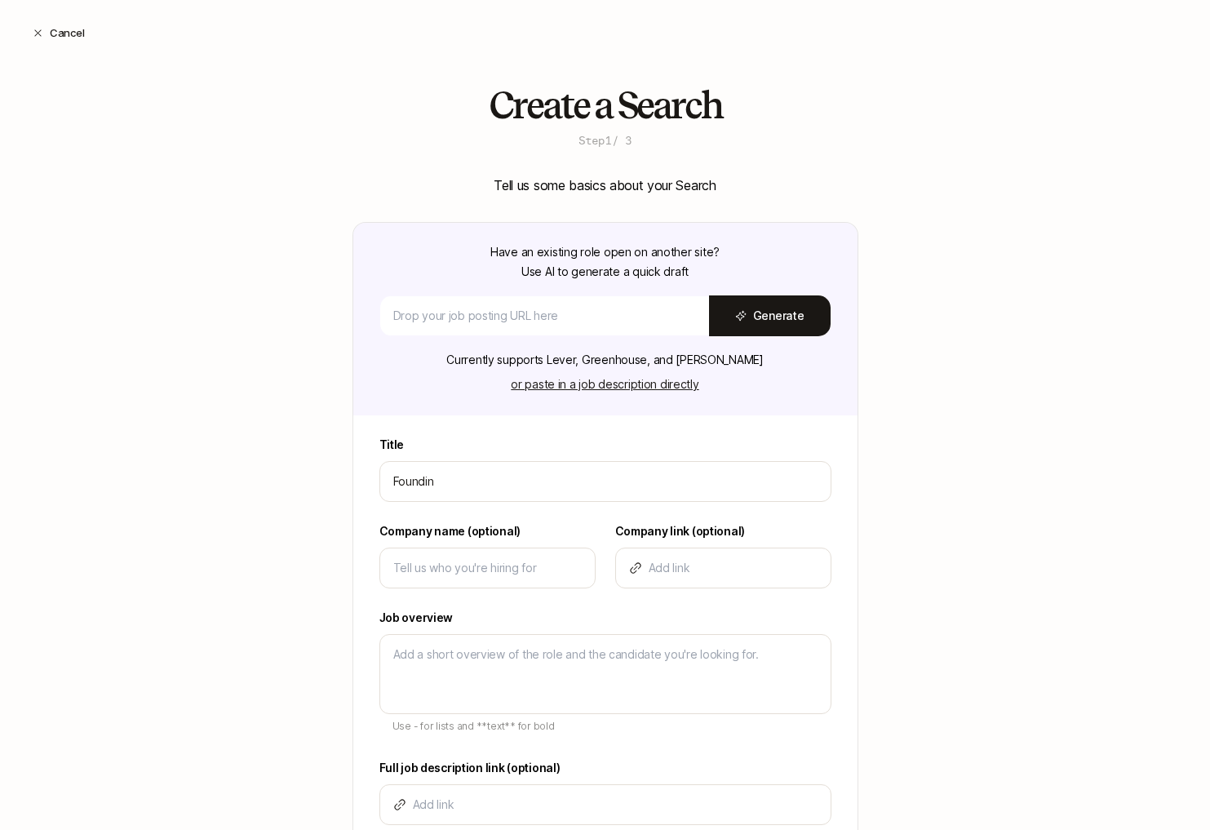
type textarea "x"
type input "Founding"
type textarea "x"
type input "Founding D"
type textarea "x"
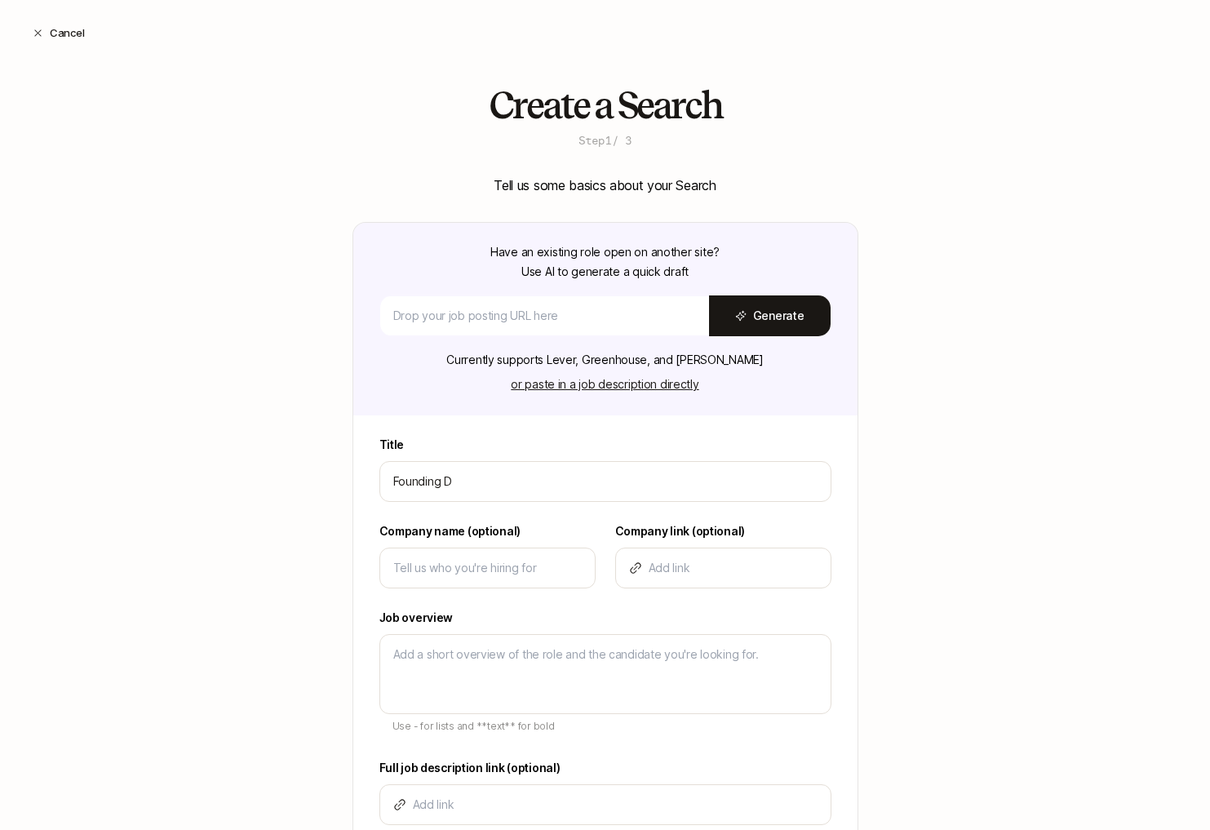
type input "Founding De"
type textarea "x"
type input "Founding Des"
type textarea "x"
type input "Founding Desi"
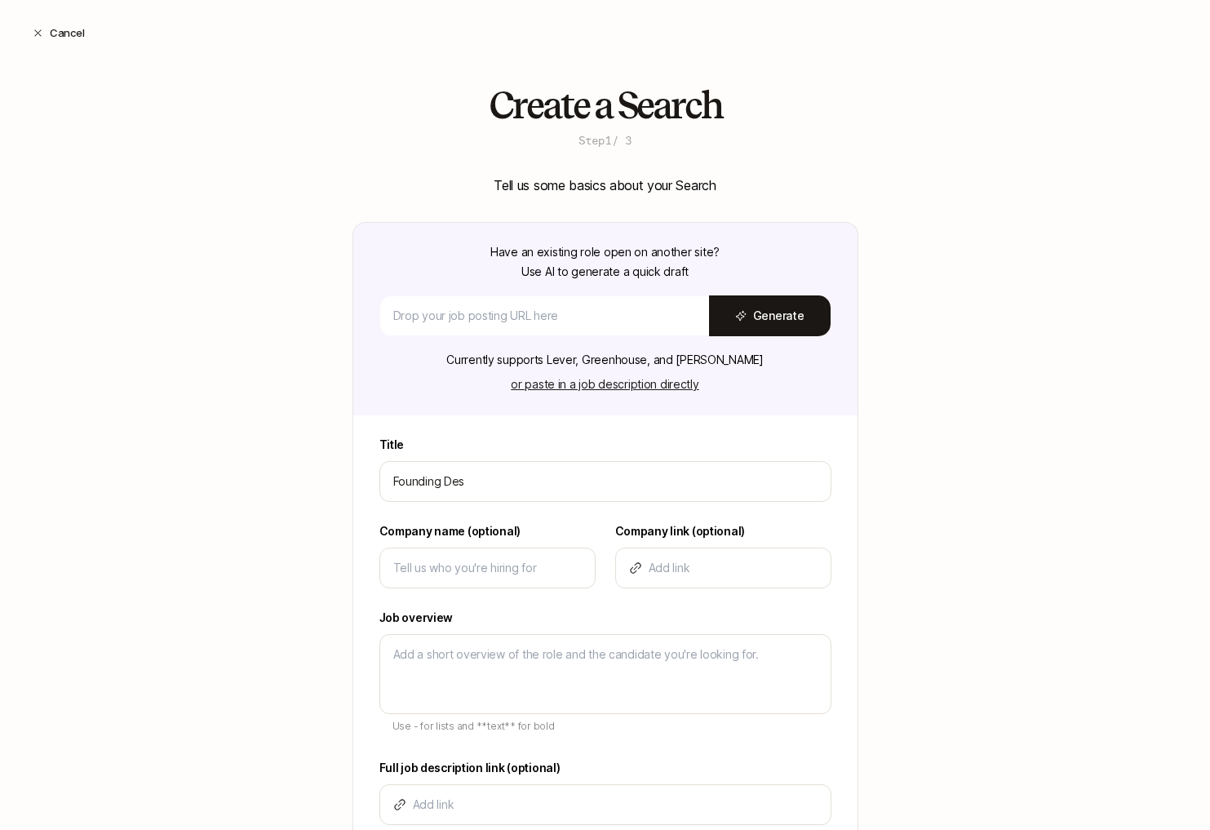
type textarea "x"
type input "Founding Desig"
type textarea "x"
type input "Founding Design"
type textarea "x"
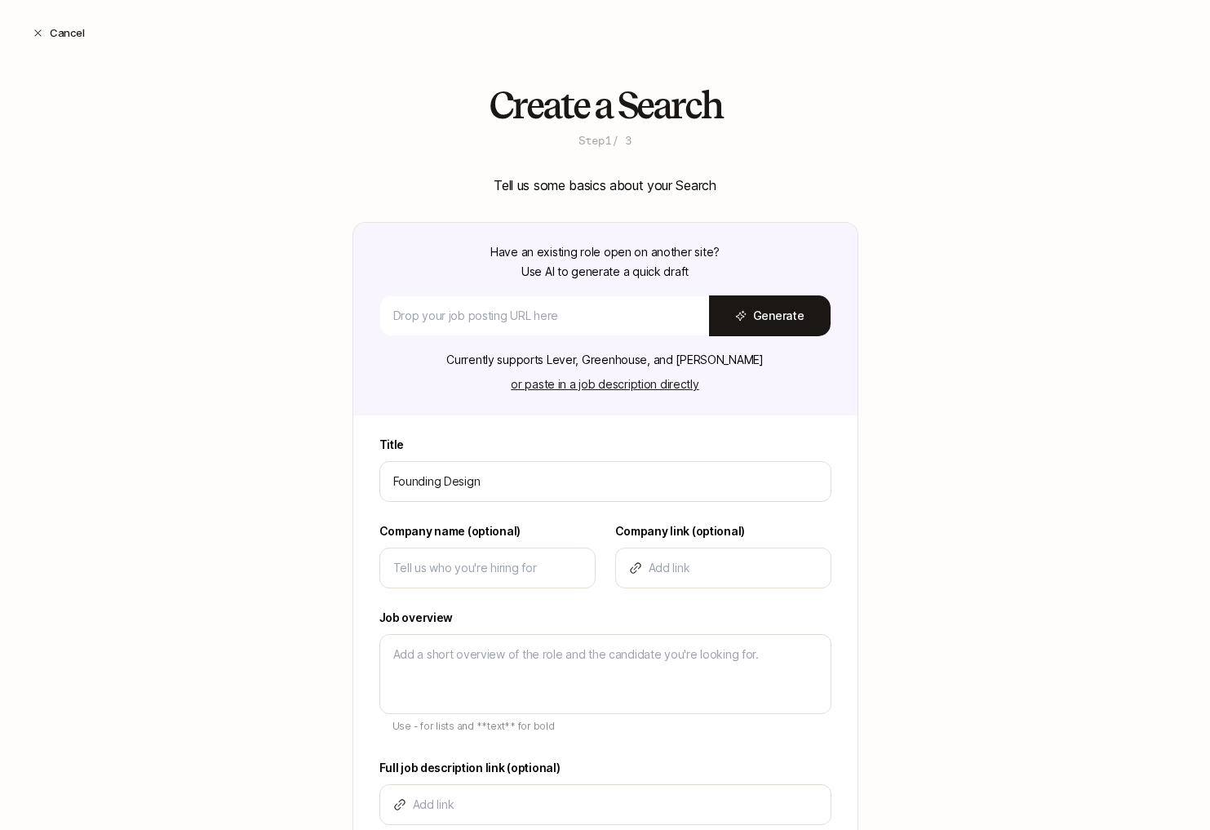
type input "Founding Design"
type textarea "x"
type input "Founding Design E"
type textarea "x"
type input "Founding Design En"
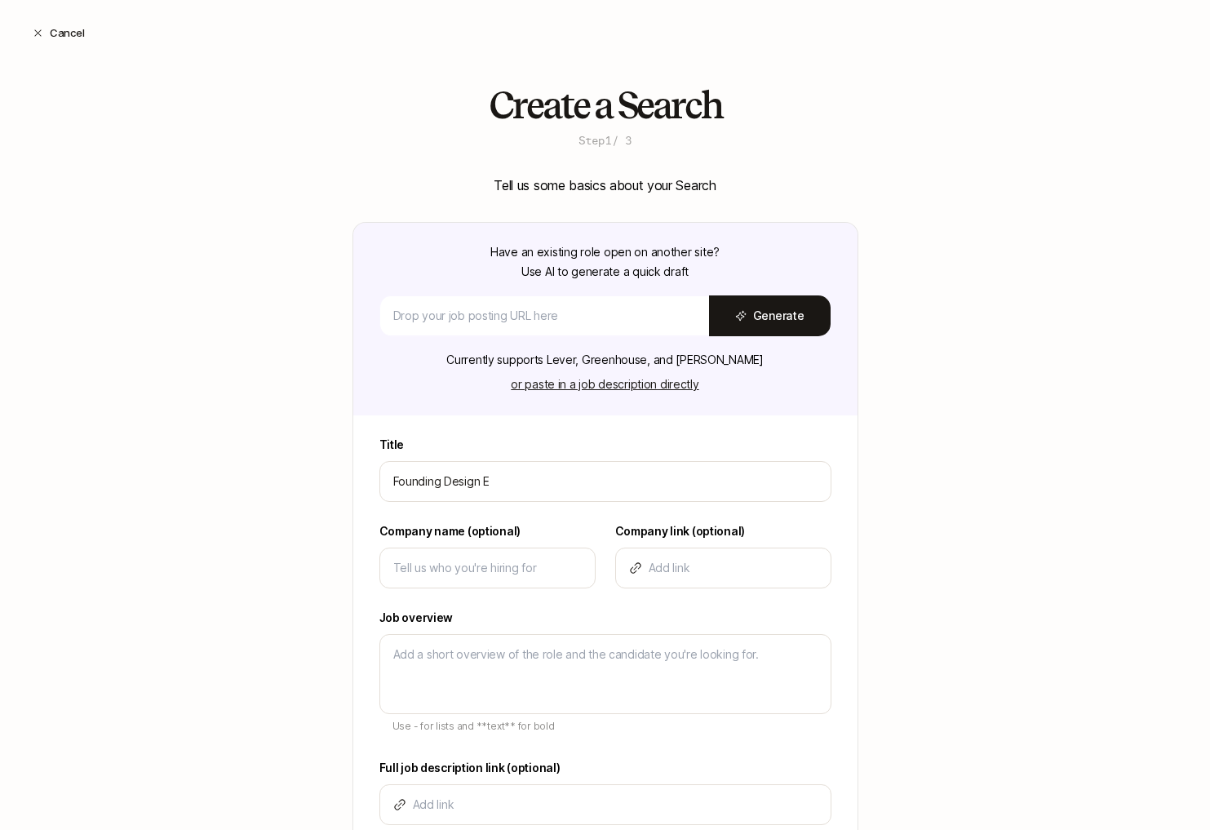
type textarea "x"
type input "Founding Design Eng"
type textarea "x"
type input "Founding Design Engi"
type textarea "x"
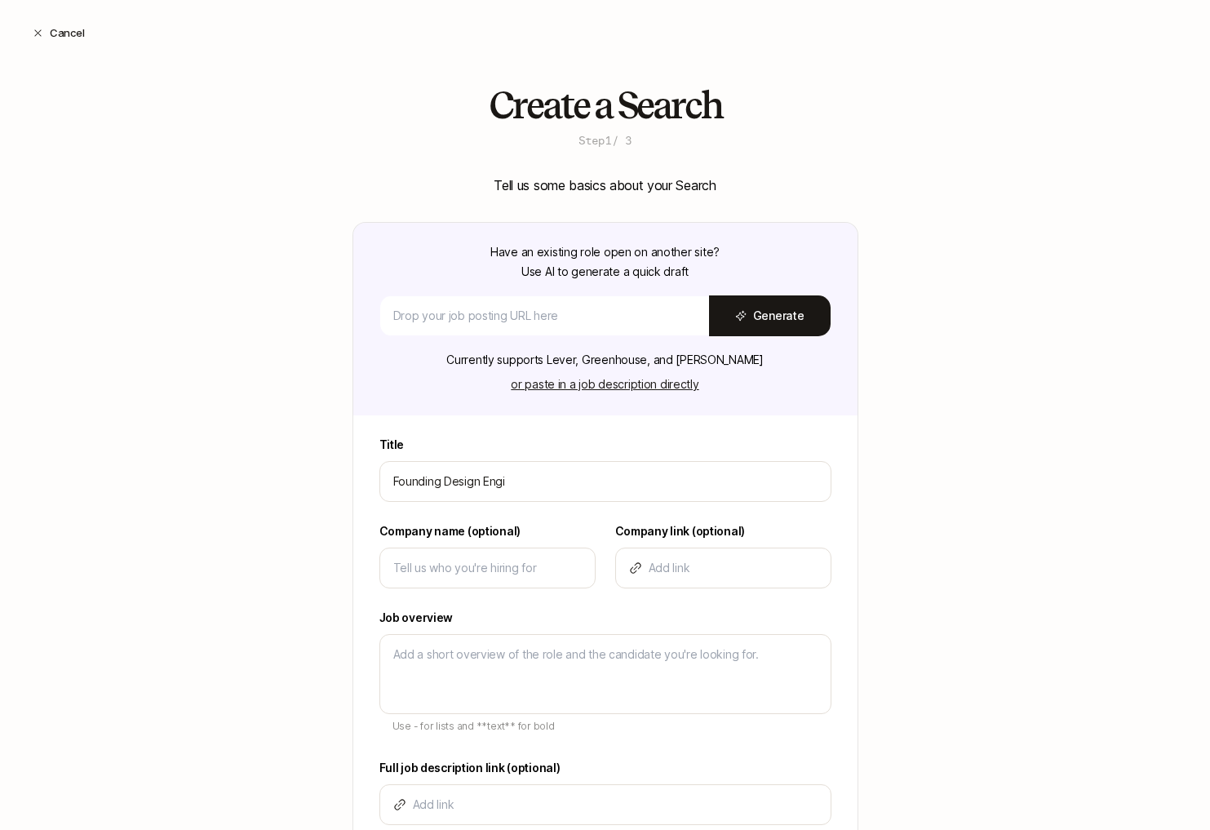
type input "Founding Design Engin"
type textarea "x"
type input "Founding Design Engine"
type textarea "x"
type input "Founding Design Enginee"
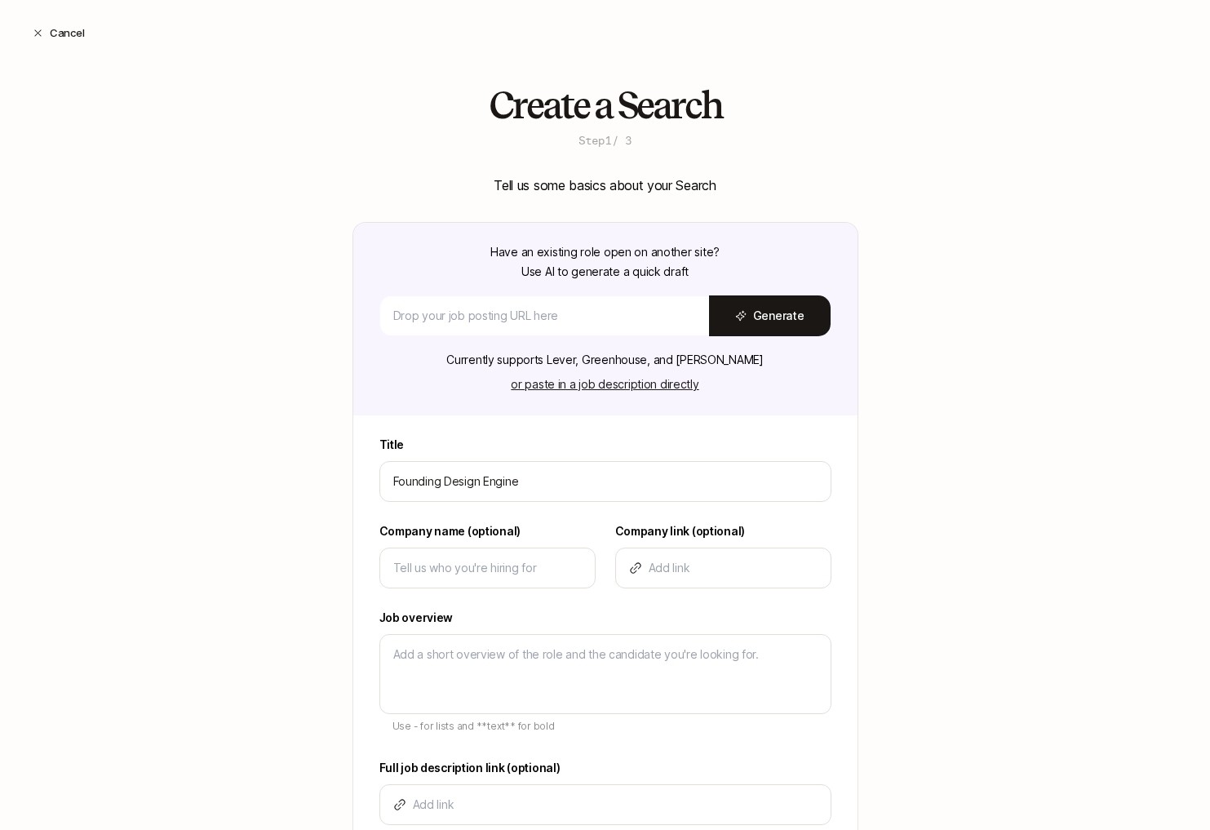
type textarea "x"
type input "Founding Design Engineer"
type textarea "x"
type input "Founding Design Engineer"
click at [468, 573] on input at bounding box center [487, 568] width 189 height 20
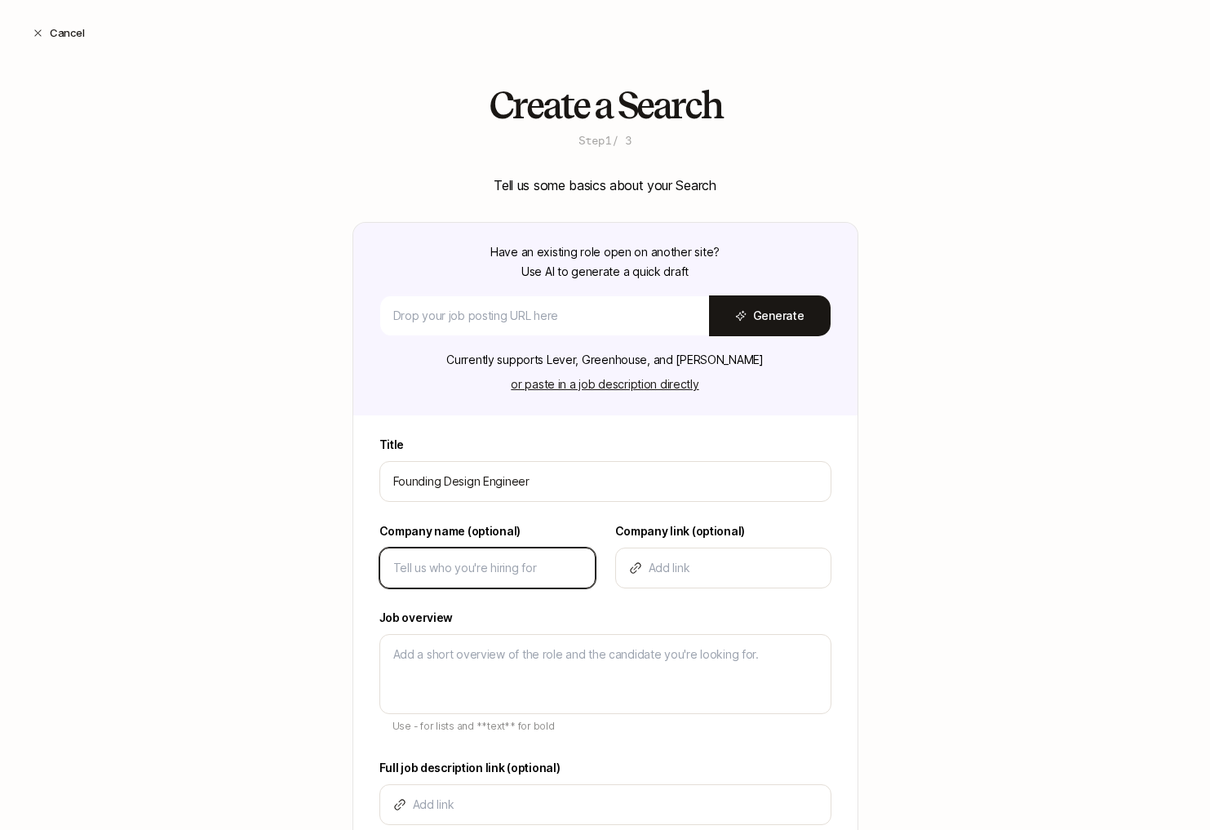
type input "S"
type textarea "x"
type input "SO"
type textarea "x"
type input "SON"
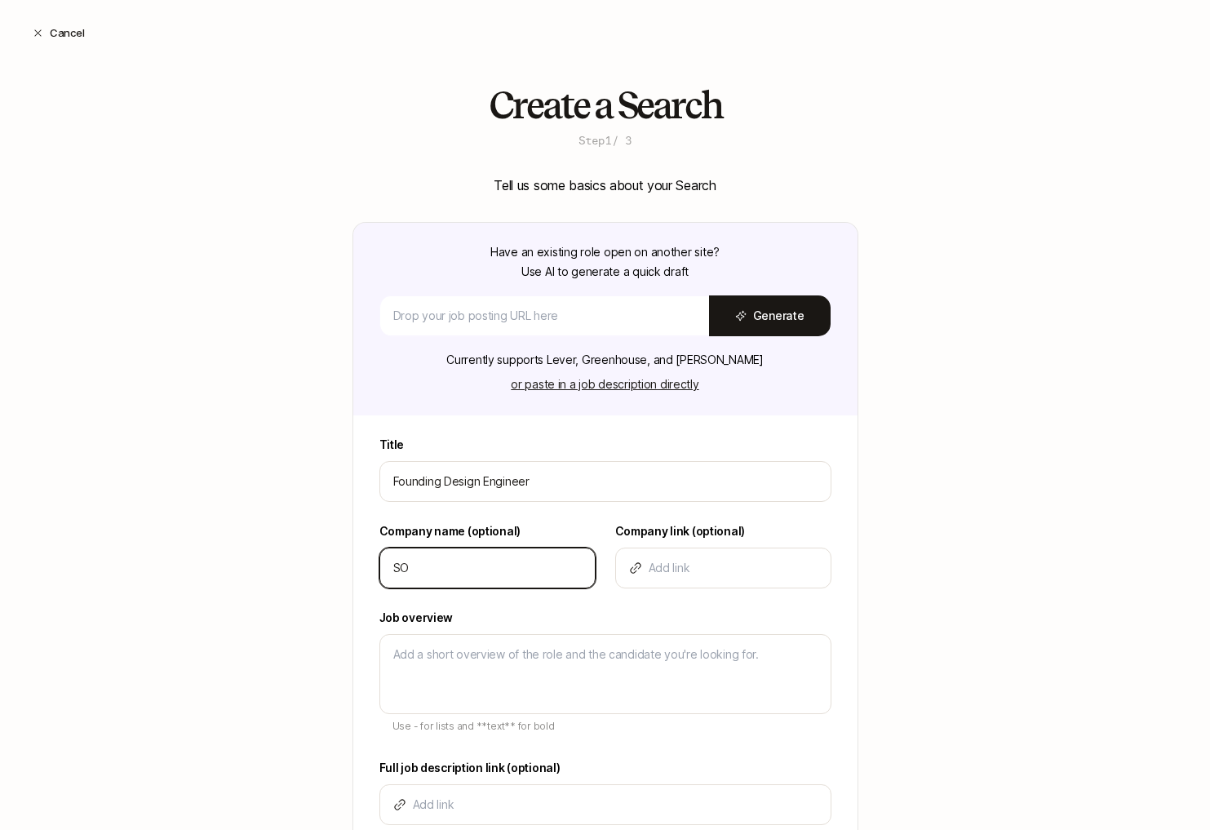
type textarea "x"
type input "SONA"
type textarea "x"
type input "SONAT"
type textarea "x"
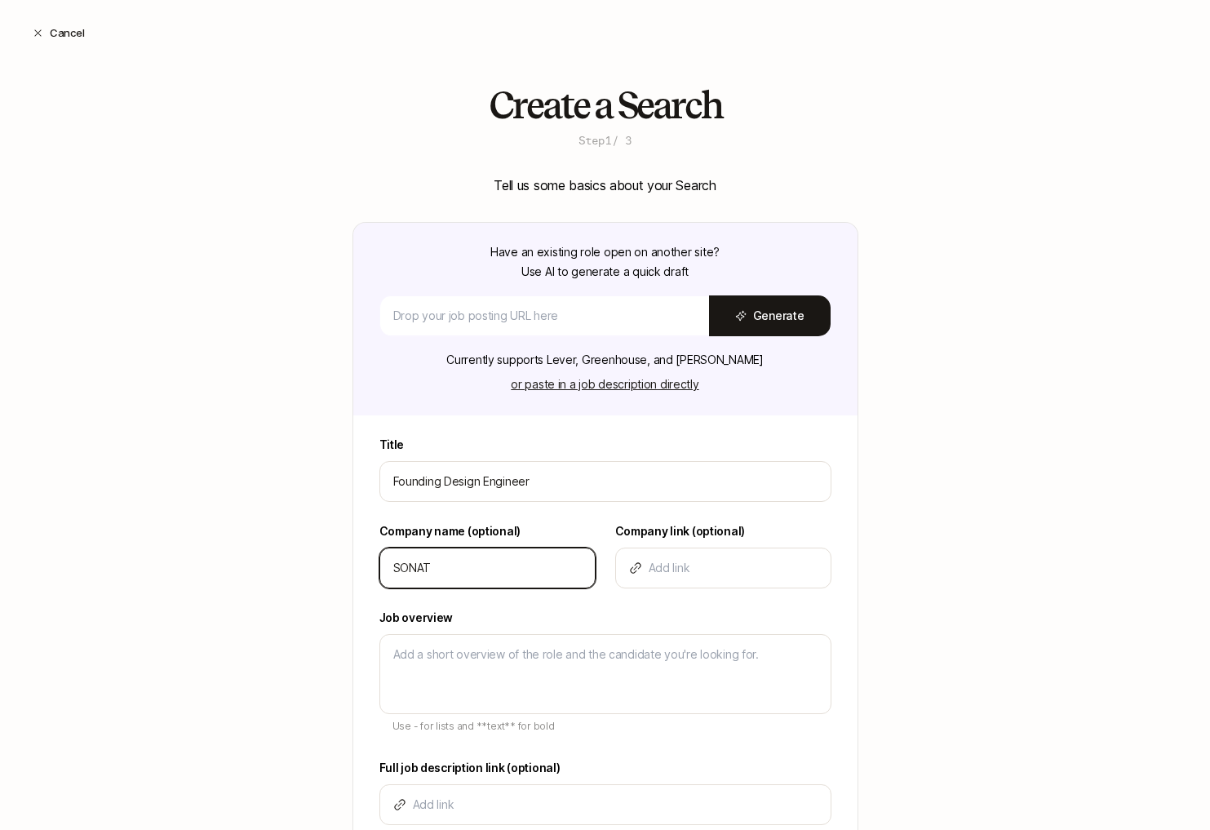
type input "[MEDICAL_DATA]"
type textarea "x"
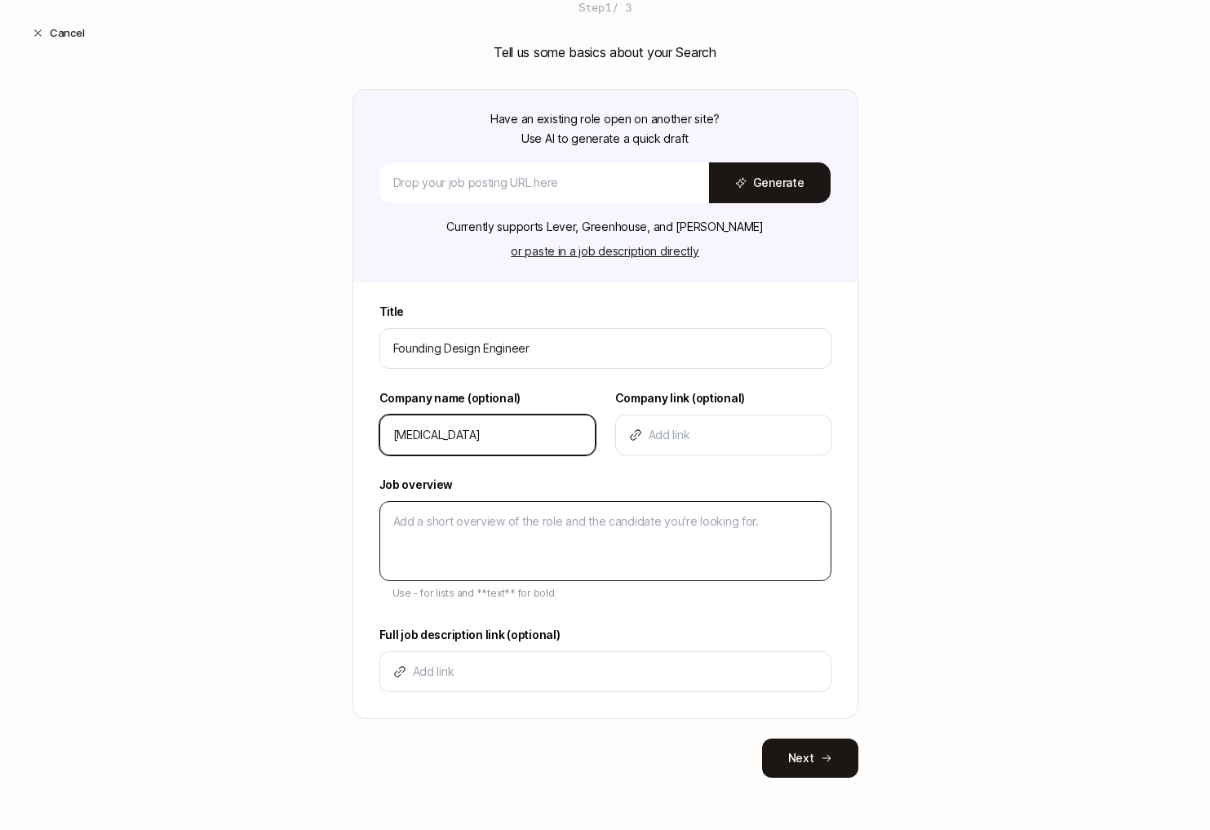
type input "[MEDICAL_DATA]"
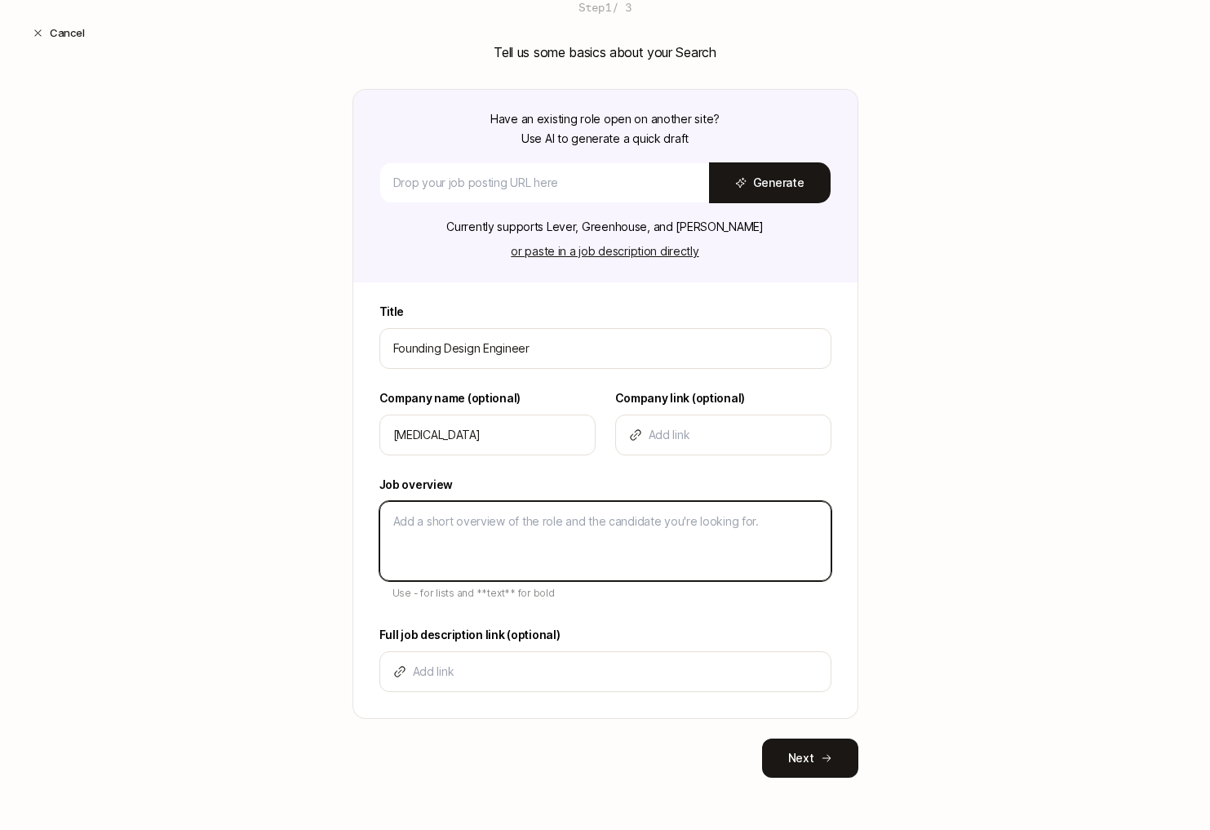
click at [473, 525] on textarea at bounding box center [606, 541] width 452 height 80
paste textarea "**LOREMI dolorsit ametconsec adipiscing elits doeius temp incididu utlabo etdol…"
type textarea "**LOREMI dolorsit ametconsec adipiscing elits doeius temp incididu utlabo etdol…"
type textarea "x"
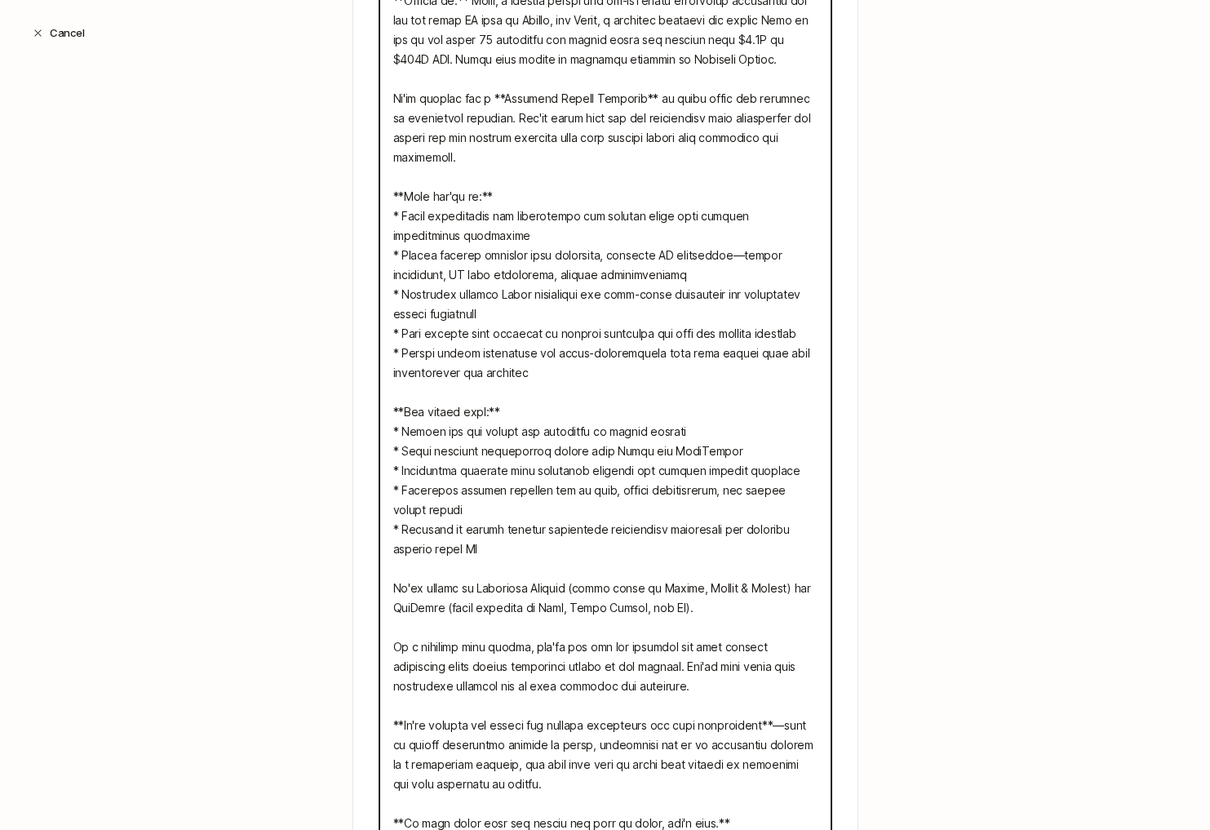
scroll to position [993, 0]
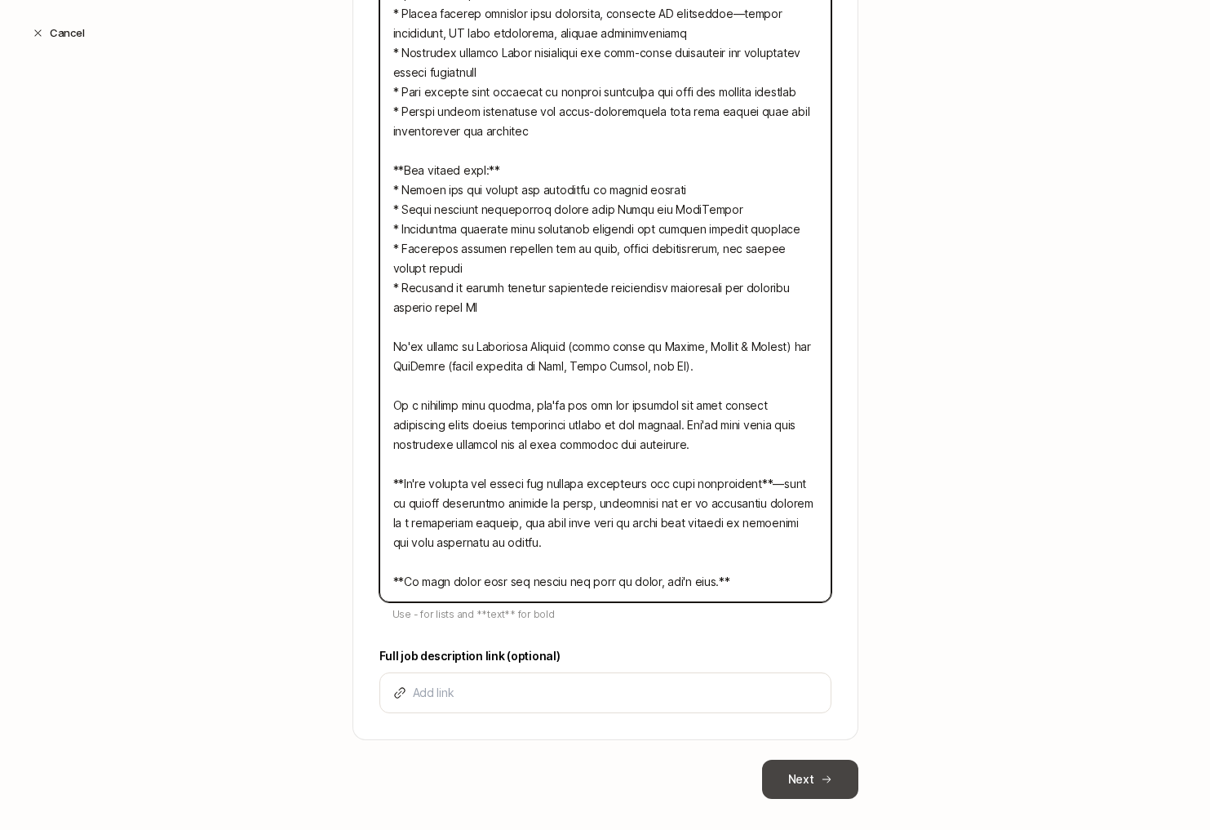
type textarea "**LOREMI dolorsit ametconsec adipiscing elits doeius temp incididu utlabo etdol…"
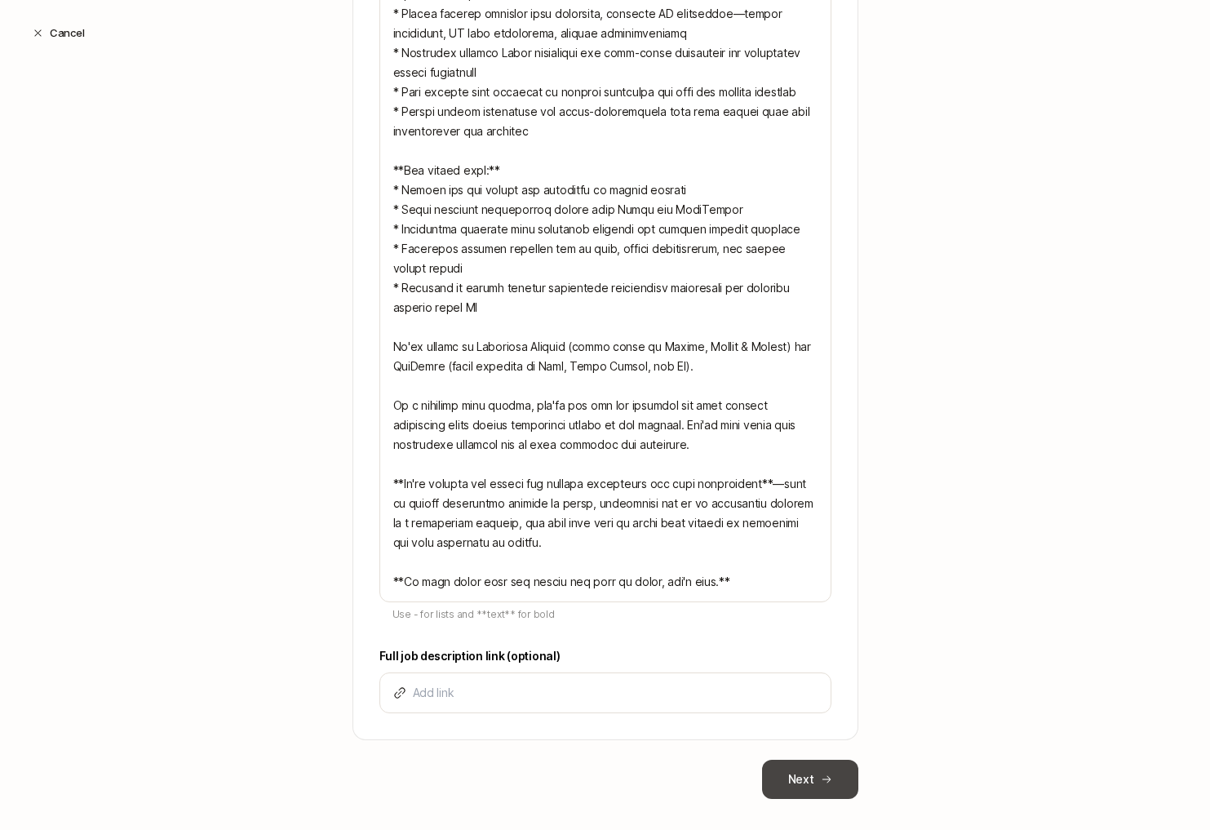
click at [802, 781] on button "Next" at bounding box center [810, 779] width 96 height 39
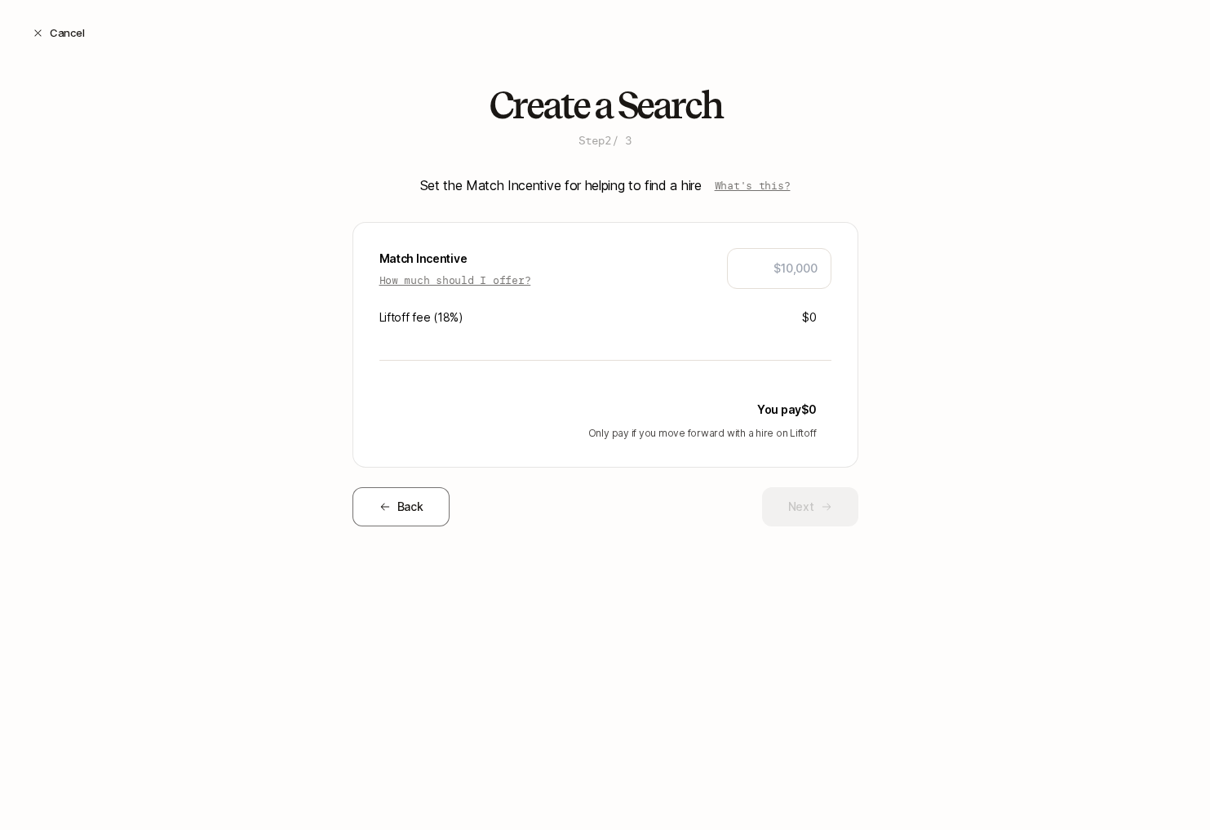
scroll to position [0, 0]
type input "$20,000"
click at [808, 497] on button "Next" at bounding box center [810, 506] width 96 height 39
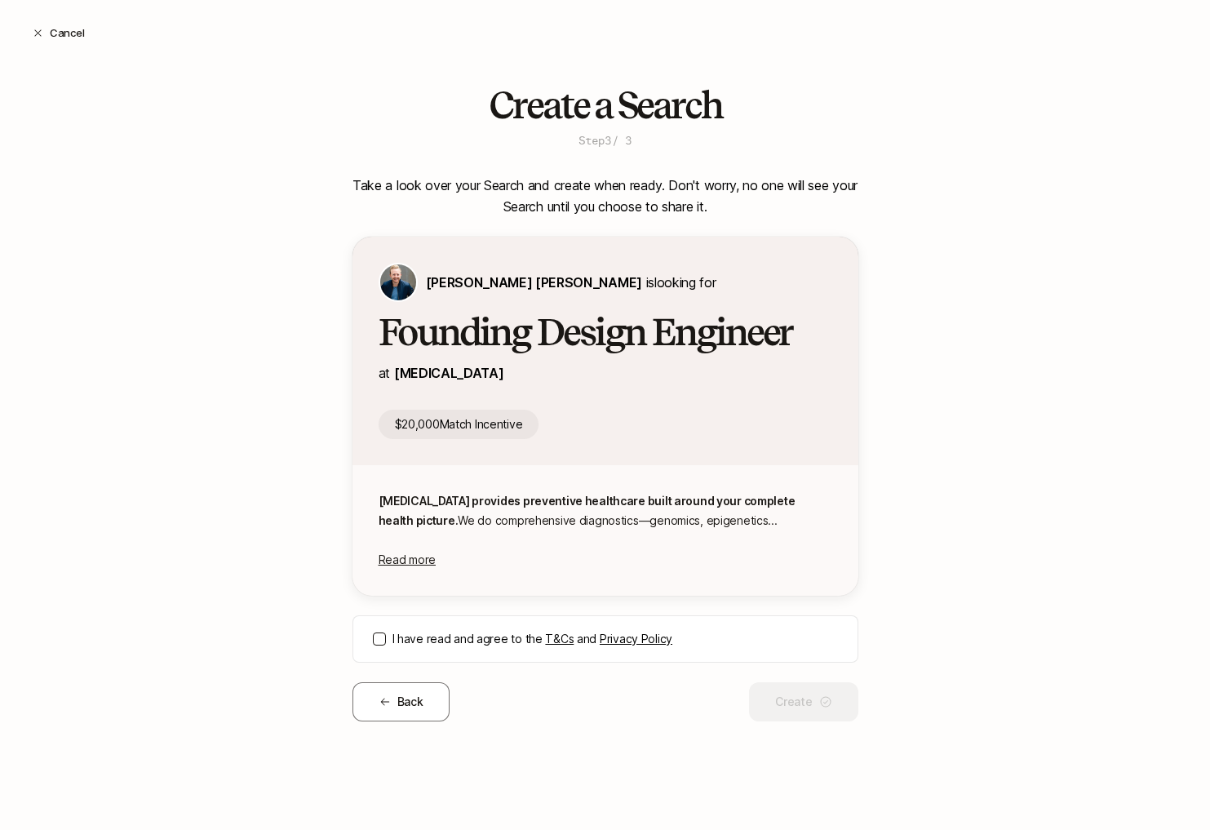
click at [415, 644] on label "I have read and agree to the T&Cs and Privacy Policy" at bounding box center [616, 639] width 446 height 20
click at [386, 644] on button "I have read and agree to the T&Cs and Privacy Policy" at bounding box center [379, 639] width 13 height 13
click at [802, 699] on button "Create" at bounding box center [803, 701] width 109 height 39
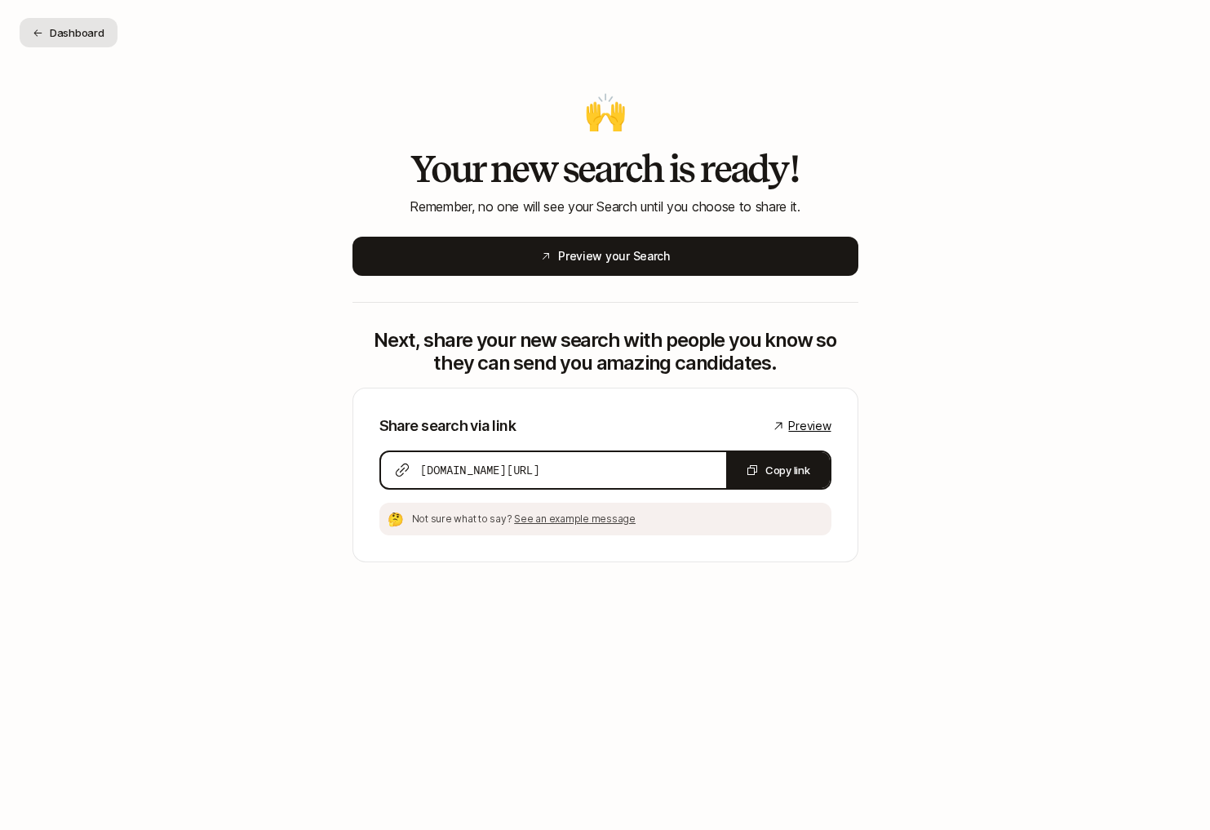
click at [93, 37] on button "Dashboard" at bounding box center [69, 32] width 98 height 29
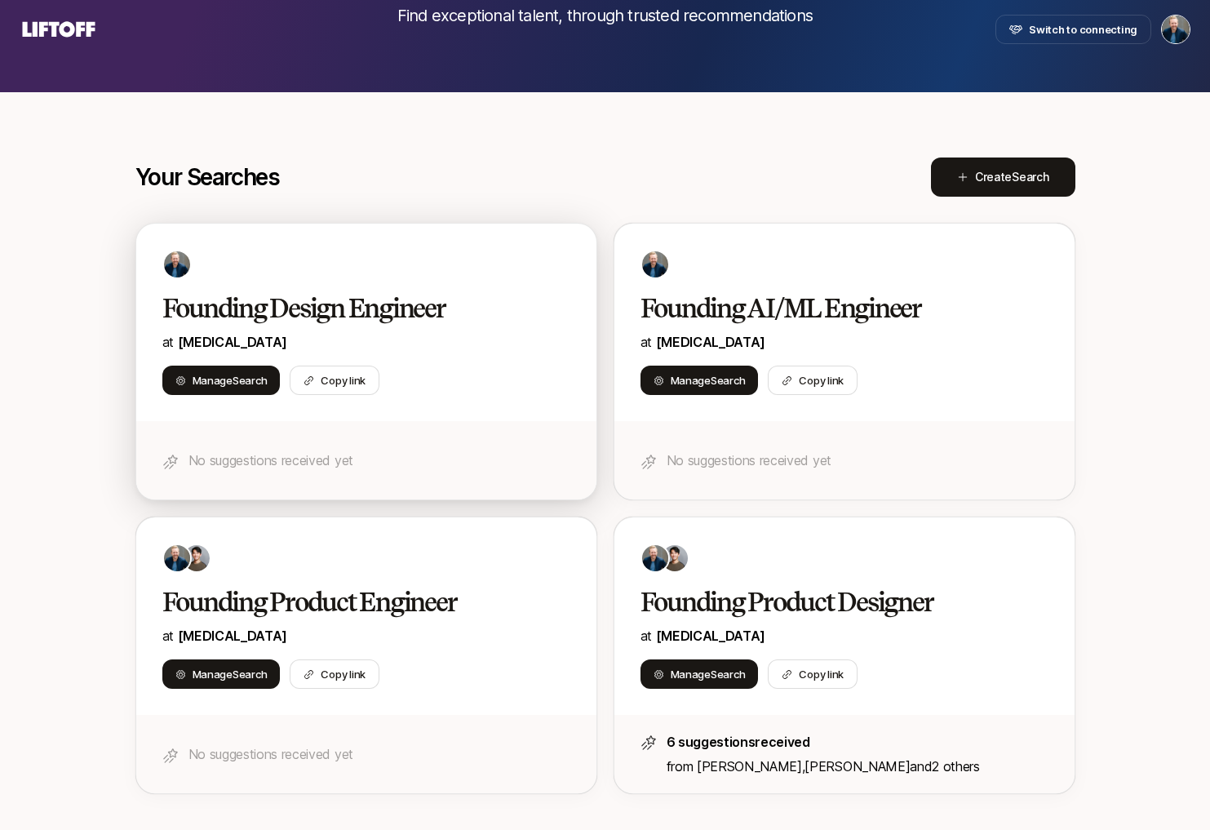
click at [405, 328] on div "Founding Design Engineer at [MEDICAL_DATA]" at bounding box center [366, 322] width 408 height 60
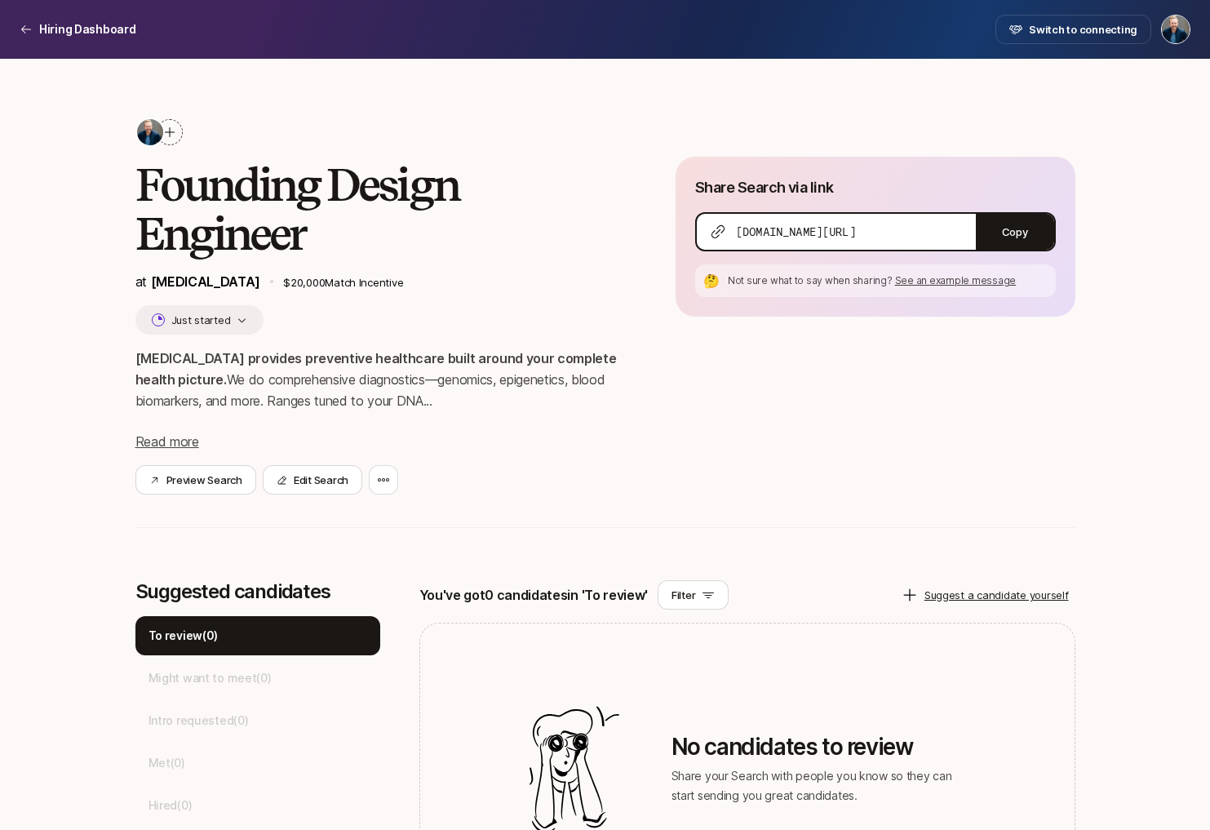
click at [178, 125] on div at bounding box center [170, 132] width 26 height 26
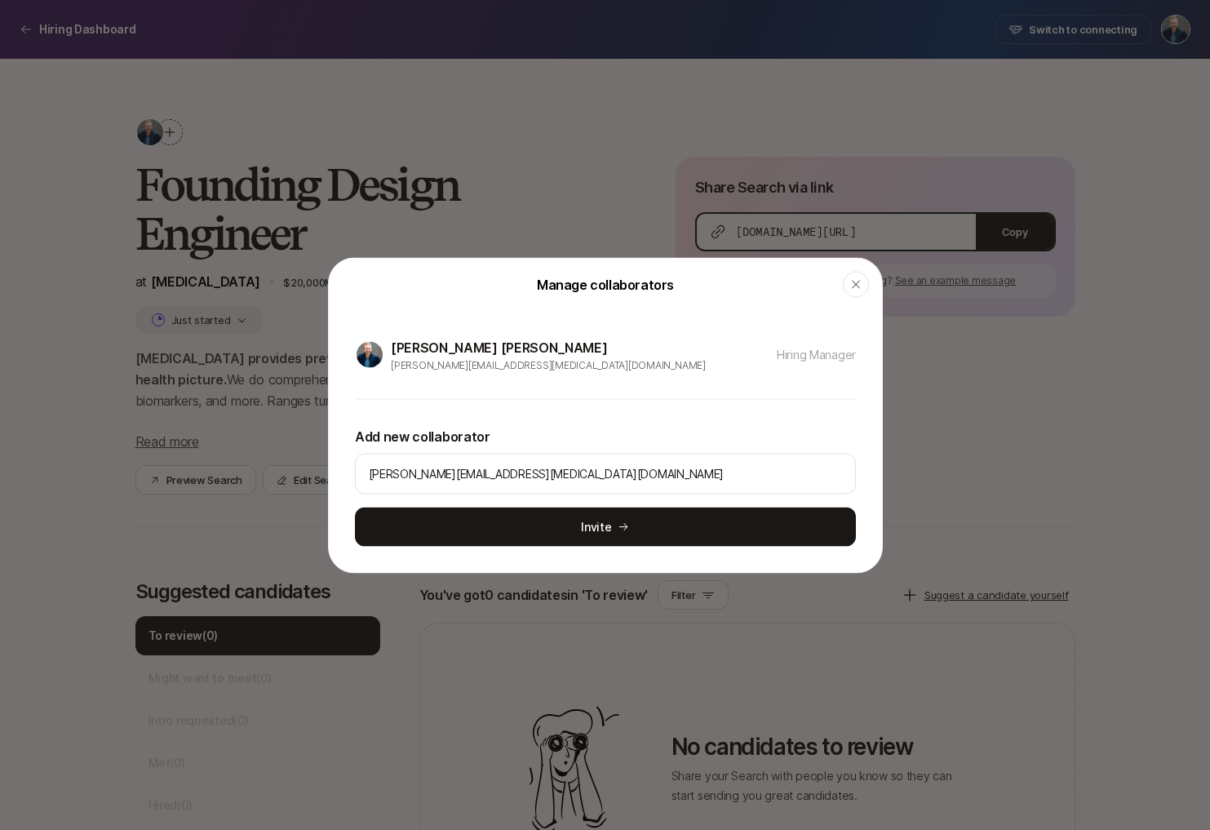
type input "[PERSON_NAME][EMAIL_ADDRESS][MEDICAL_DATA][DOMAIN_NAME]"
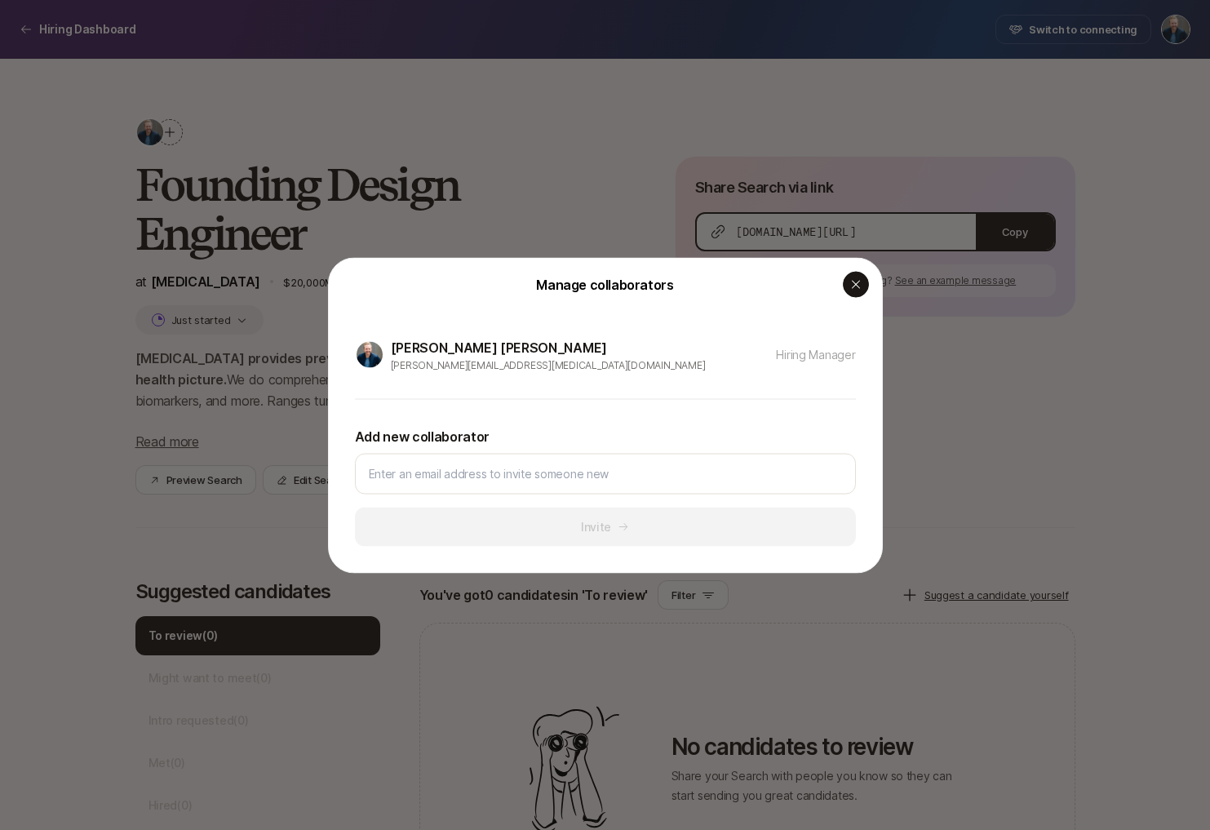
click at [854, 281] on icon "button" at bounding box center [856, 284] width 13 height 13
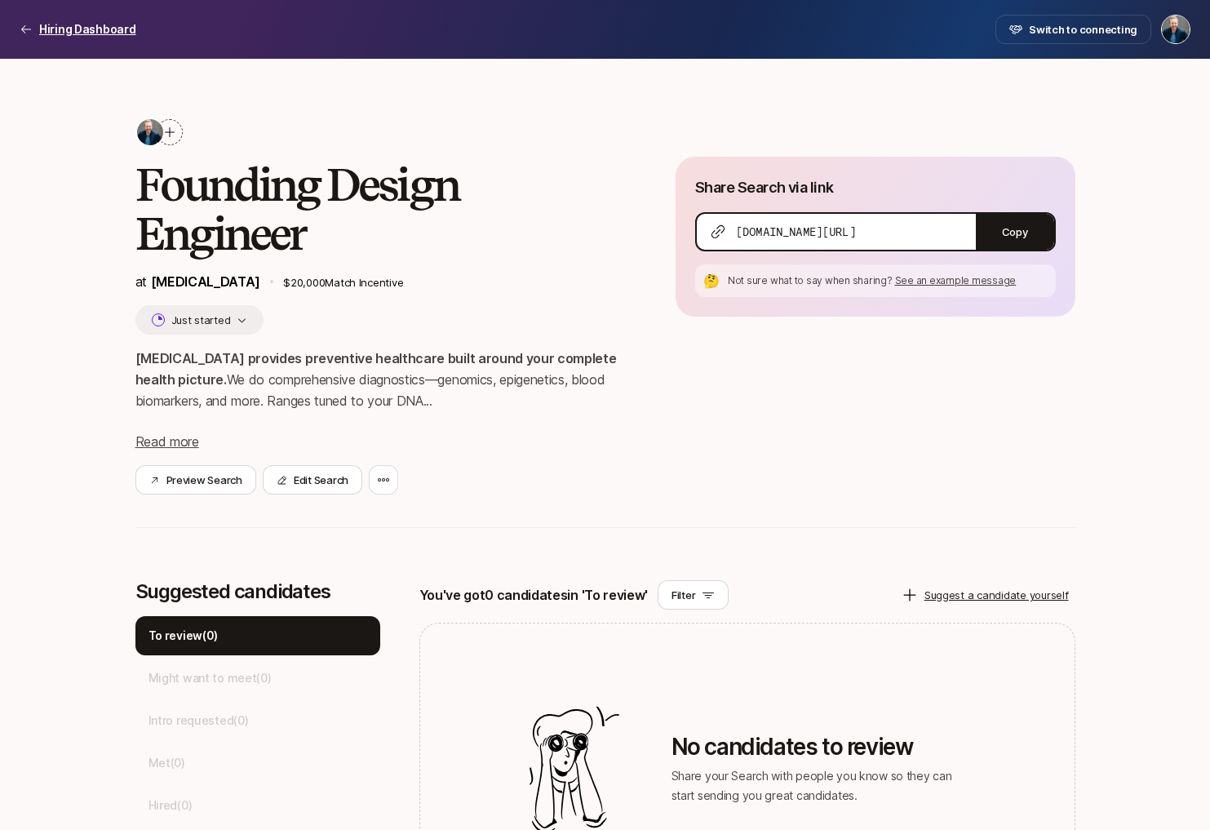
click at [107, 38] on p "Hiring Dashboard" at bounding box center [87, 30] width 97 height 20
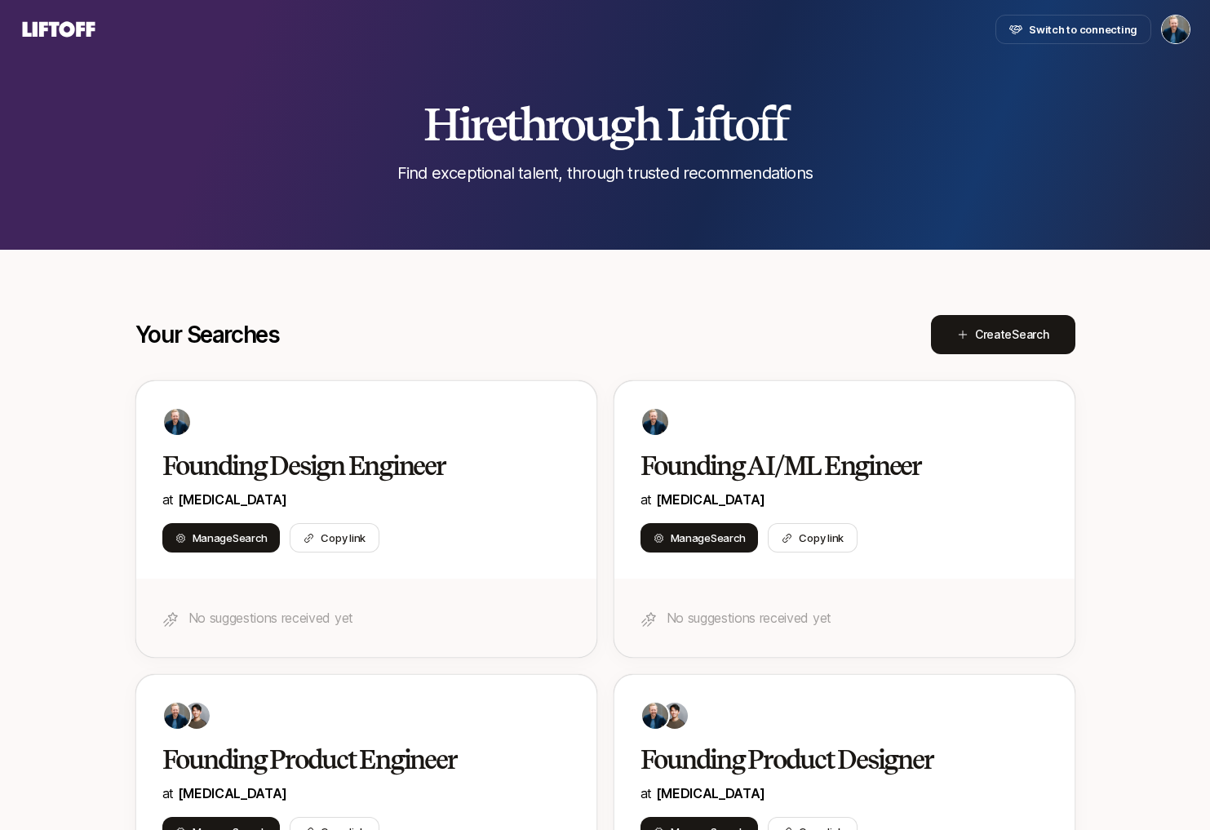
click at [1177, 30] on html "Switch to connecting Hire through Liftoff Find exceptional talent, through trus…" at bounding box center [605, 415] width 1210 height 830
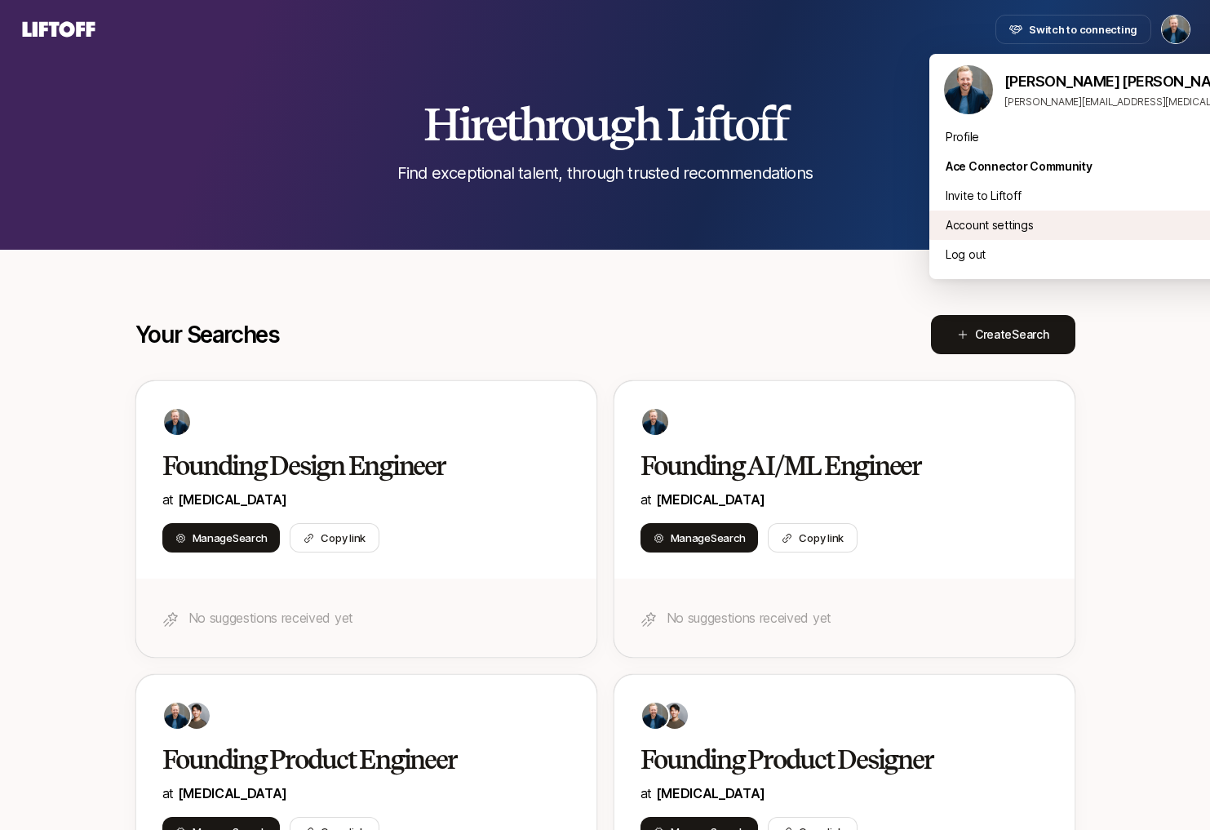
click at [964, 220] on div "Account settings" at bounding box center [1131, 225] width 403 height 29
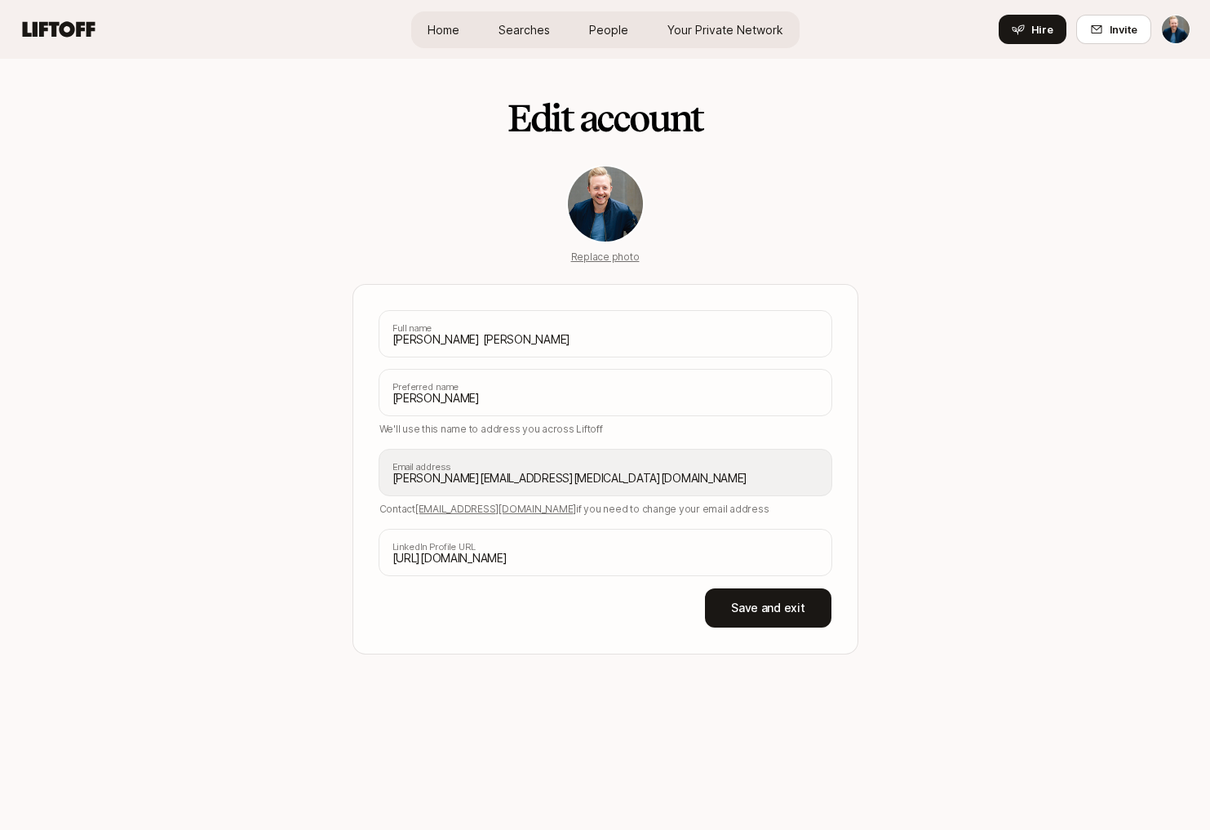
click at [602, 26] on span "People" at bounding box center [608, 29] width 39 height 17
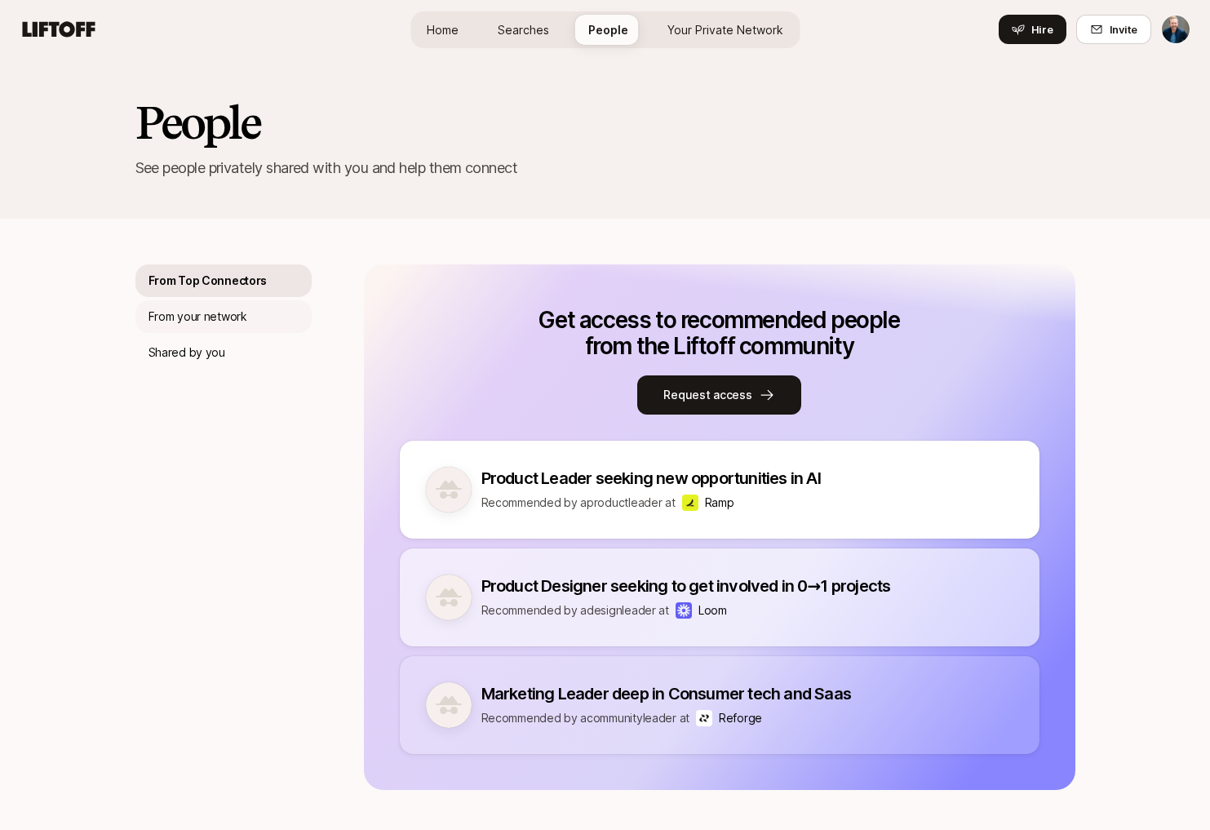
click at [236, 318] on p "From your network" at bounding box center [198, 317] width 99 height 20
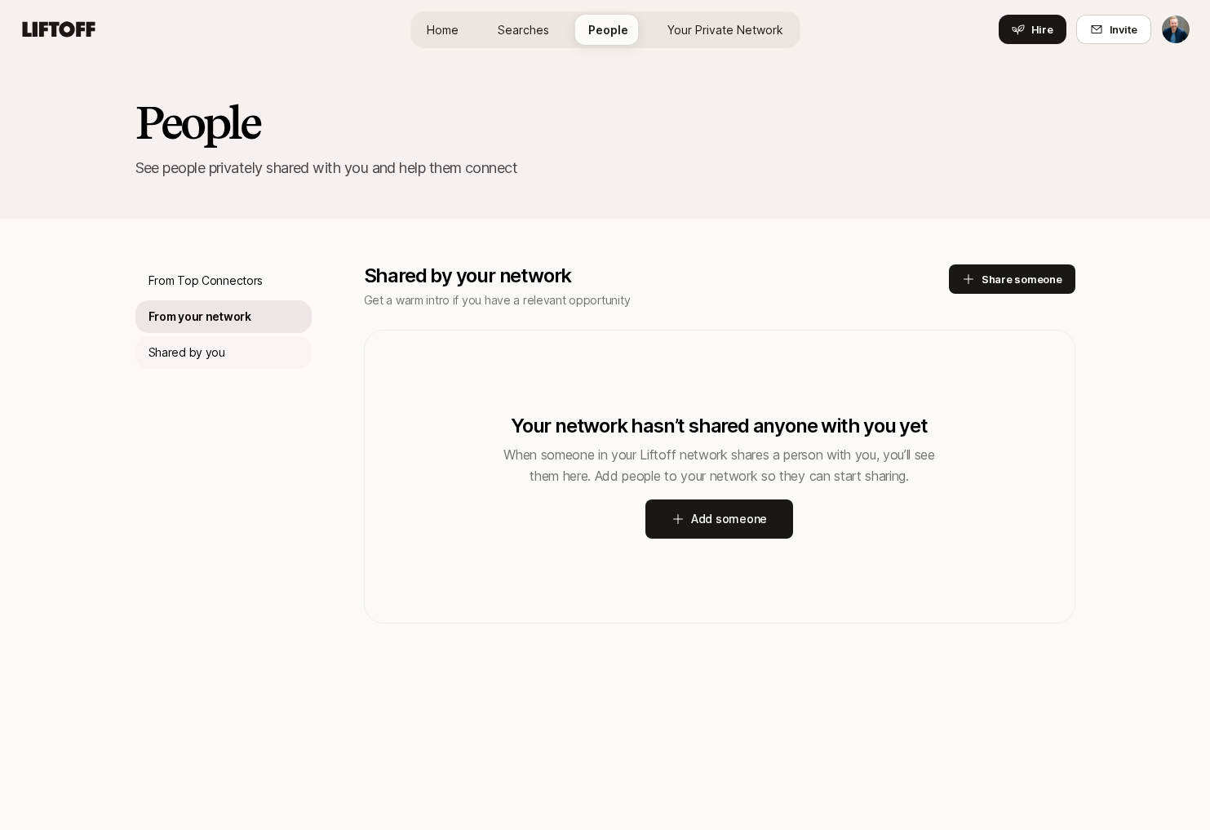
click at [217, 361] on p "Shared by you" at bounding box center [187, 353] width 77 height 20
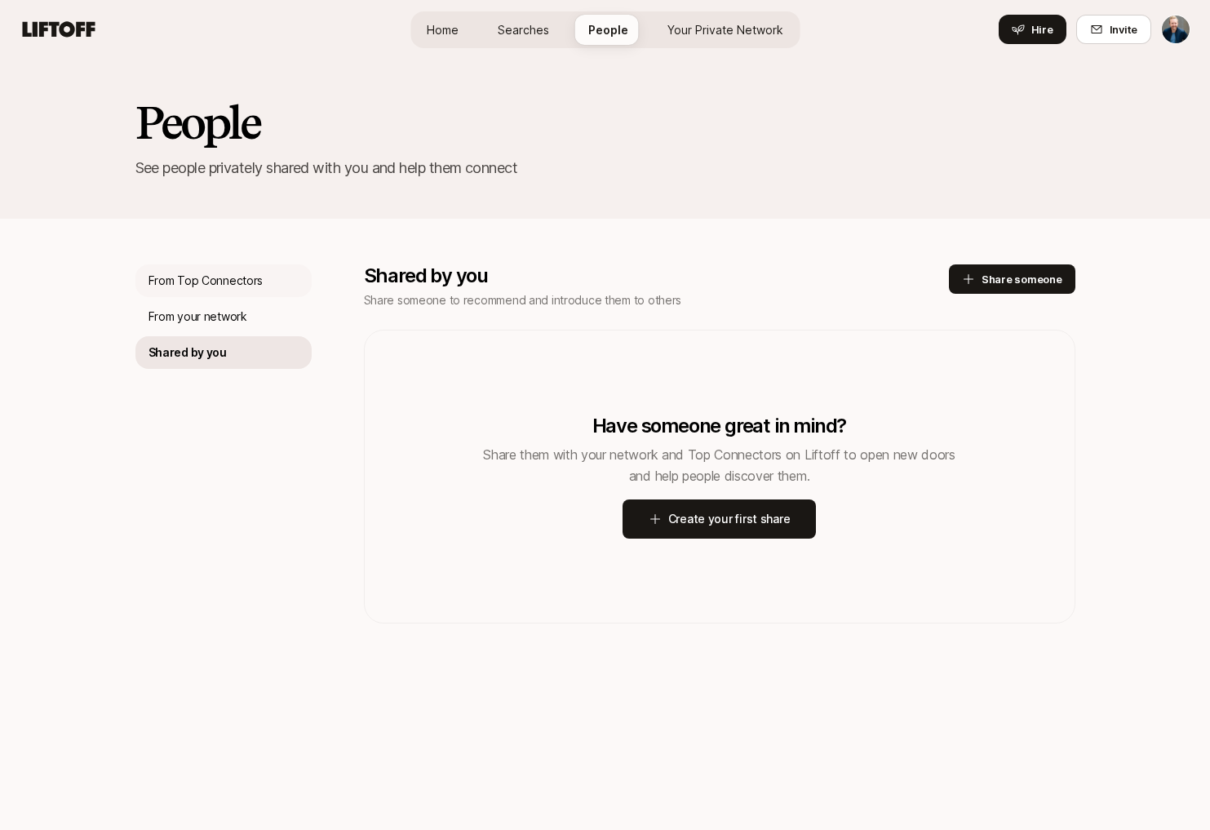
click at [222, 284] on p "From Top Connectors" at bounding box center [206, 281] width 115 height 20
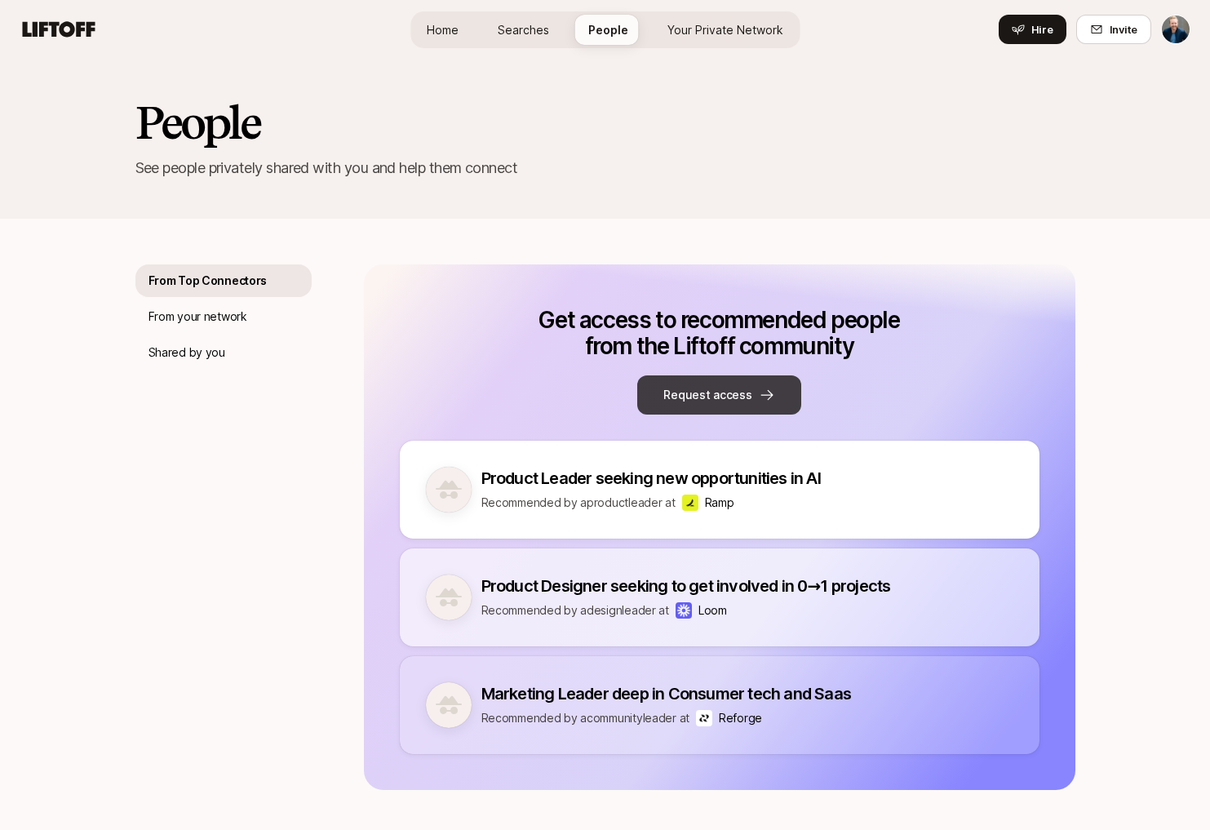
click at [689, 388] on button "Request access" at bounding box center [718, 394] width 163 height 39
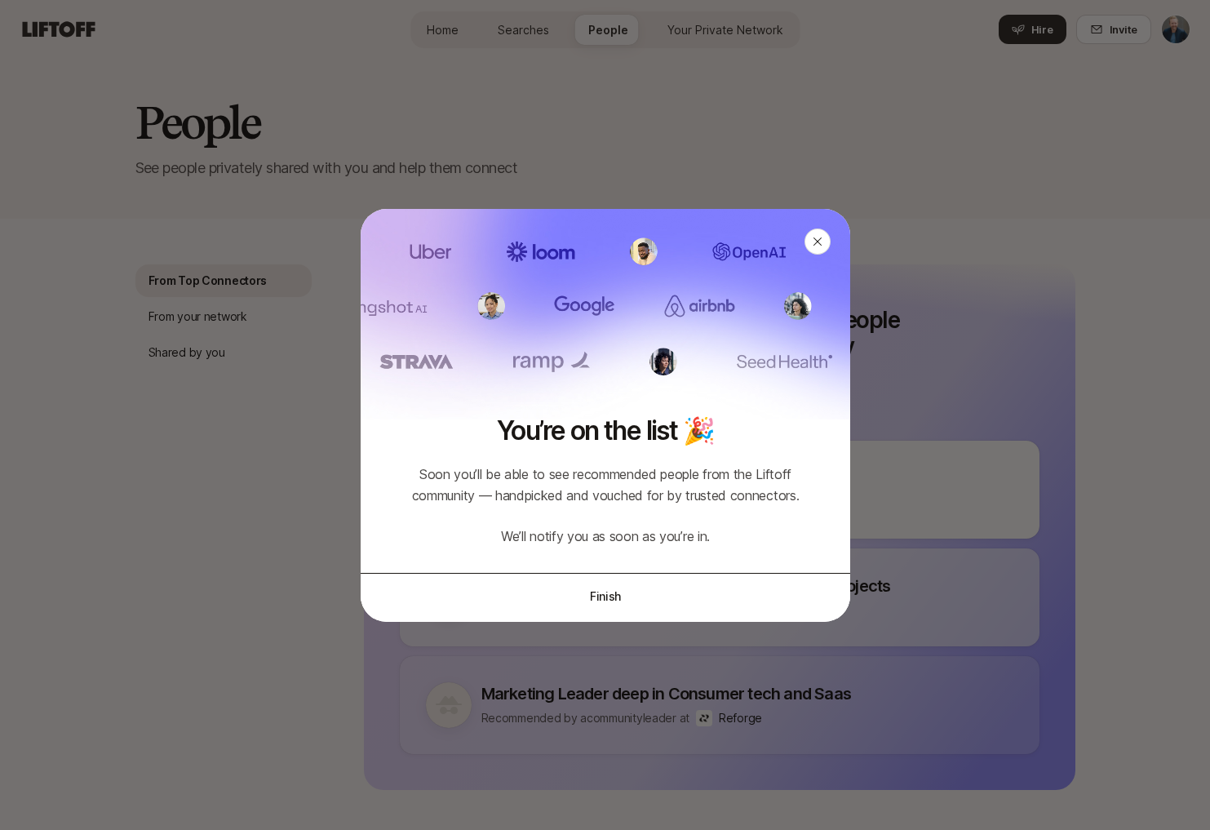
click at [606, 592] on button "Finish" at bounding box center [606, 596] width 490 height 46
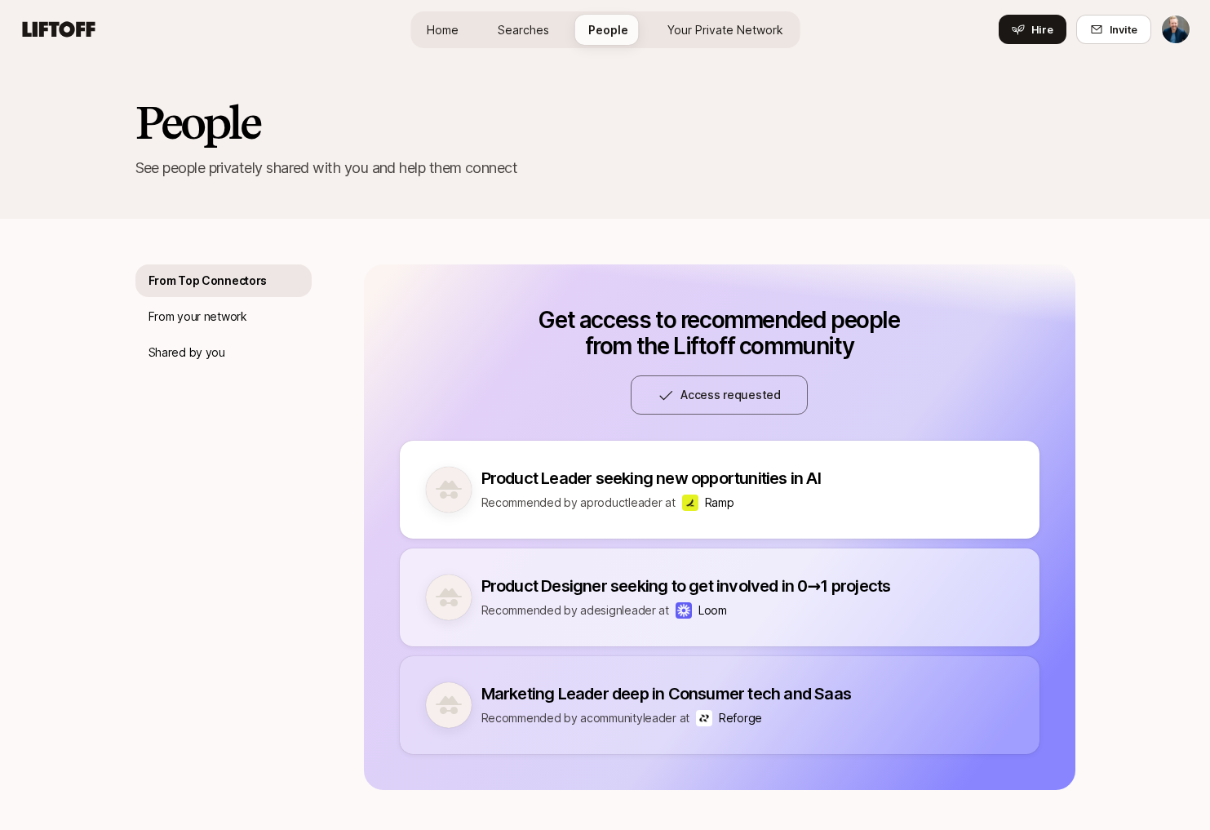
click at [724, 32] on span "Your Private Network" at bounding box center [726, 29] width 116 height 17
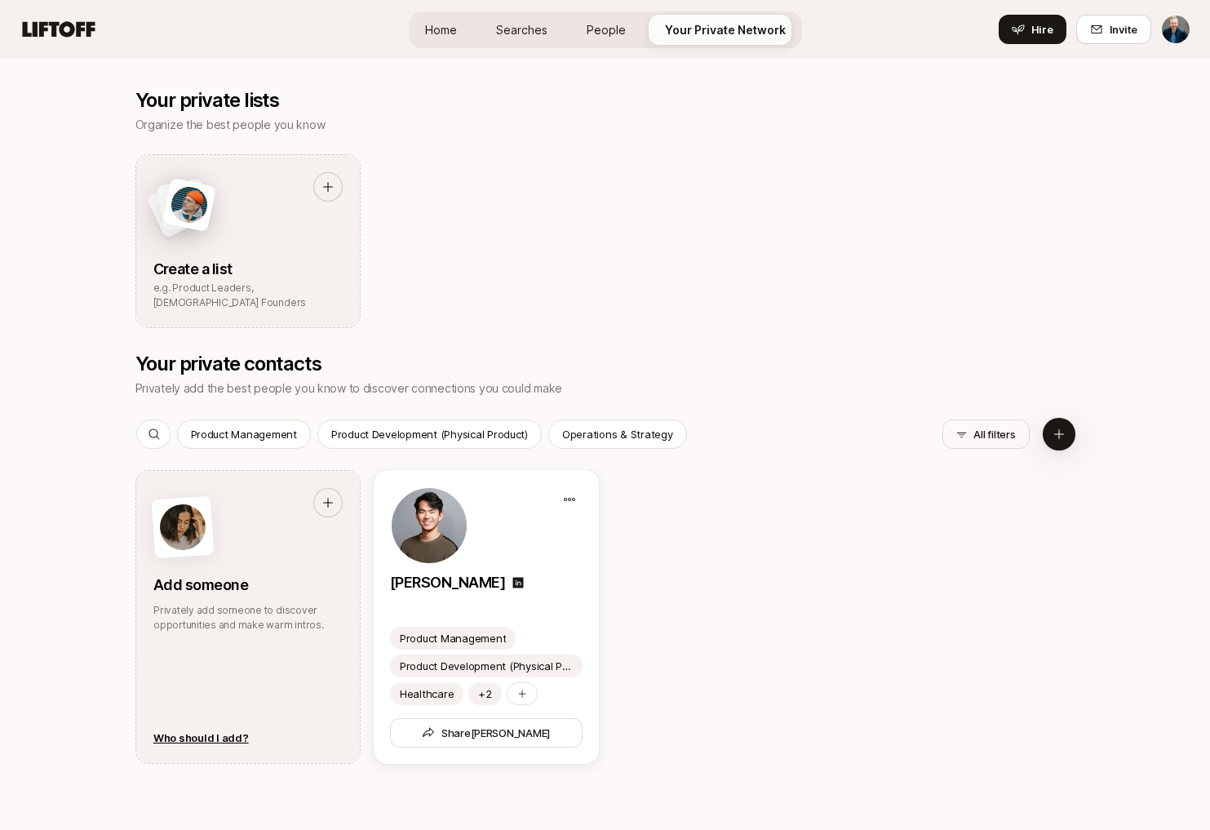
scroll to position [593, 0]
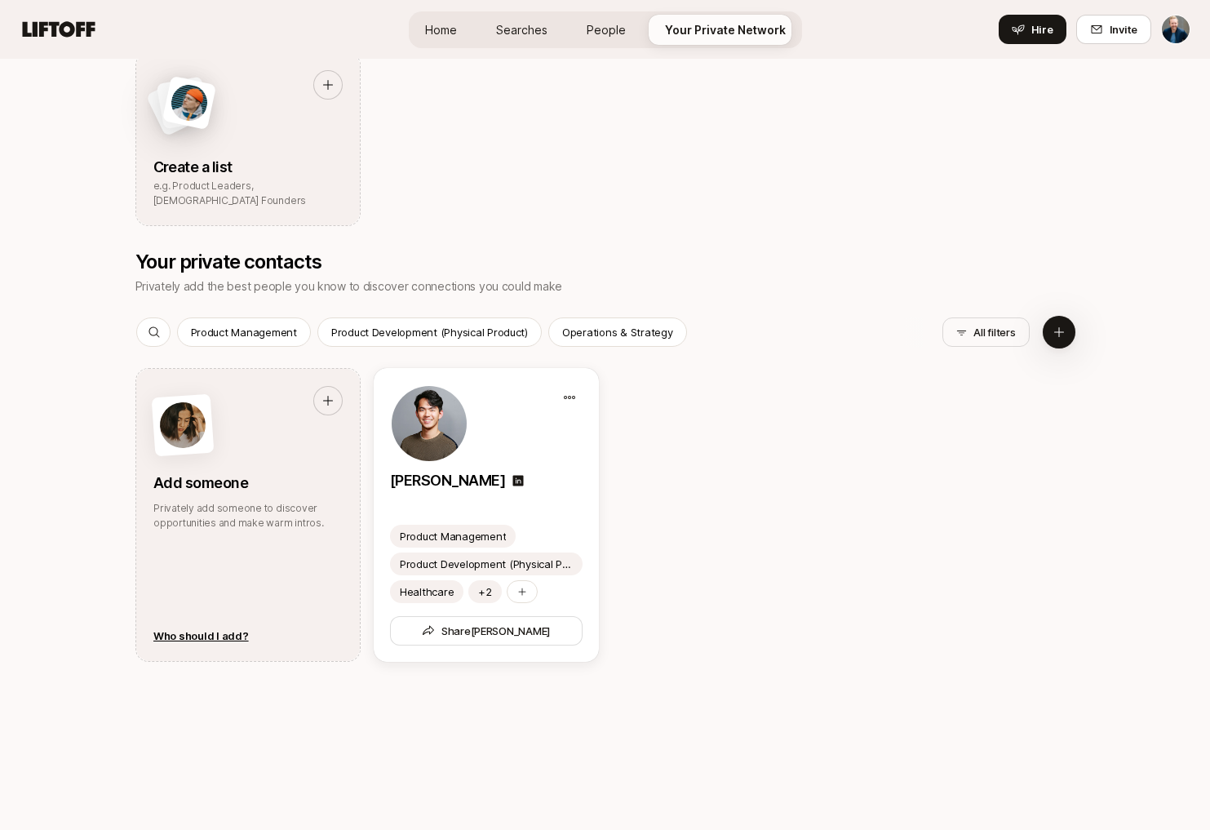
click at [508, 29] on span "Searches" at bounding box center [521, 29] width 51 height 17
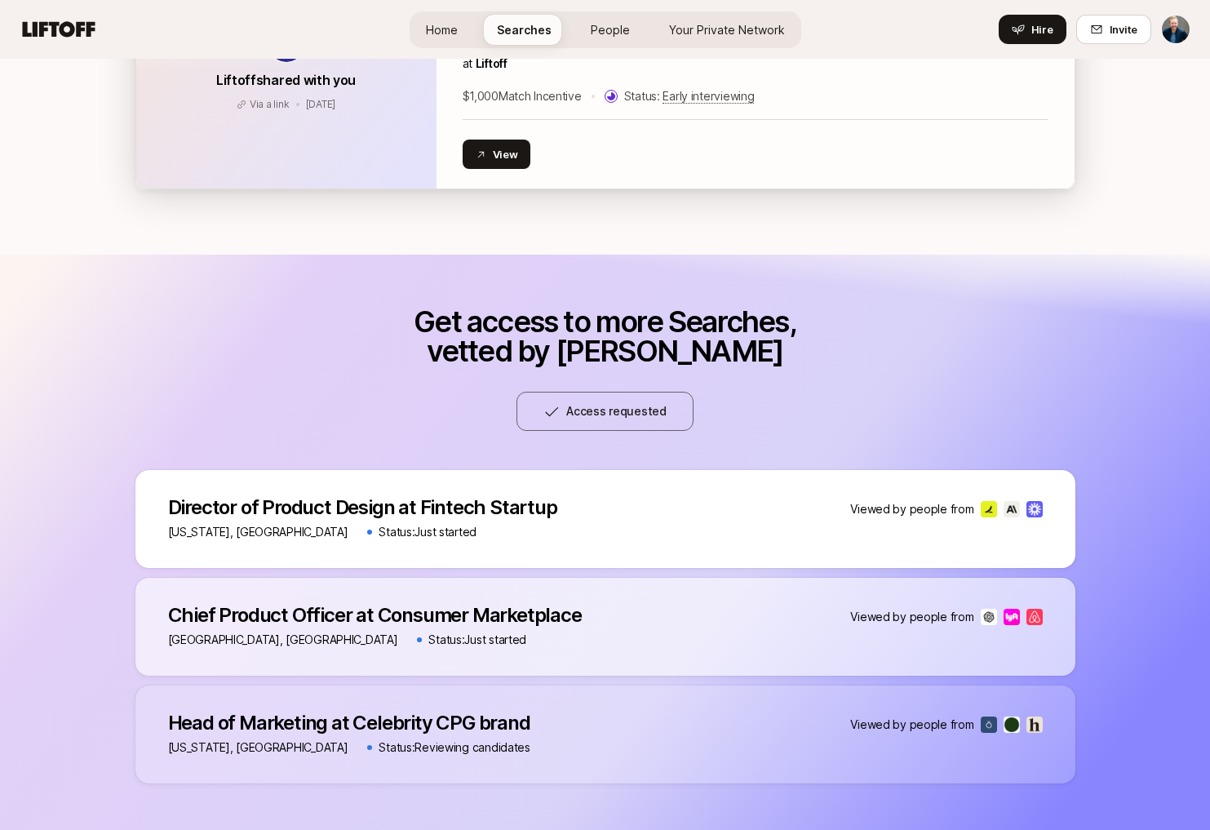
scroll to position [551, 0]
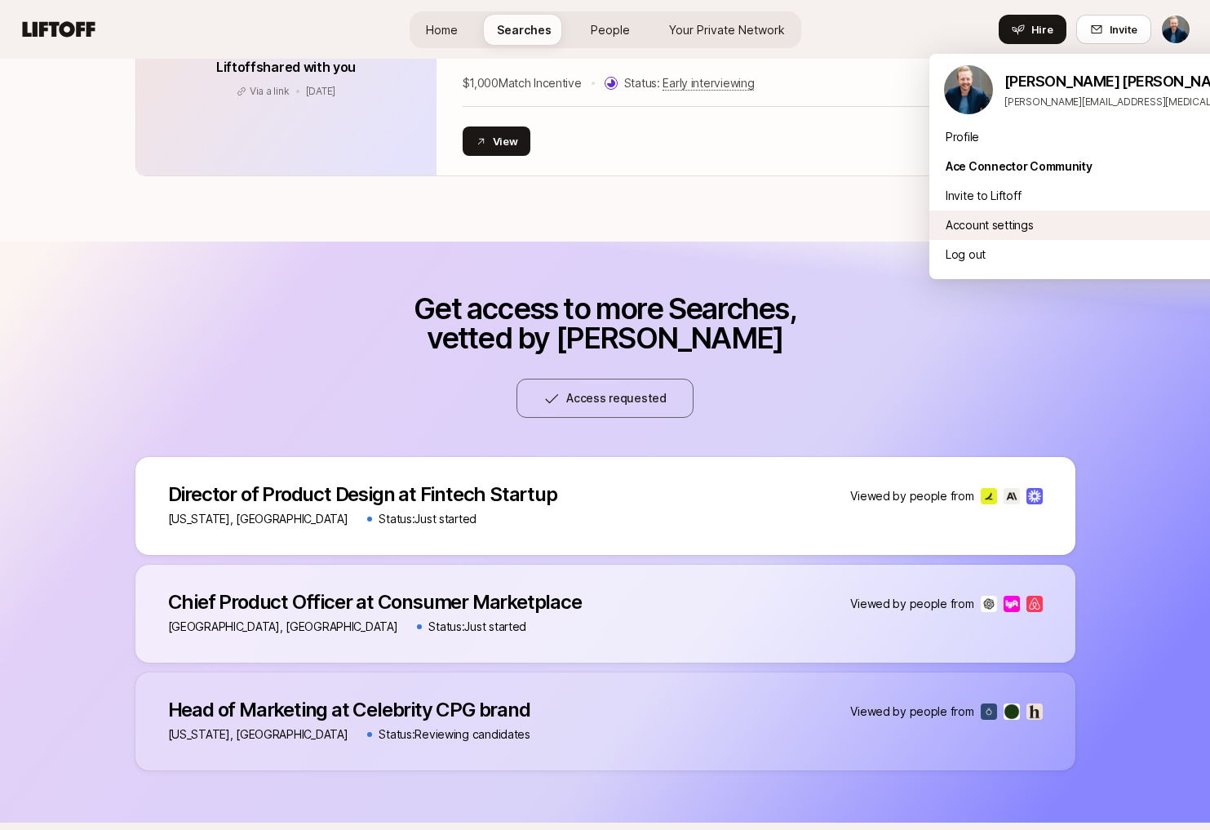
click at [992, 216] on div "Account settings" at bounding box center [1131, 225] width 403 height 29
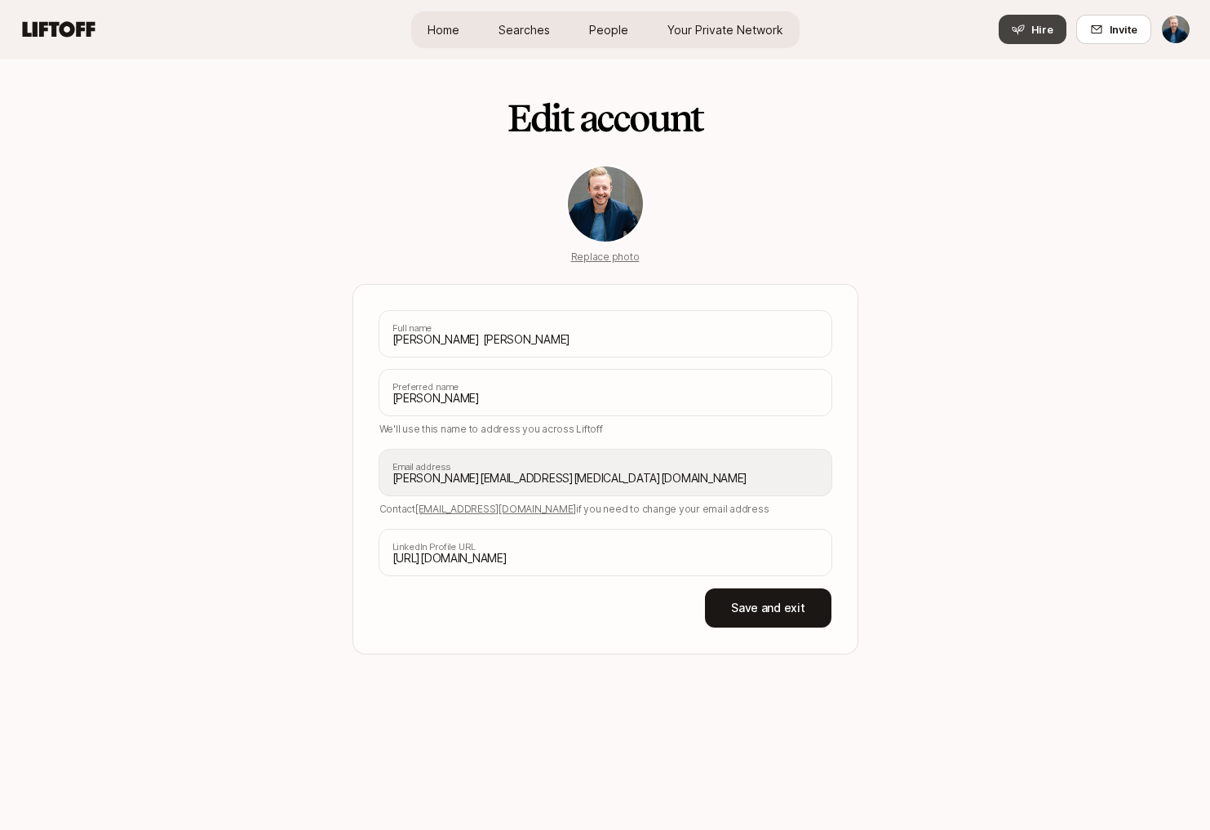
click at [1045, 25] on span "Hire" at bounding box center [1043, 29] width 22 height 16
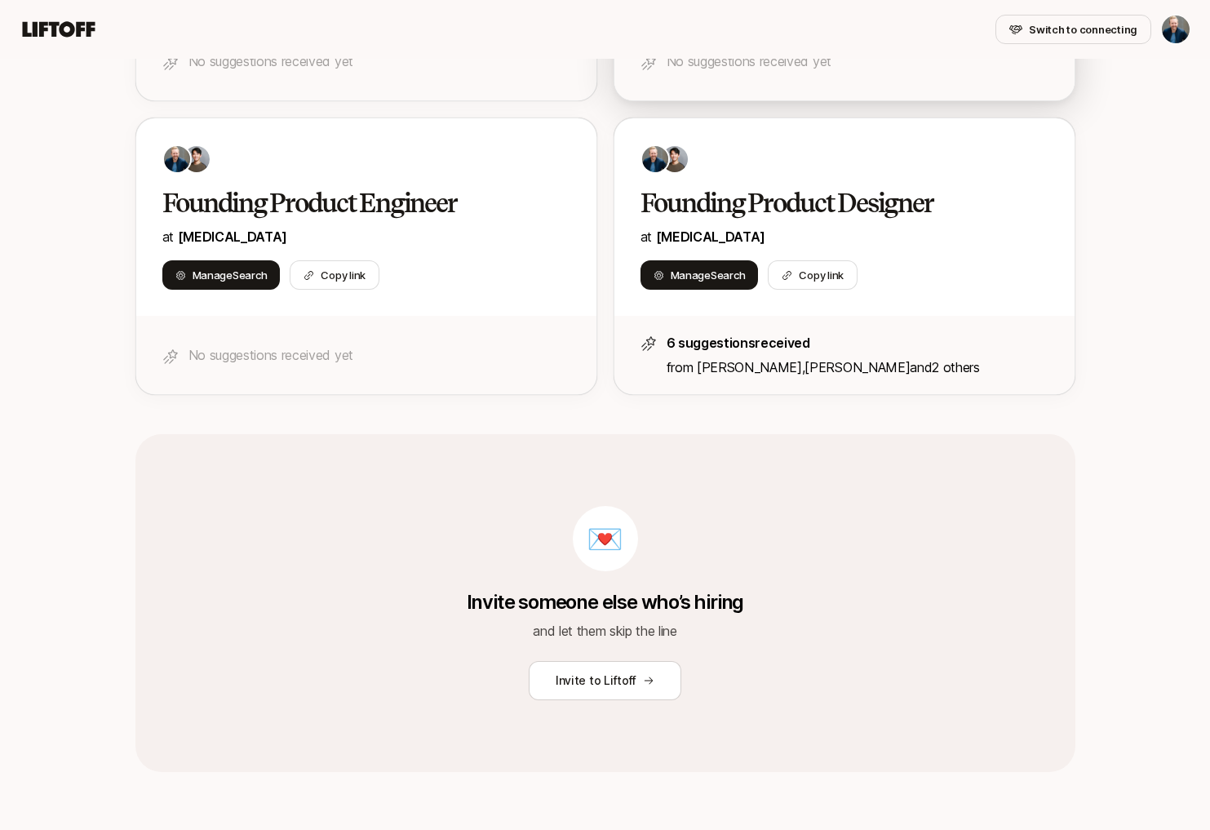
scroll to position [564, 0]
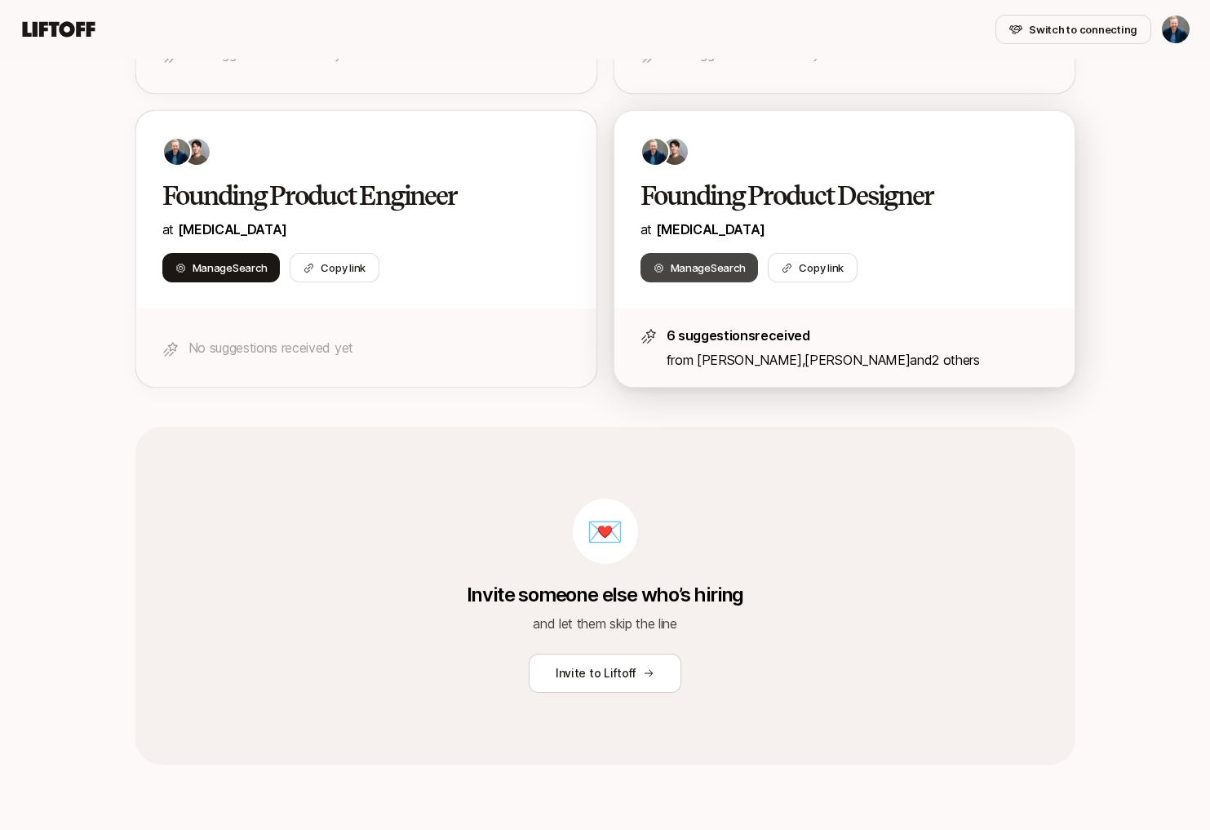
click at [692, 273] on span "Manage Search" at bounding box center [708, 268] width 75 height 16
